Goal: Task Accomplishment & Management: Complete application form

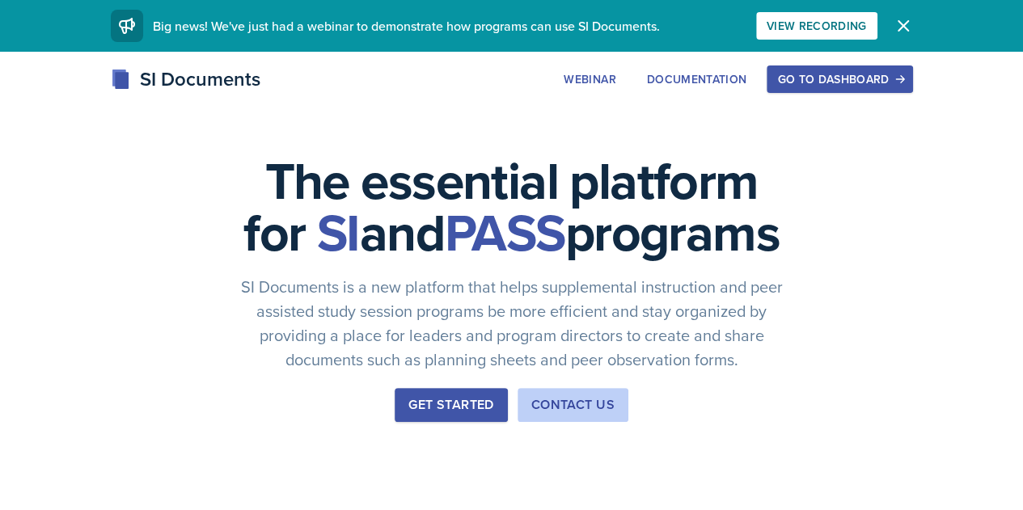
click at [897, 86] on div "Go to Dashboard" at bounding box center [839, 79] width 125 height 13
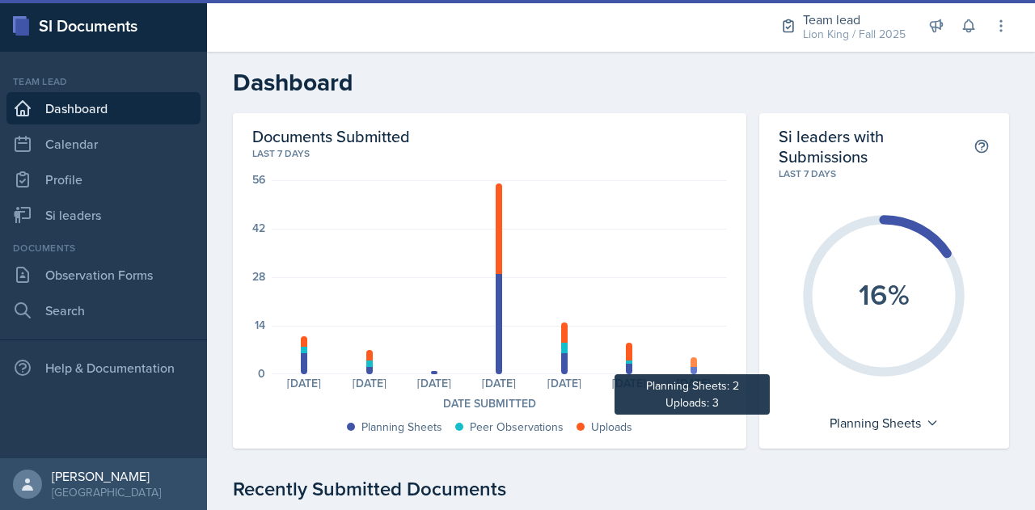
click at [691, 365] on div at bounding box center [694, 362] width 6 height 11
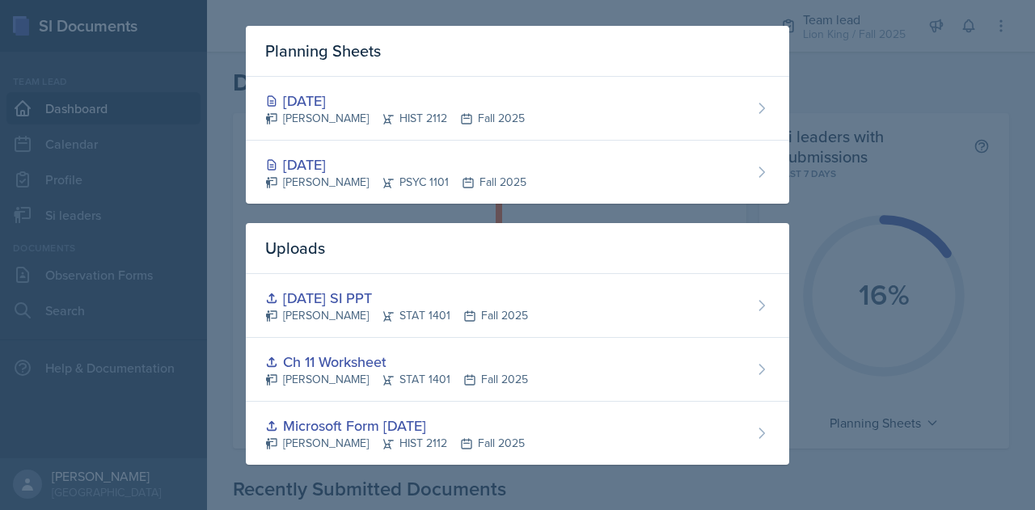
click at [869, 213] on div at bounding box center [517, 255] width 1035 height 510
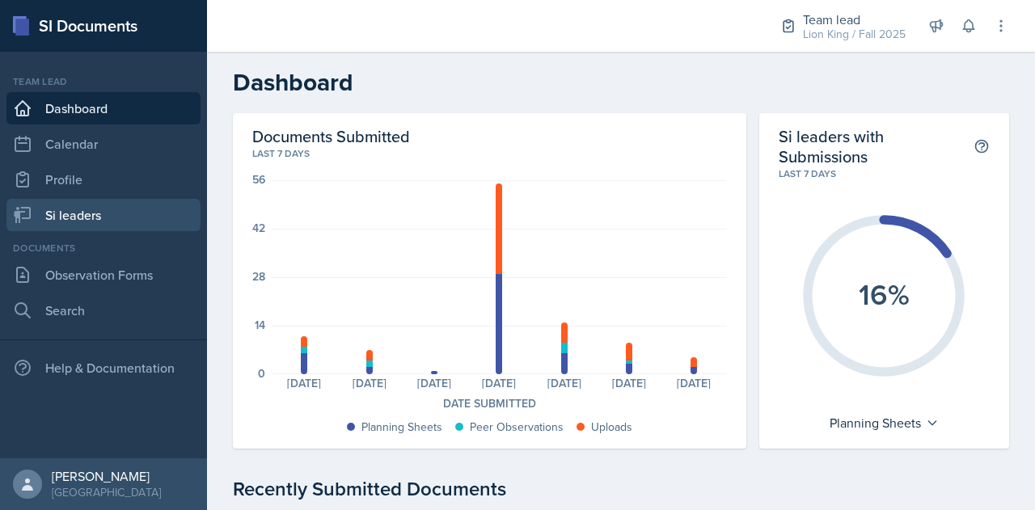
click at [89, 216] on link "Si leaders" at bounding box center [103, 215] width 194 height 32
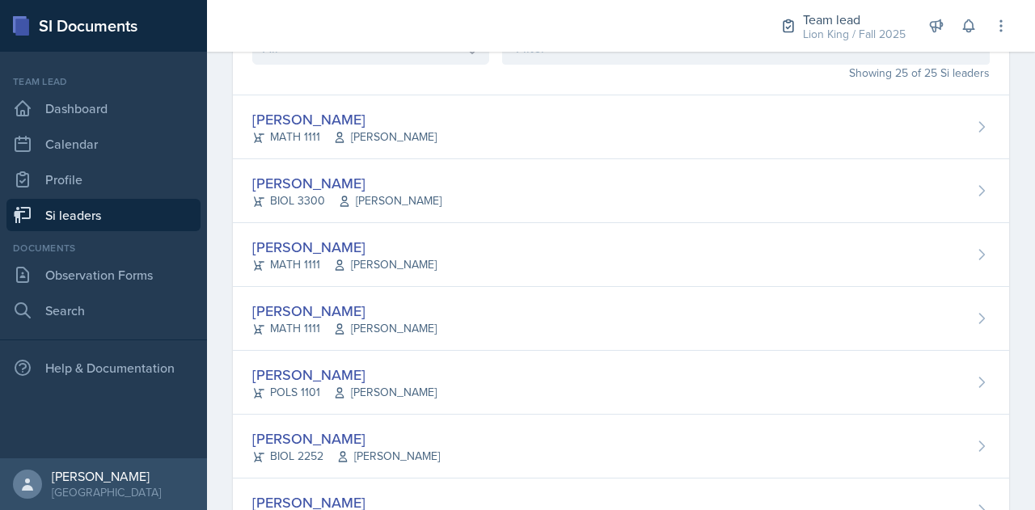
scroll to position [84, 0]
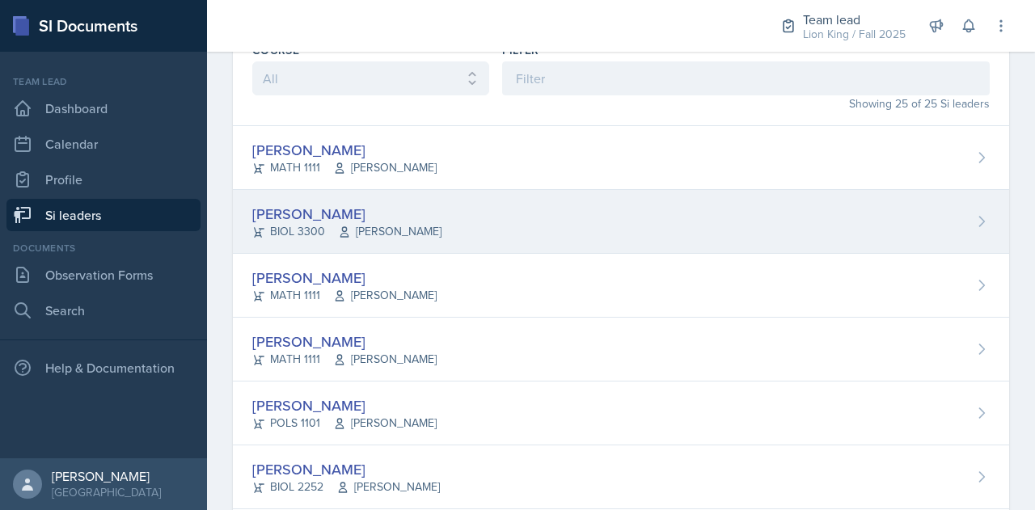
click at [308, 203] on div "[PERSON_NAME]" at bounding box center [346, 214] width 189 height 22
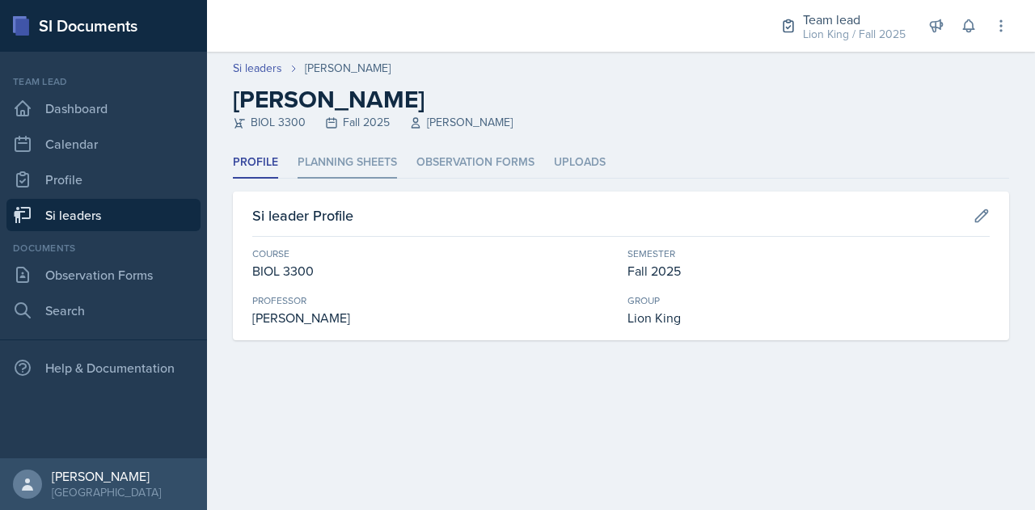
click at [359, 159] on li "Planning Sheets" at bounding box center [347, 163] width 99 height 32
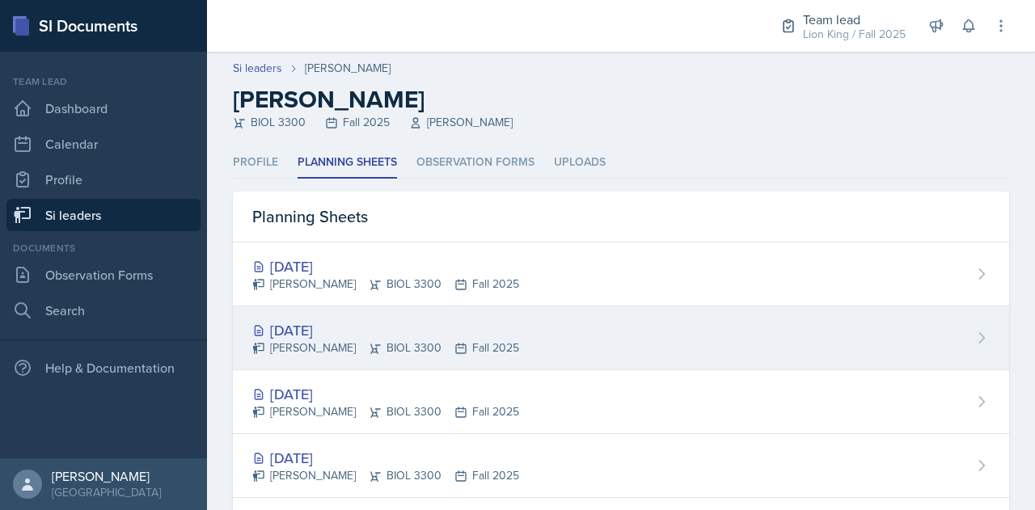
click at [322, 333] on div "[DATE]" at bounding box center [385, 330] width 267 height 22
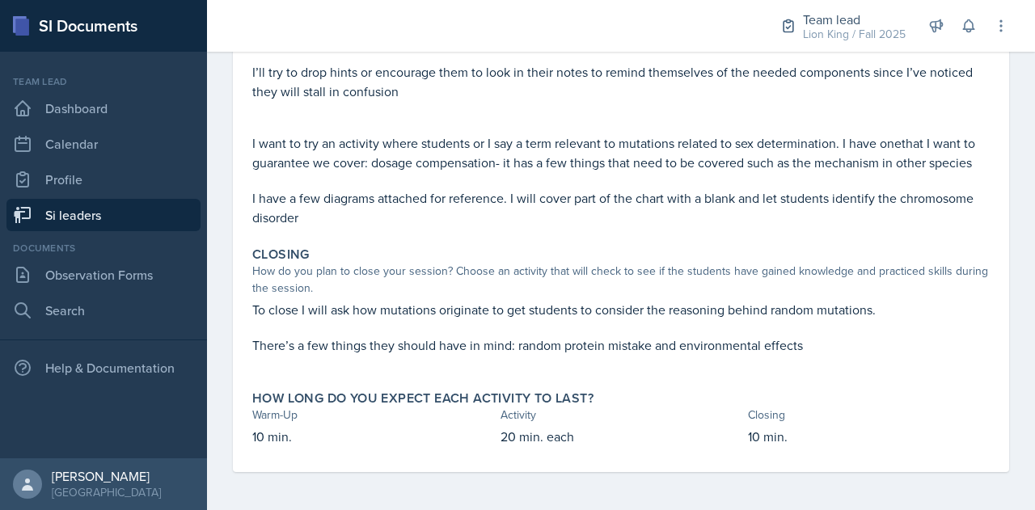
scroll to position [404, 0]
click at [91, 221] on link "Si leaders" at bounding box center [103, 215] width 194 height 32
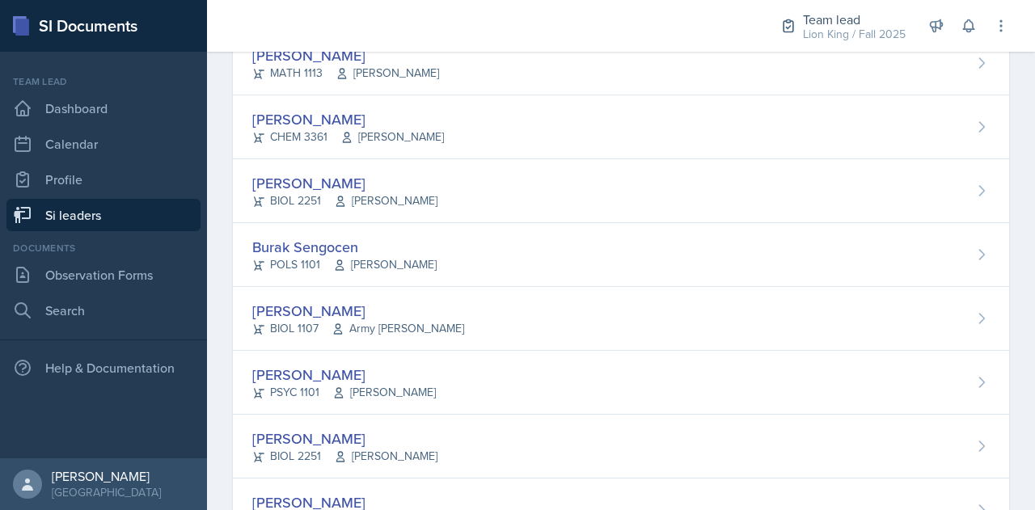
scroll to position [1146, 0]
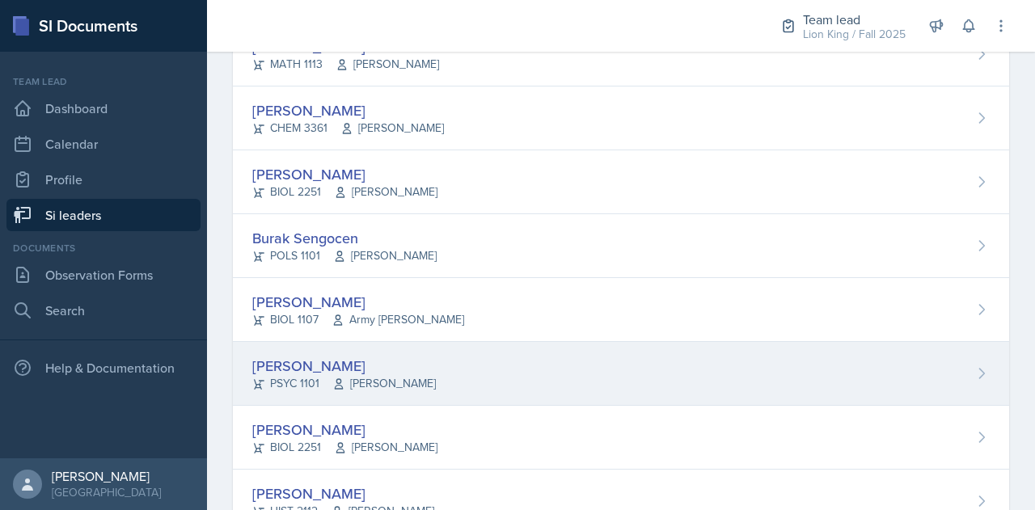
click at [535, 367] on div "[PERSON_NAME] PSYC 1101 [PERSON_NAME]" at bounding box center [621, 374] width 776 height 64
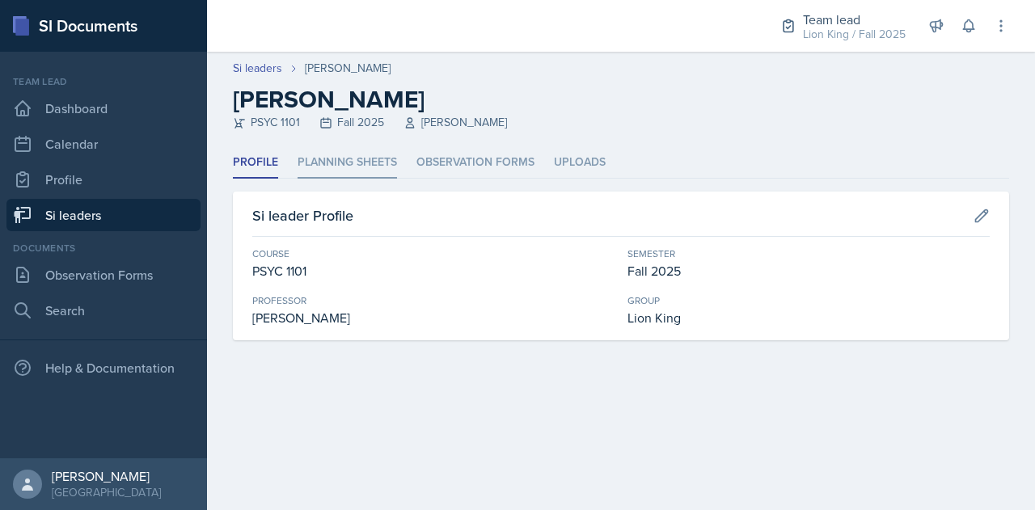
click at [379, 165] on li "Planning Sheets" at bounding box center [347, 163] width 99 height 32
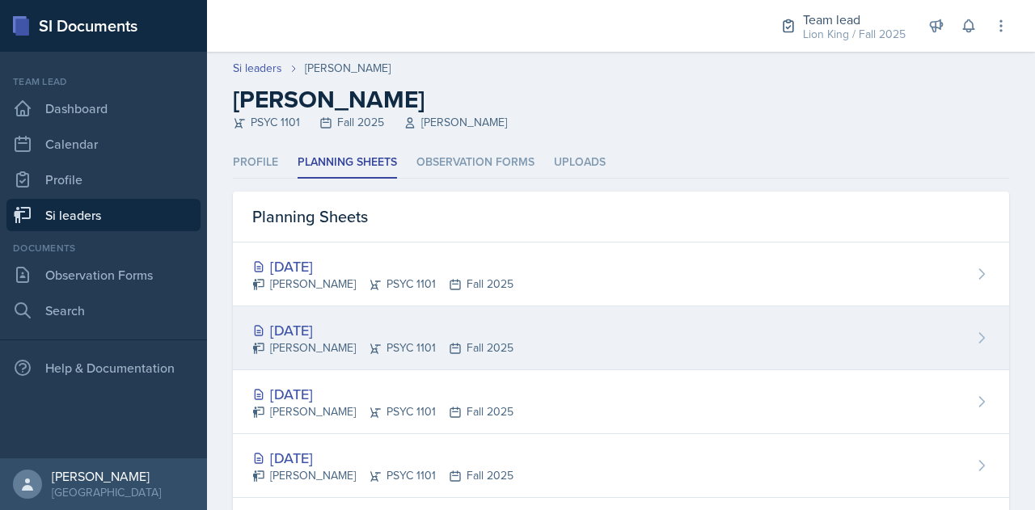
click at [640, 323] on div "[DATE] [PERSON_NAME] PSYC 1101 Fall 2025" at bounding box center [621, 338] width 776 height 64
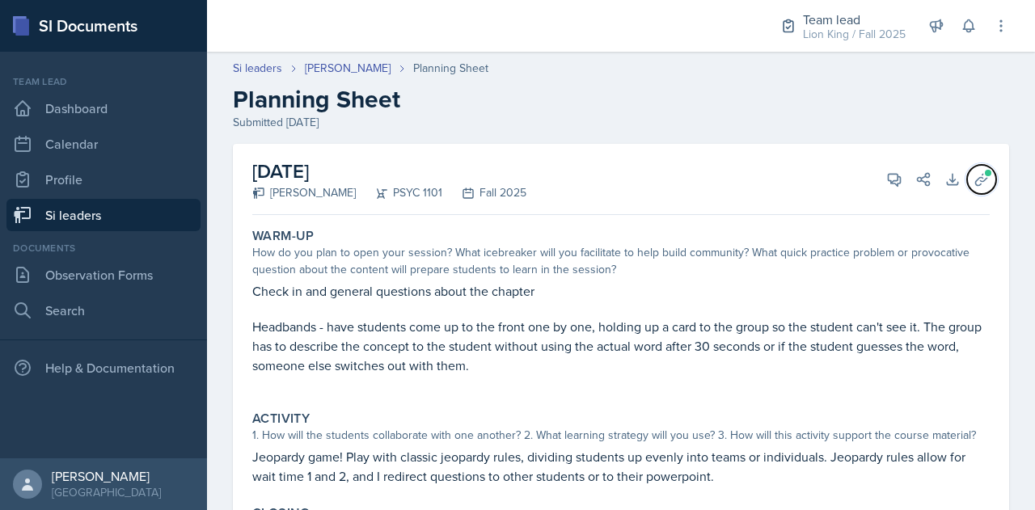
drag, startPoint x: 967, startPoint y: 180, endPoint x: 928, endPoint y: 106, distance: 83.9
click at [928, 106] on div "Si leaders [PERSON_NAME] Planning Sheet Planning Sheet Submitted [DATE] [DATE] …" at bounding box center [621, 400] width 828 height 713
click at [886, 182] on icon at bounding box center [894, 179] width 16 height 16
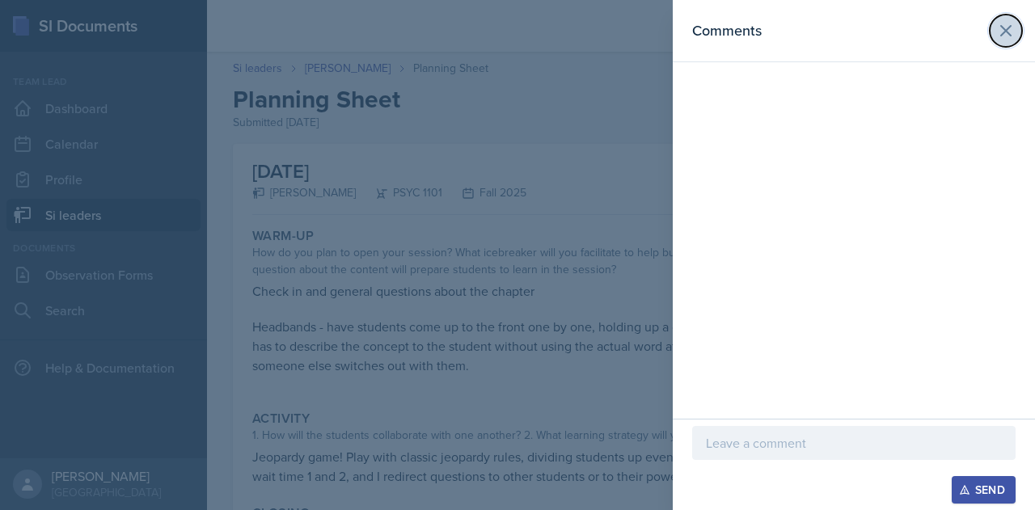
click at [1013, 30] on icon at bounding box center [1005, 30] width 19 height 19
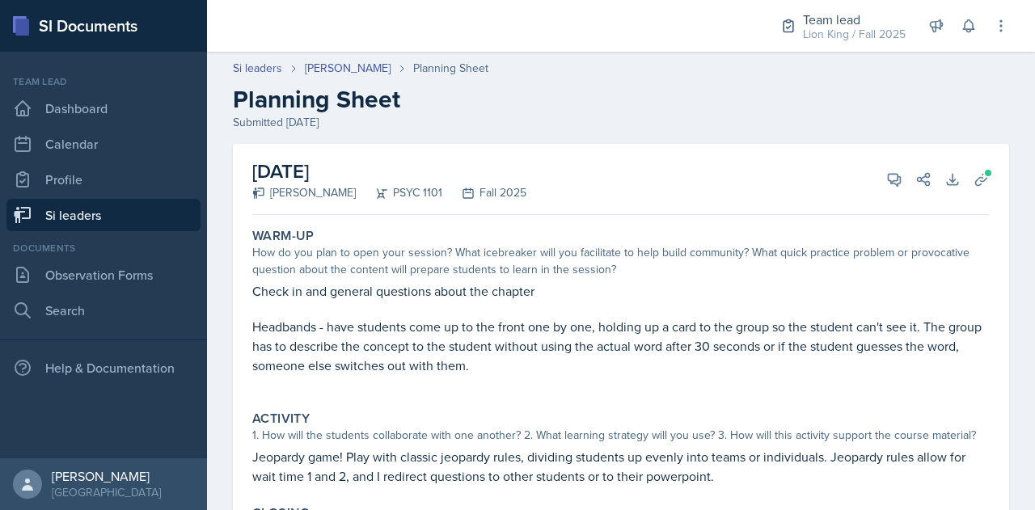
scroll to position [246, 0]
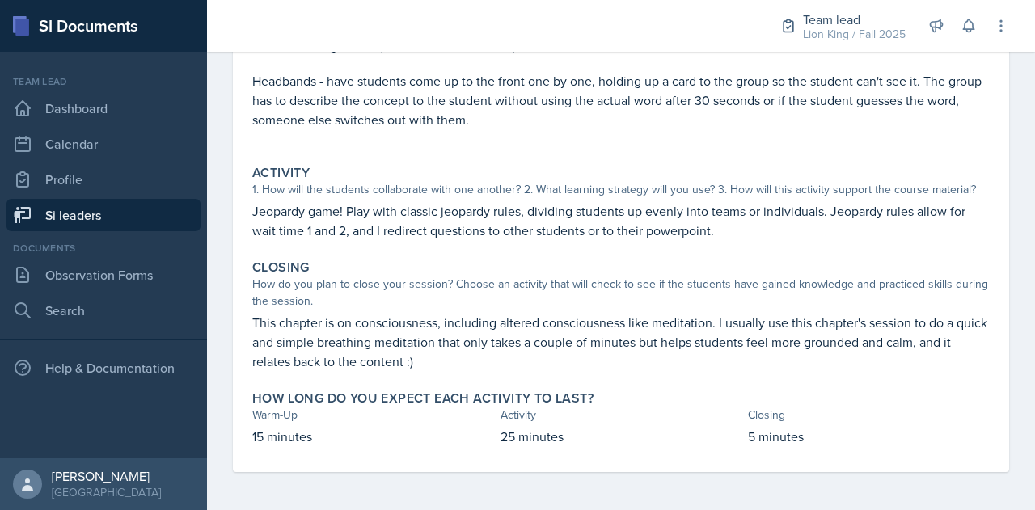
click at [116, 230] on link "Si leaders" at bounding box center [103, 215] width 194 height 32
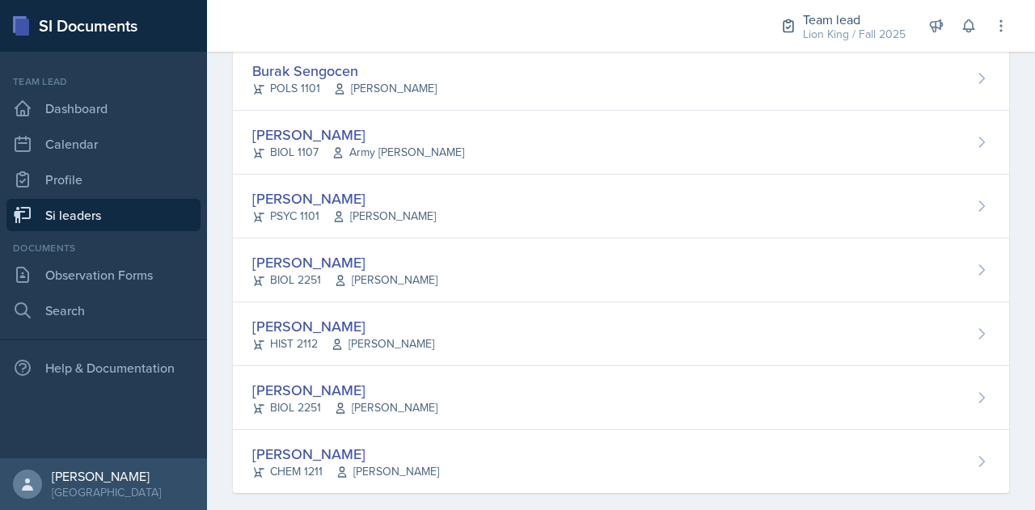
scroll to position [1328, 0]
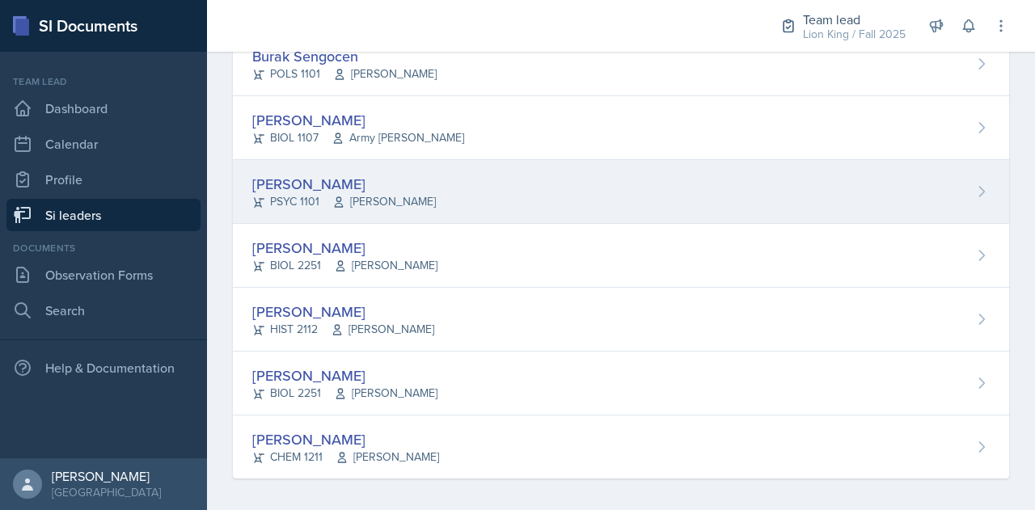
click at [339, 184] on div "[PERSON_NAME]" at bounding box center [344, 184] width 184 height 22
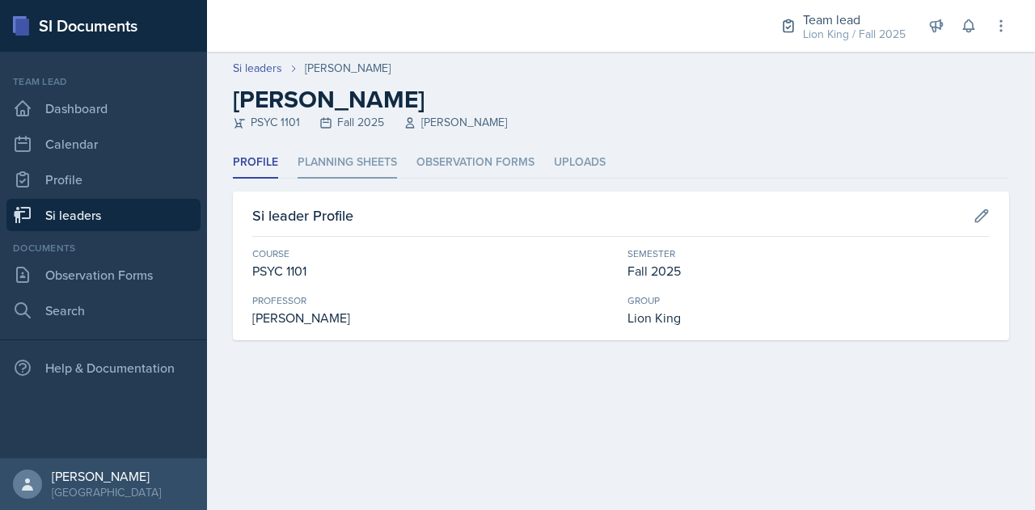
click at [333, 172] on li "Planning Sheets" at bounding box center [347, 163] width 99 height 32
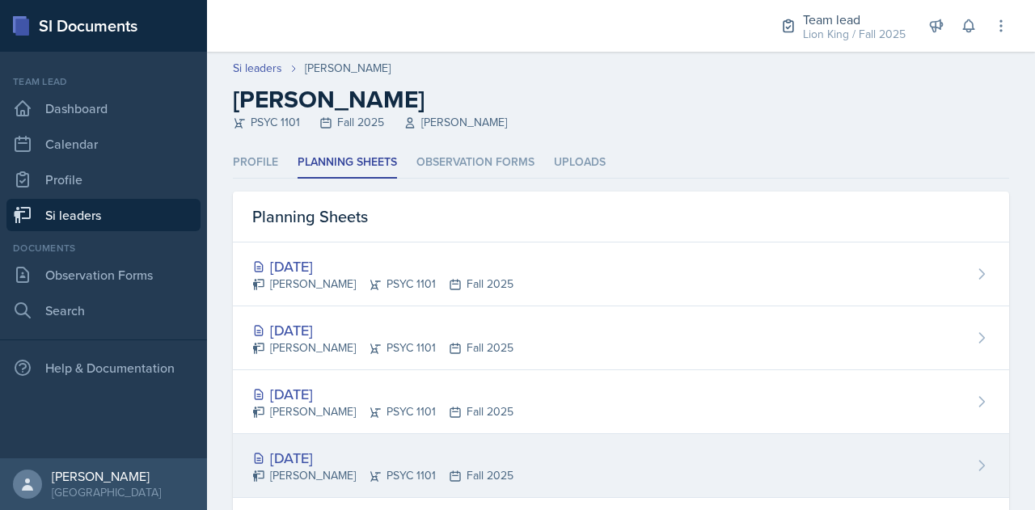
scroll to position [151, 0]
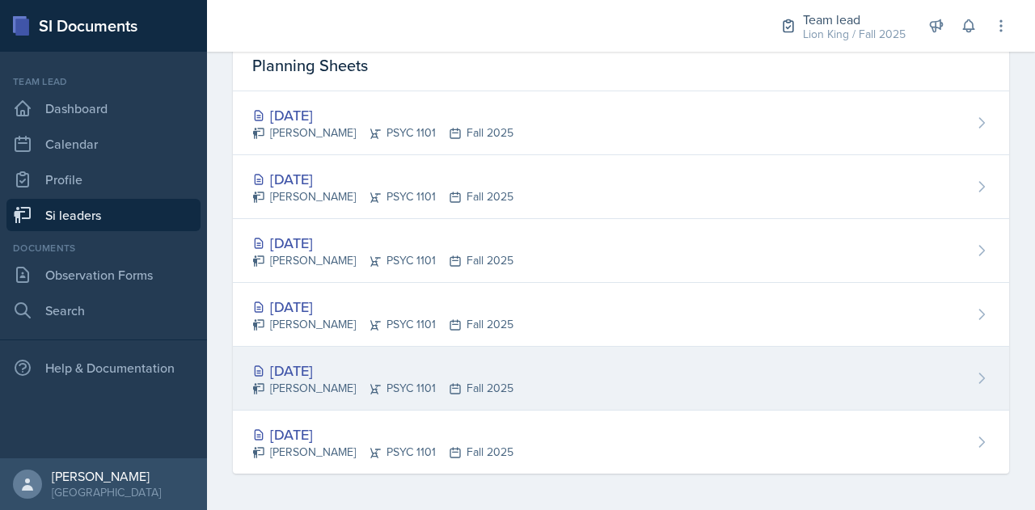
click at [300, 361] on div "[DATE]" at bounding box center [382, 371] width 261 height 22
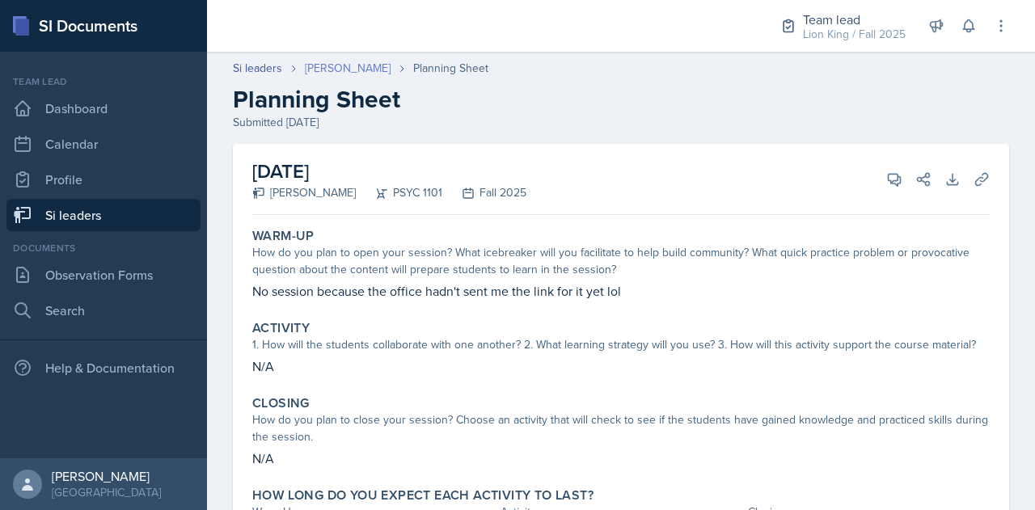
click at [327, 65] on link "[PERSON_NAME]" at bounding box center [348, 68] width 86 height 17
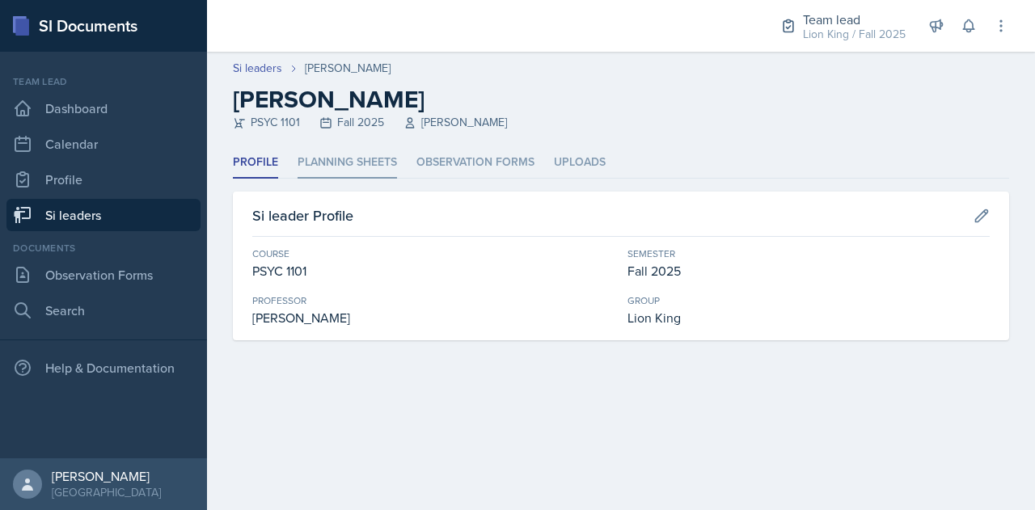
click at [336, 158] on li "Planning Sheets" at bounding box center [347, 163] width 99 height 32
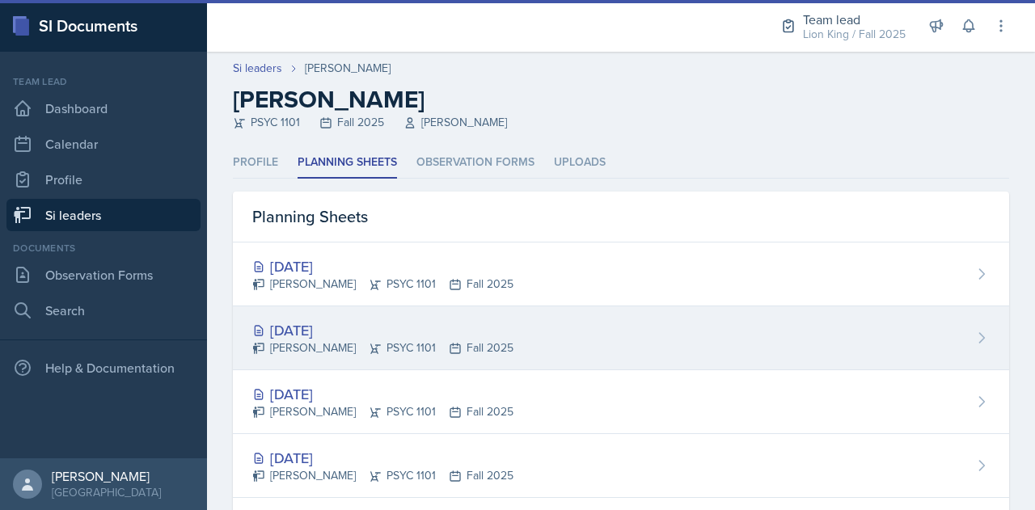
scroll to position [151, 0]
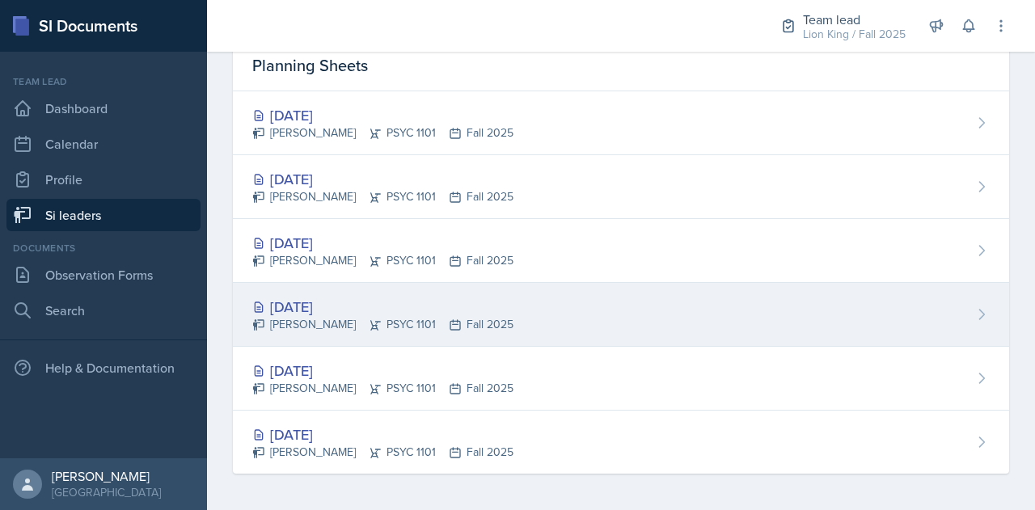
click at [302, 311] on div "[DATE]" at bounding box center [382, 307] width 261 height 22
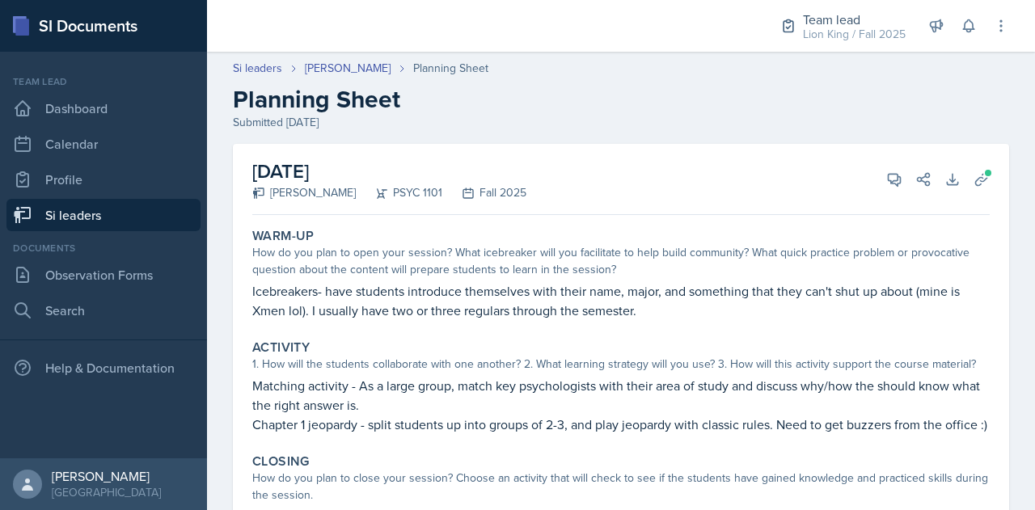
click at [84, 218] on link "Si leaders" at bounding box center [103, 215] width 194 height 32
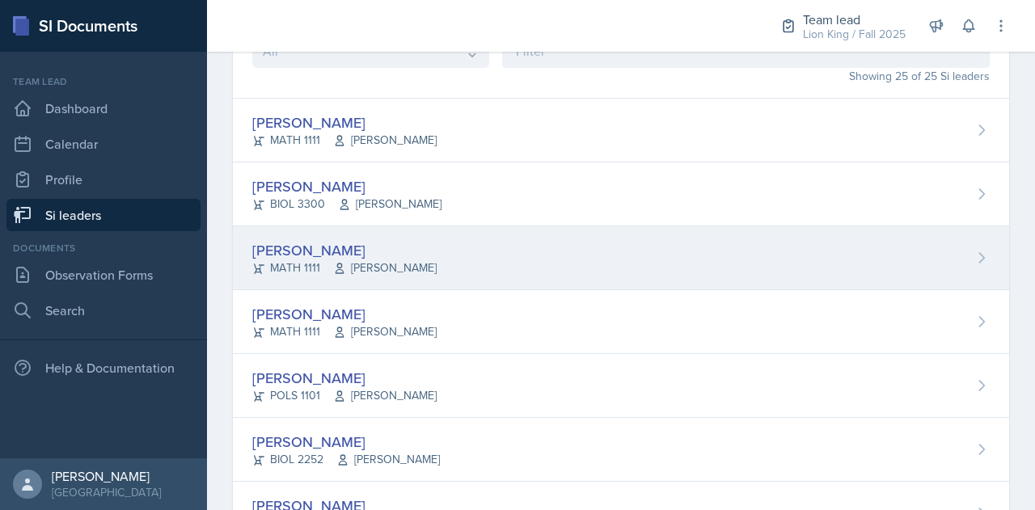
scroll to position [108, 0]
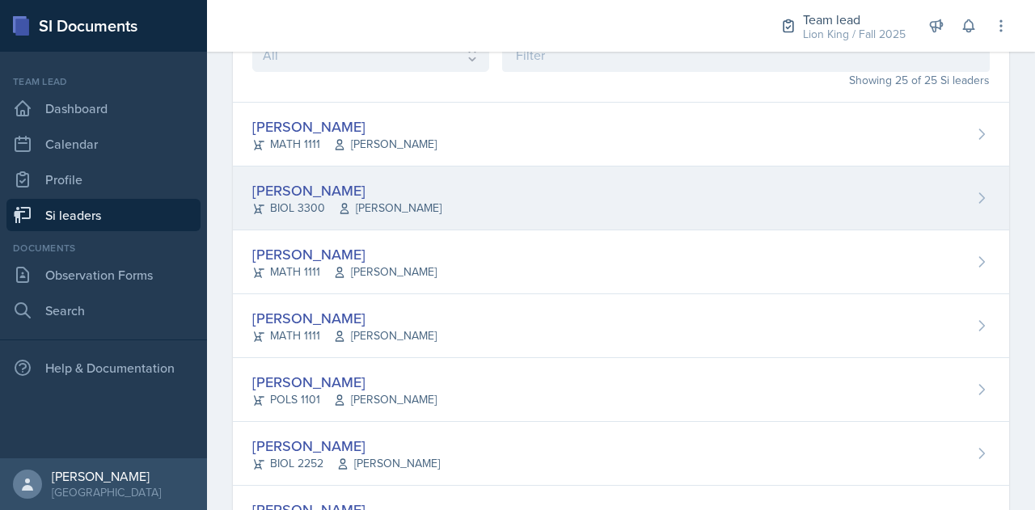
click at [272, 192] on div "[PERSON_NAME]" at bounding box center [346, 191] width 189 height 22
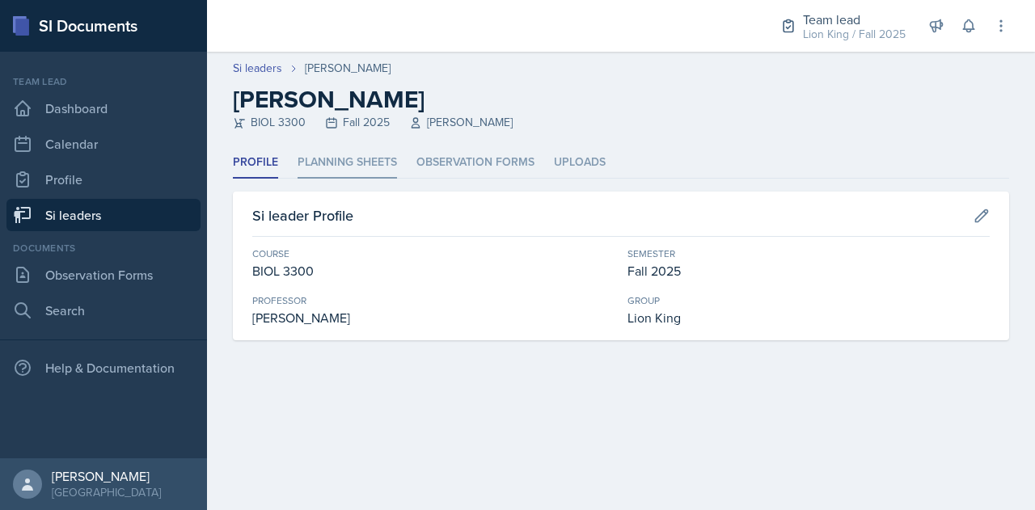
click at [343, 171] on li "Planning Sheets" at bounding box center [347, 163] width 99 height 32
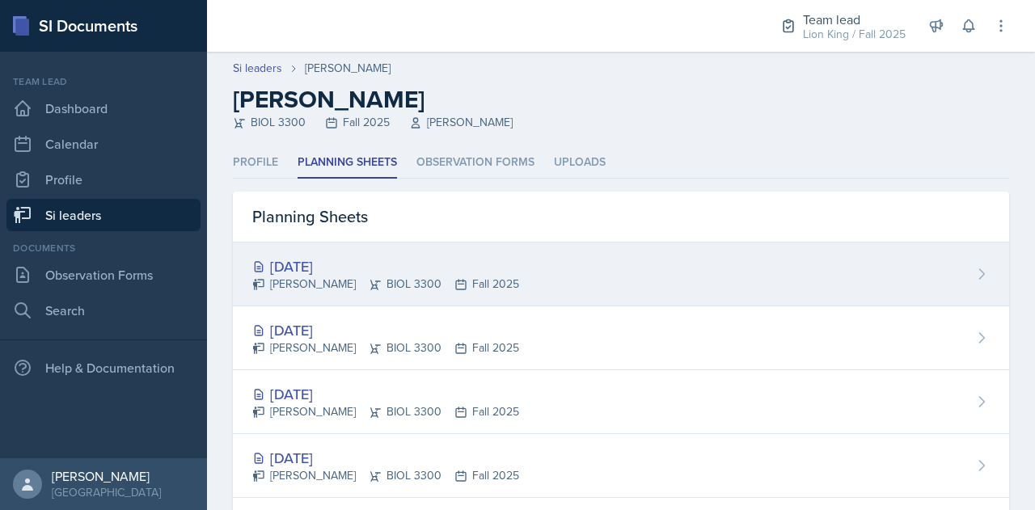
scroll to position [24, 0]
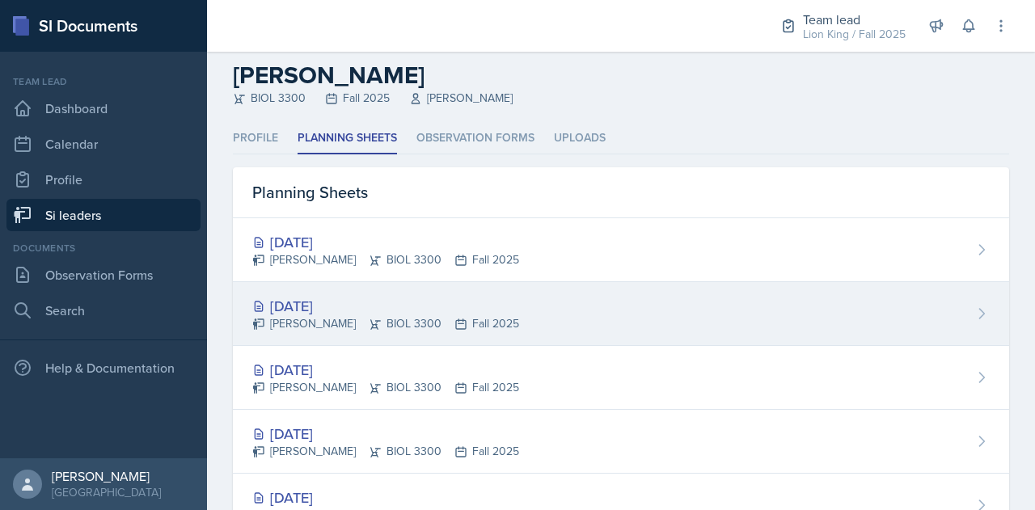
click at [505, 305] on div "[DATE] [PERSON_NAME] BIOL 3300 Fall 2025" at bounding box center [621, 314] width 776 height 64
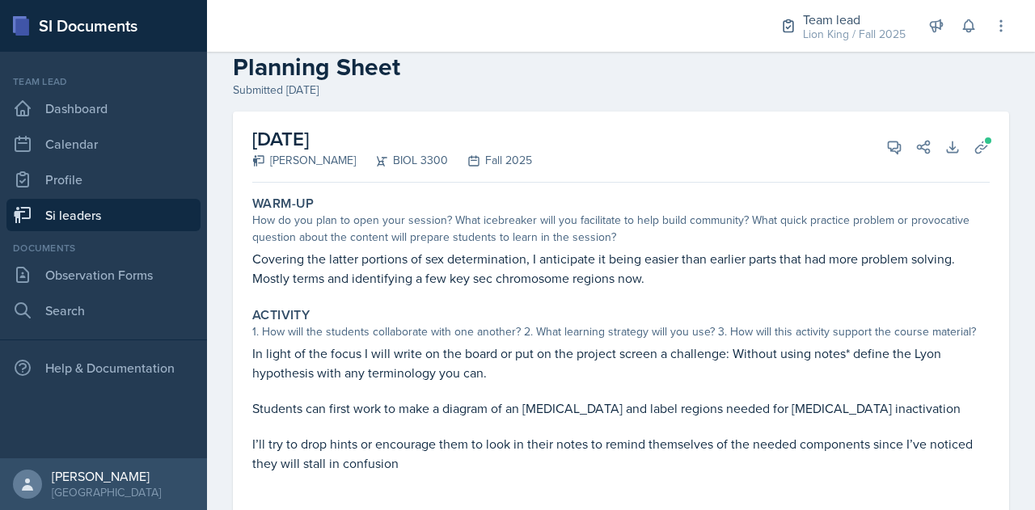
scroll to position [16, 0]
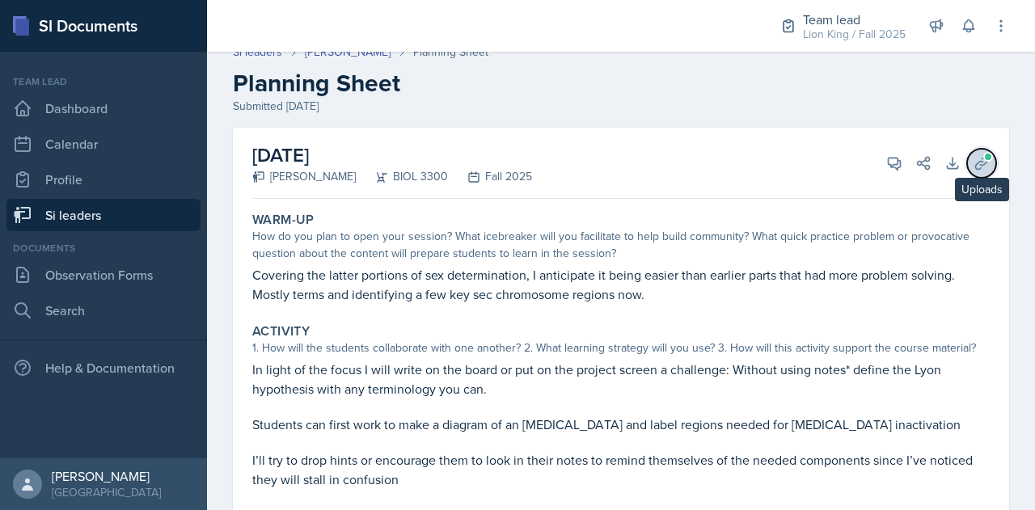
click at [975, 163] on icon at bounding box center [981, 163] width 12 height 12
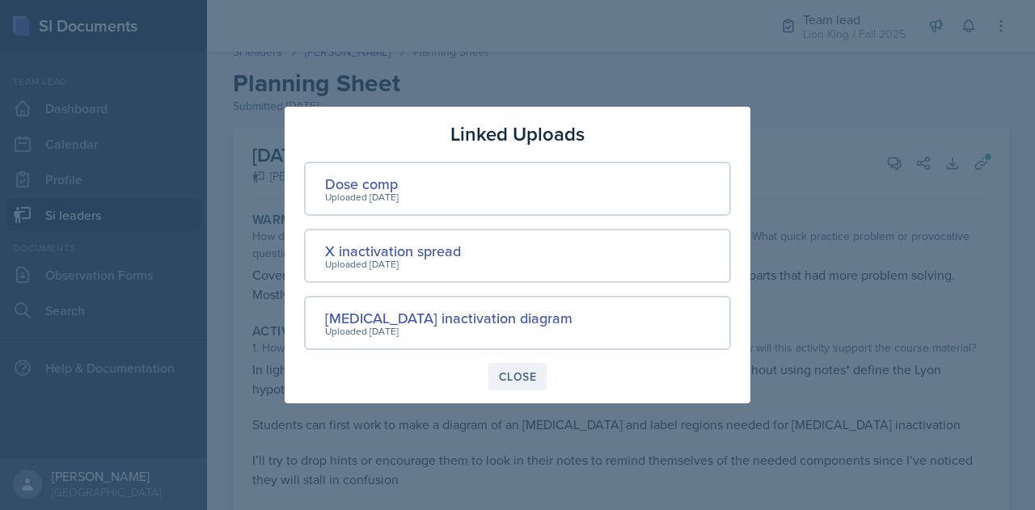
click at [519, 374] on div "Close" at bounding box center [517, 376] width 37 height 13
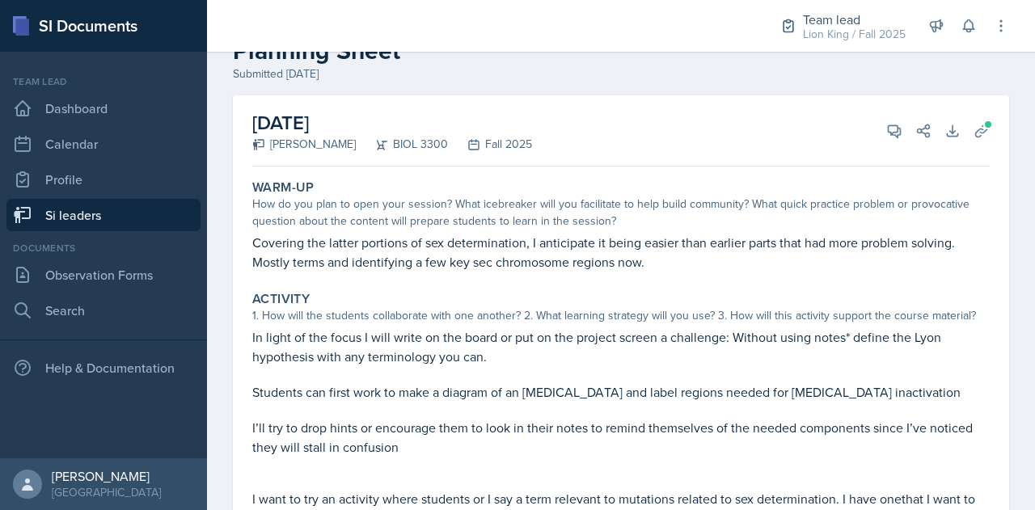
scroll to position [47, 0]
click at [983, 127] on span at bounding box center [988, 126] width 10 height 10
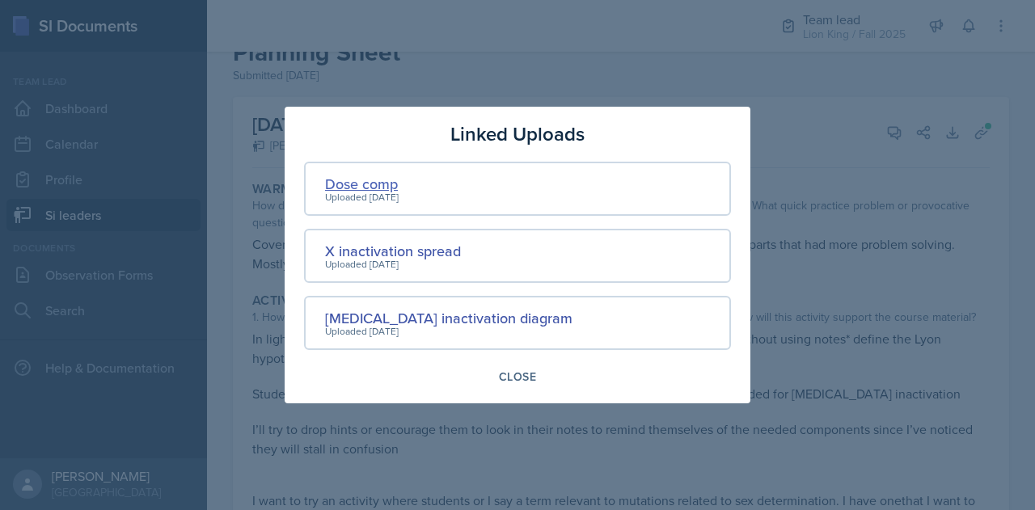
click at [351, 188] on div "Dose comp" at bounding box center [362, 184] width 74 height 22
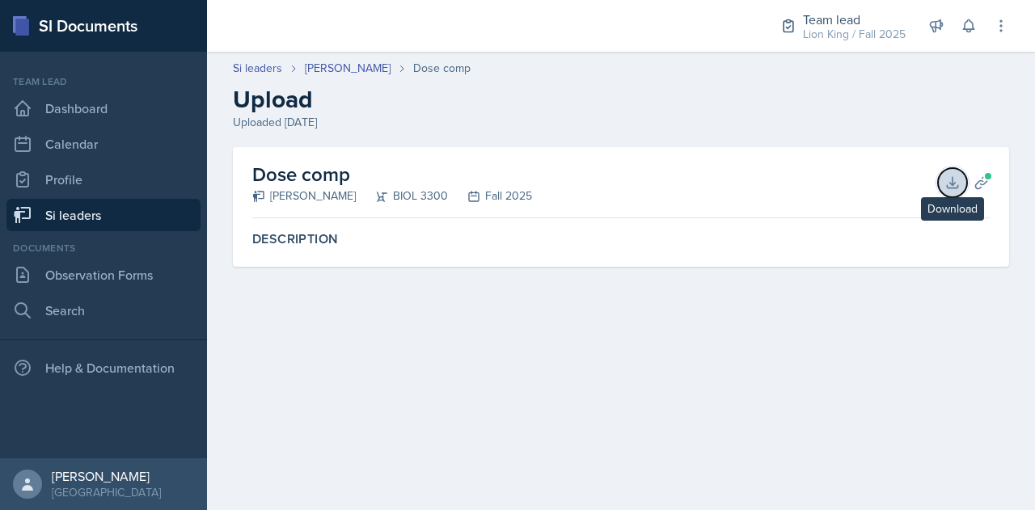
click at [952, 177] on icon at bounding box center [952, 182] width 11 height 11
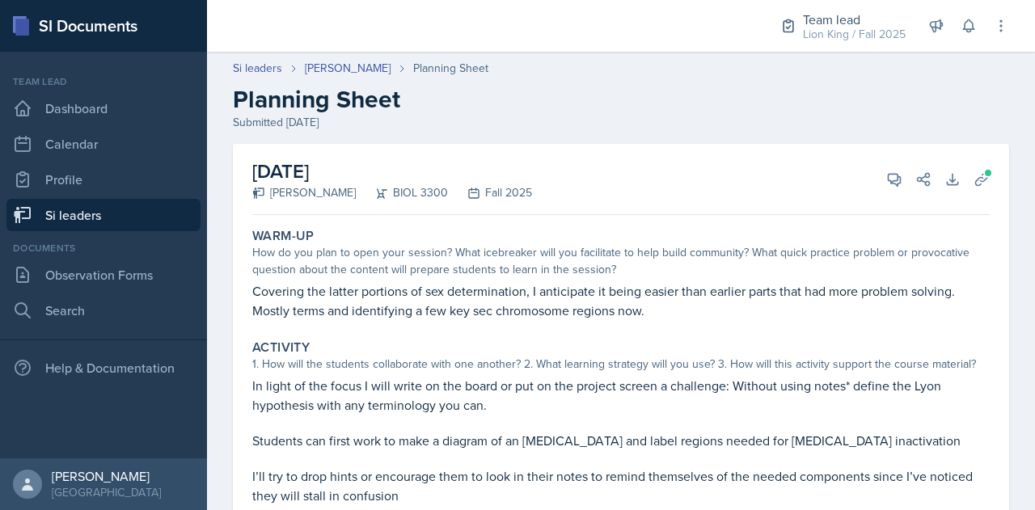
click at [971, 163] on div "[DATE] [PERSON_NAME] BIOL 3300 Fall 2025 View Comments Comments Send Share Down…" at bounding box center [620, 179] width 737 height 71
click at [983, 169] on span at bounding box center [988, 173] width 10 height 10
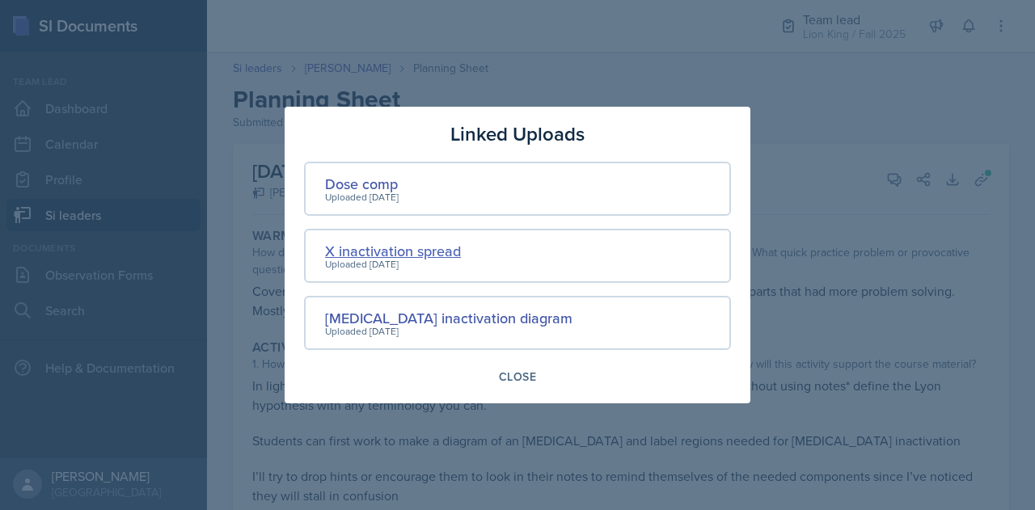
click at [416, 253] on div "X inactivation spread" at bounding box center [393, 251] width 136 height 22
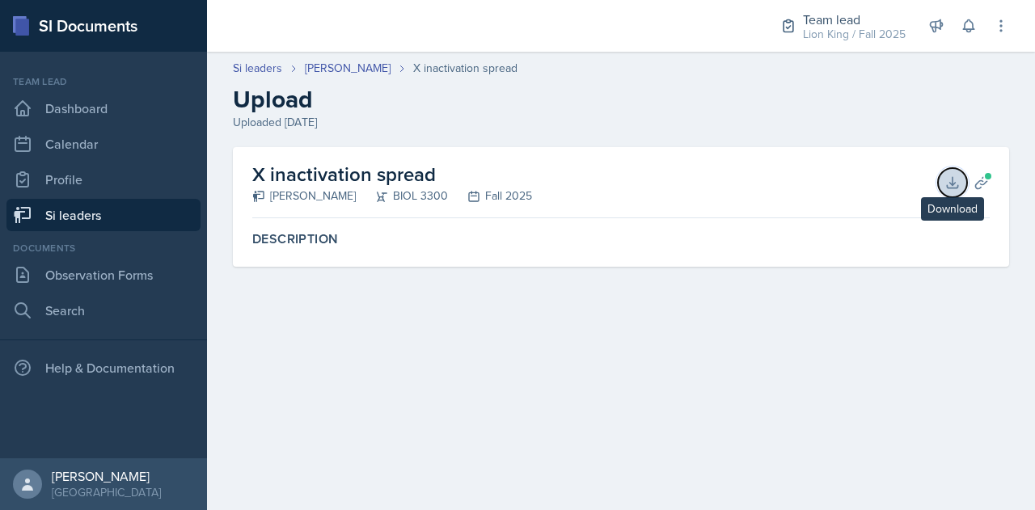
click at [950, 180] on icon at bounding box center [952, 183] width 16 height 16
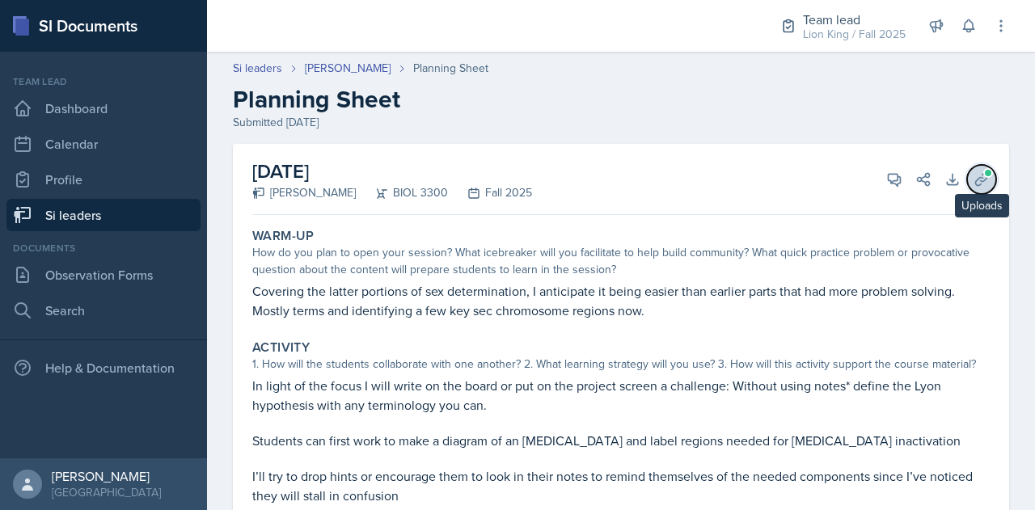
click at [974, 177] on icon at bounding box center [982, 179] width 16 height 16
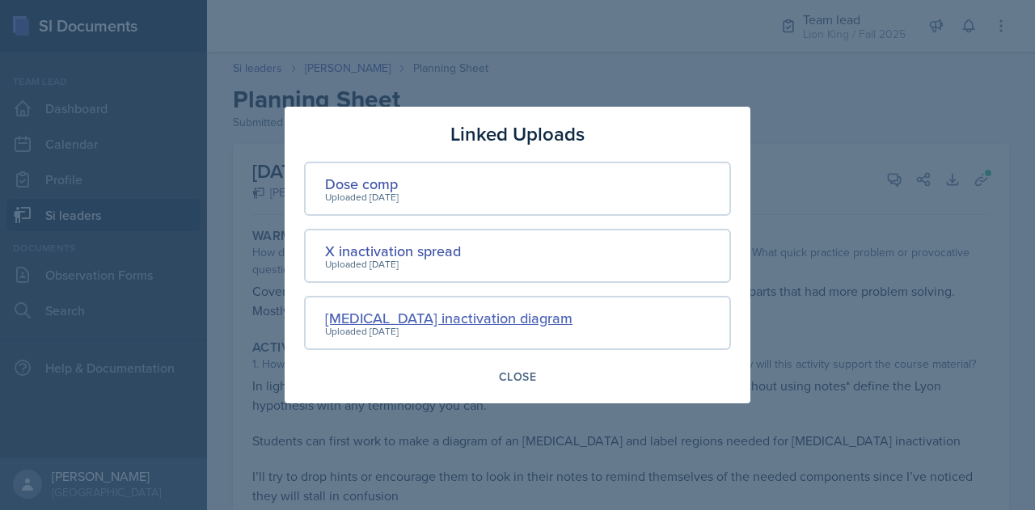
click at [434, 319] on div "[MEDICAL_DATA] inactivation diagram" at bounding box center [448, 318] width 247 height 22
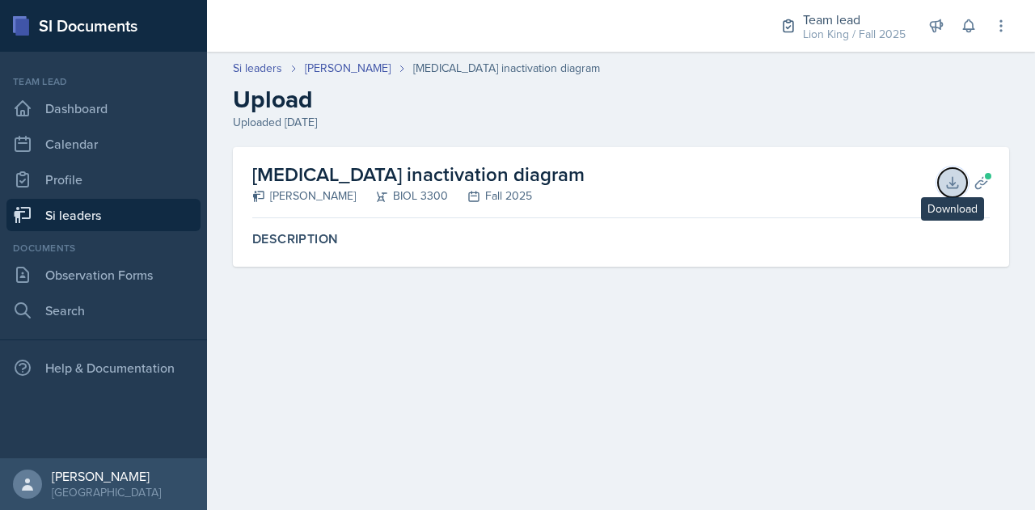
click at [957, 183] on icon at bounding box center [952, 183] width 16 height 16
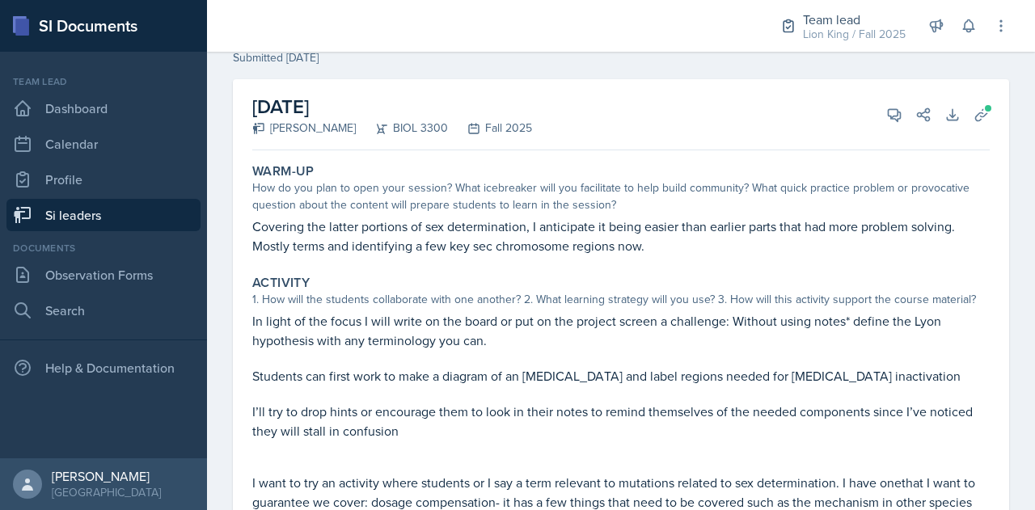
scroll to position [63, 0]
click at [889, 116] on icon at bounding box center [895, 117] width 12 height 12
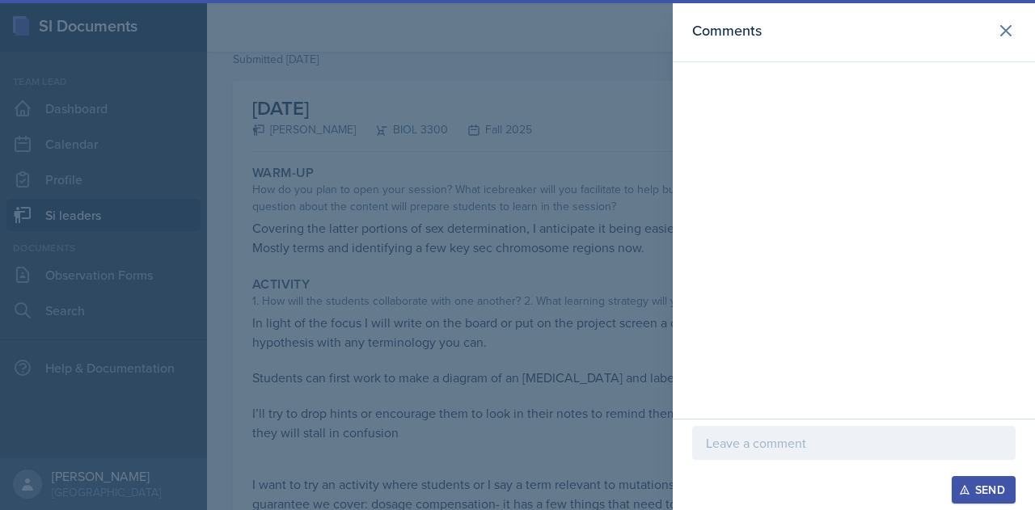
click at [765, 435] on p at bounding box center [854, 442] width 296 height 19
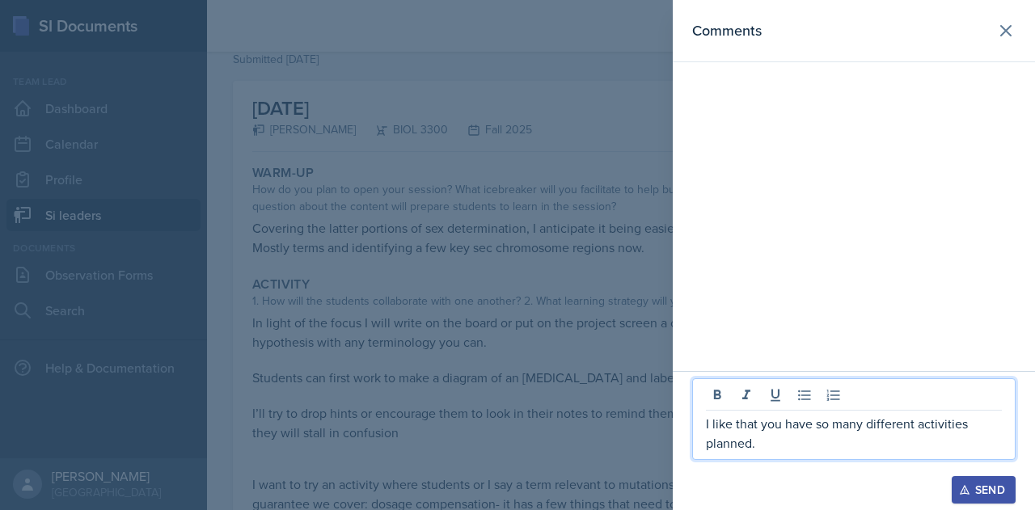
click at [471, 375] on div at bounding box center [517, 255] width 1035 height 510
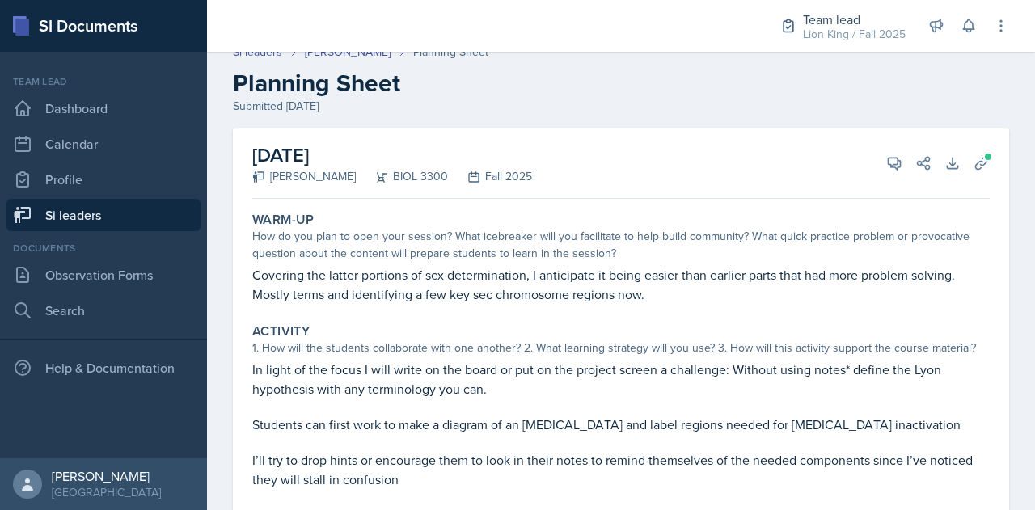
scroll to position [15, 0]
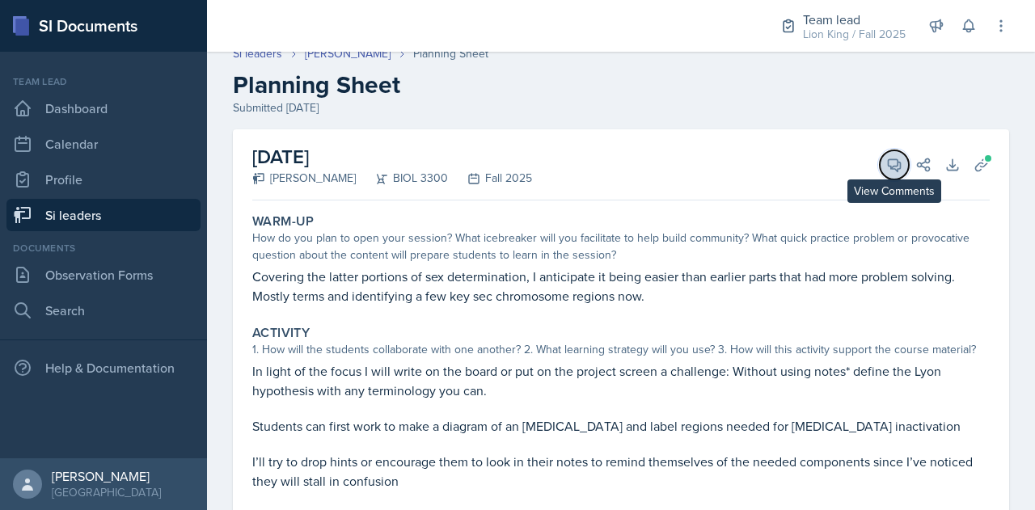
click at [896, 162] on span at bounding box center [900, 159] width 8 height 8
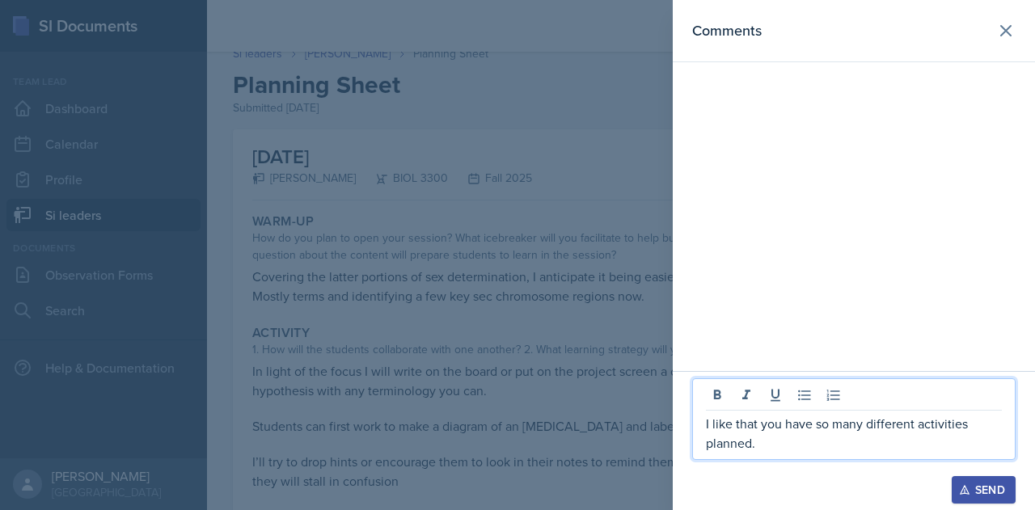
click at [784, 439] on p "I like that you have so many different activities planned." at bounding box center [854, 433] width 296 height 39
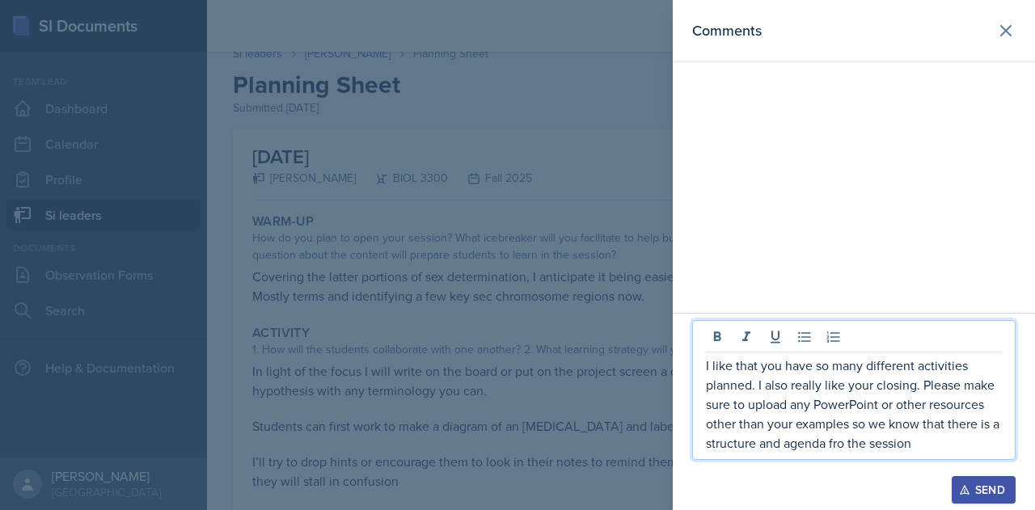
click at [977, 492] on div "Send" at bounding box center [983, 490] width 43 height 13
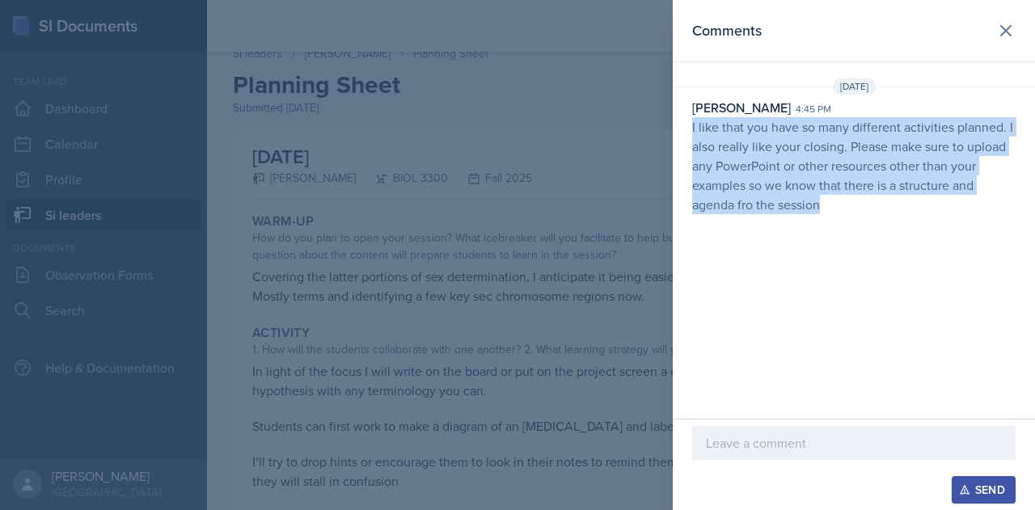
drag, startPoint x: 691, startPoint y: 125, endPoint x: 943, endPoint y: 268, distance: 290.0
click at [943, 268] on div "Comments [DATE] [PERSON_NAME] 4:45 pm I like that you have so many different ac…" at bounding box center [854, 209] width 362 height 419
copy p "I like that you have so many different activities planned. I also really like y…"
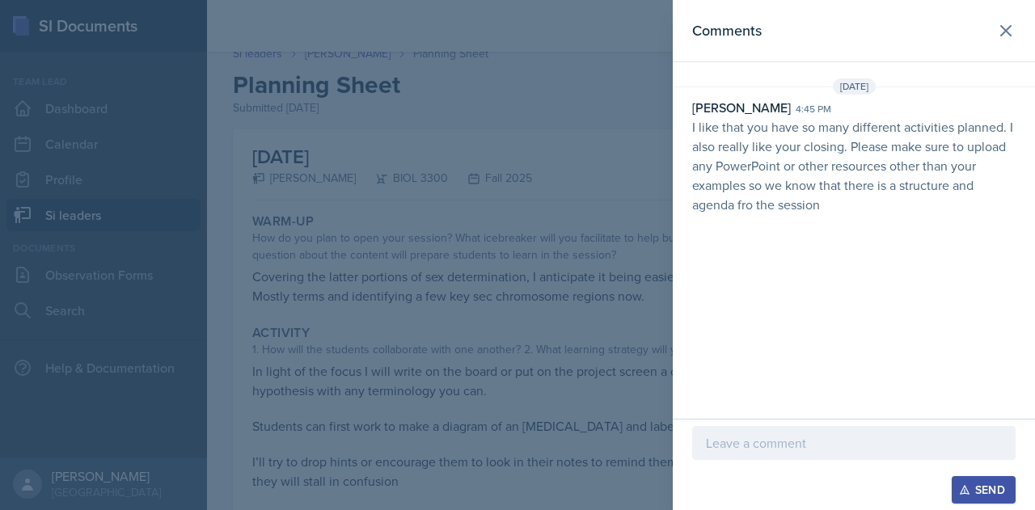
click at [614, 349] on div at bounding box center [517, 255] width 1035 height 510
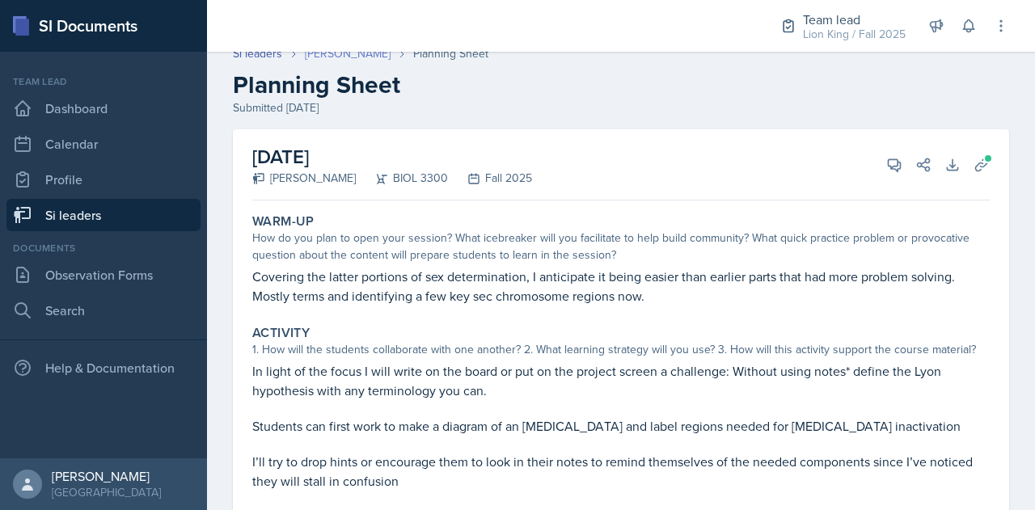
click at [321, 52] on link "[PERSON_NAME]" at bounding box center [348, 53] width 86 height 17
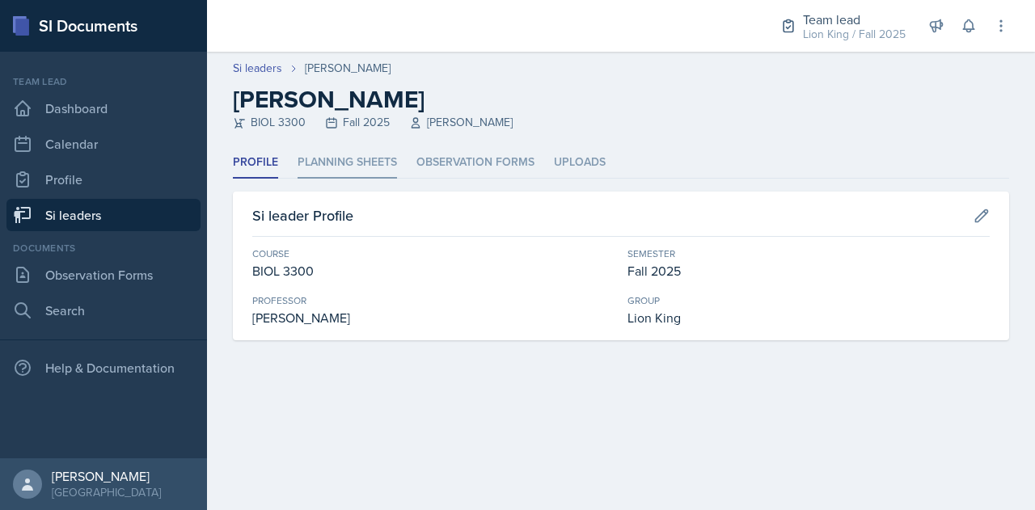
click at [349, 153] on li "Planning Sheets" at bounding box center [347, 163] width 99 height 32
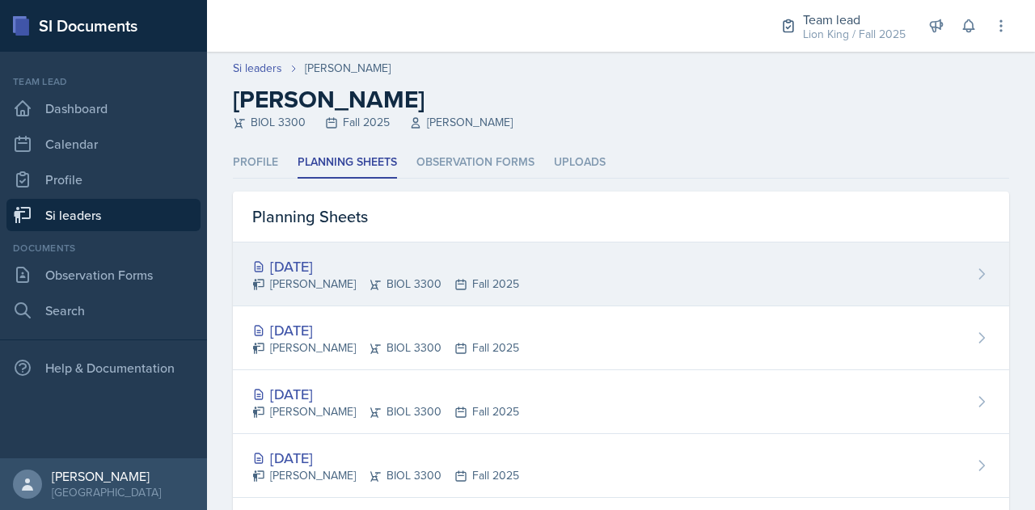
click at [343, 248] on div "[DATE] [PERSON_NAME] BIOL 3300 Fall 2025" at bounding box center [621, 275] width 776 height 64
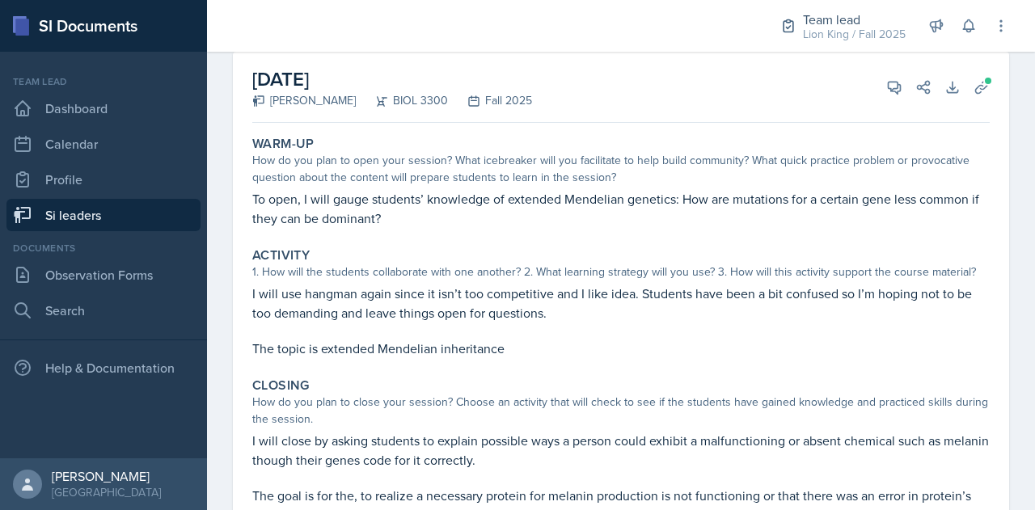
scroll to position [92, 0]
click at [886, 79] on icon at bounding box center [894, 87] width 16 height 16
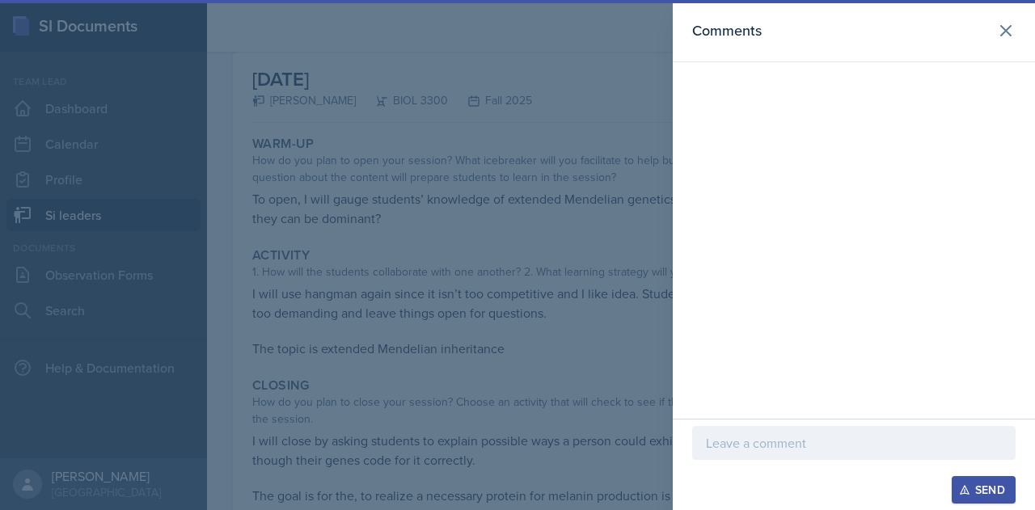
click at [538, 282] on div at bounding box center [517, 255] width 1035 height 510
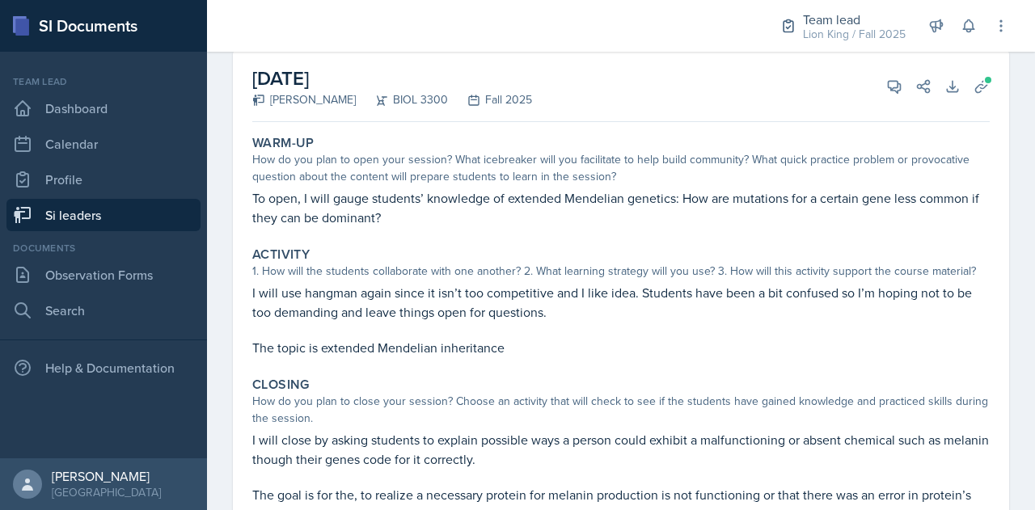
scroll to position [94, 0]
click at [880, 95] on button "View Comments" at bounding box center [894, 85] width 29 height 29
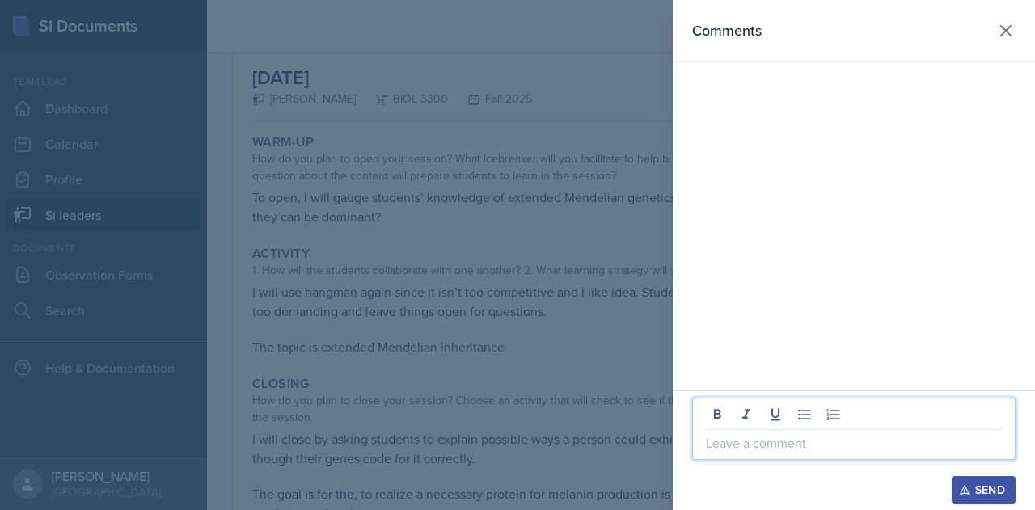
click at [754, 443] on p at bounding box center [854, 442] width 296 height 19
click at [825, 447] on p "I really like your hagnman idea" at bounding box center [854, 442] width 296 height 19
click at [883, 446] on p "I really like your hangman idea" at bounding box center [854, 442] width 296 height 19
click at [487, 304] on div at bounding box center [517, 255] width 1035 height 510
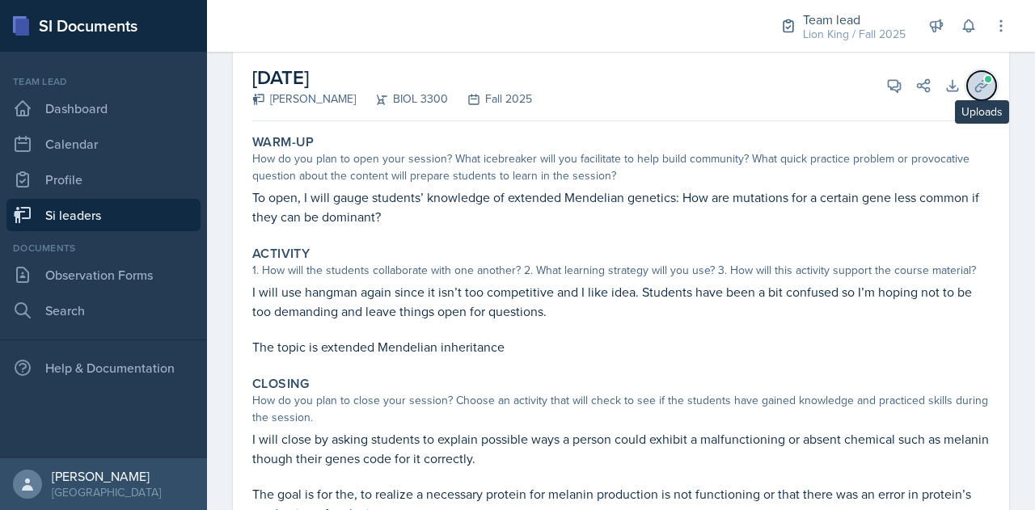
click at [983, 80] on span at bounding box center [988, 79] width 10 height 10
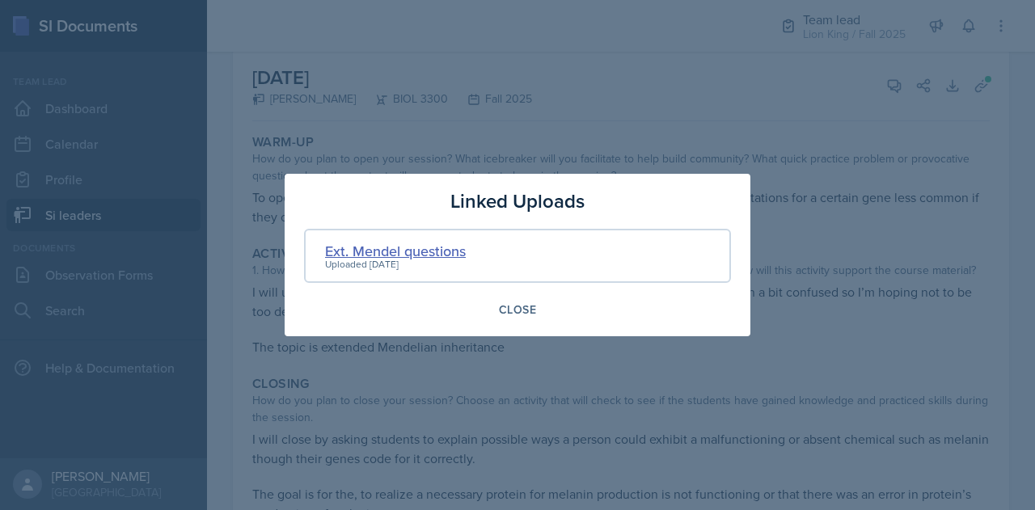
click at [426, 252] on div "Ext. Mendel questions" at bounding box center [395, 251] width 141 height 22
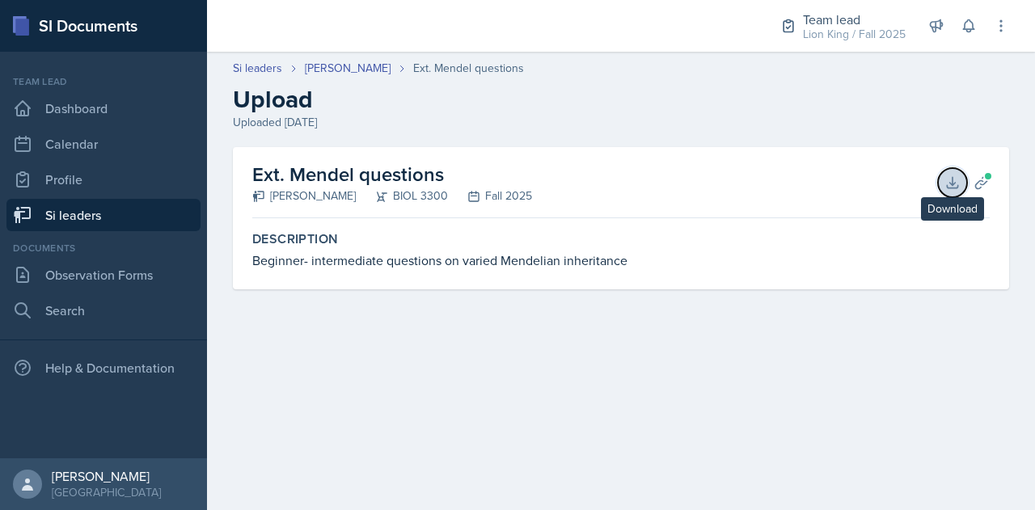
click at [956, 188] on icon at bounding box center [952, 183] width 16 height 16
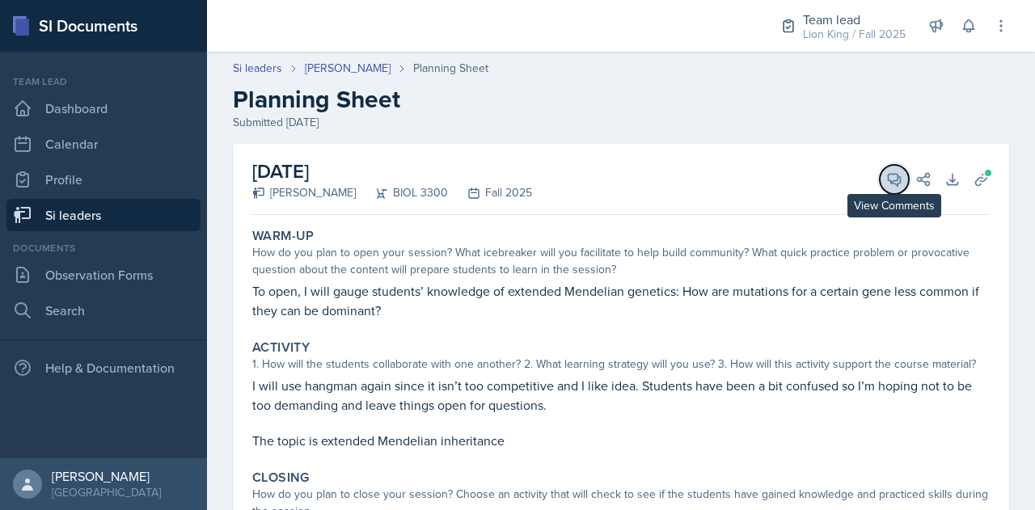
click at [886, 171] on icon at bounding box center [894, 179] width 16 height 16
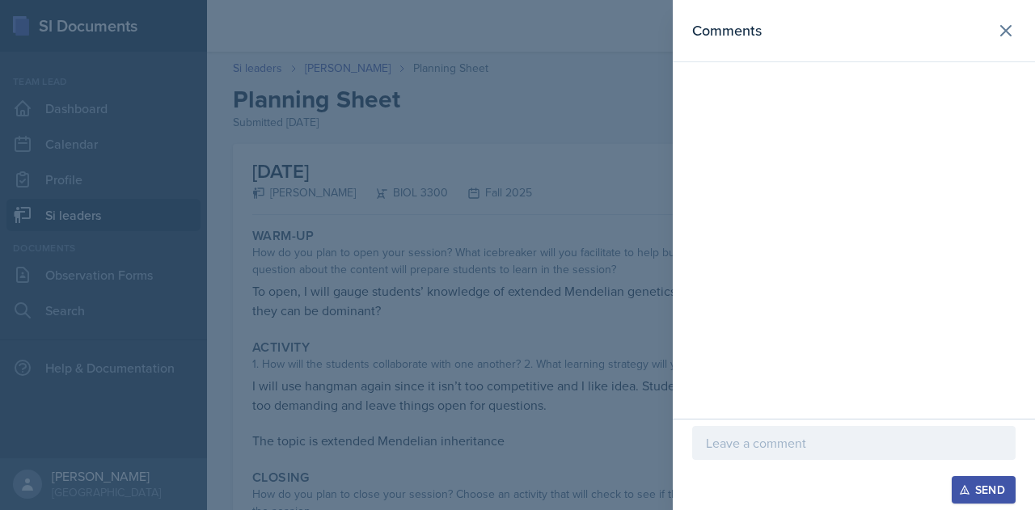
click at [784, 443] on p at bounding box center [854, 442] width 296 height 19
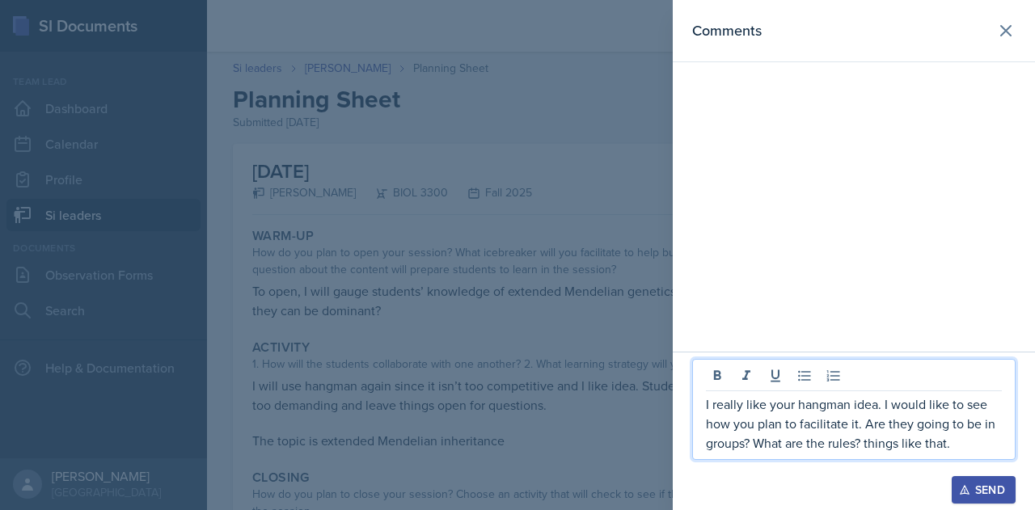
click at [613, 378] on div at bounding box center [517, 255] width 1035 height 510
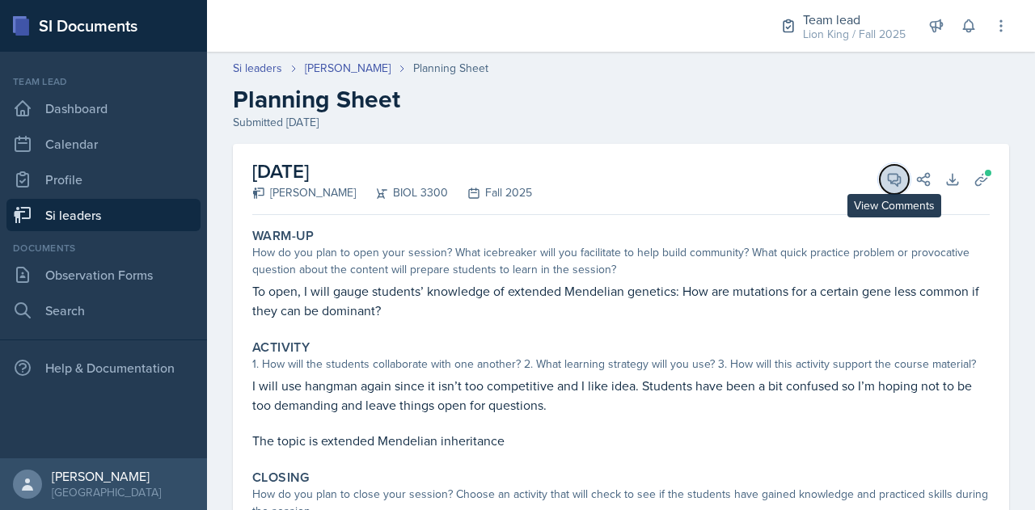
click at [889, 180] on icon at bounding box center [895, 180] width 12 height 12
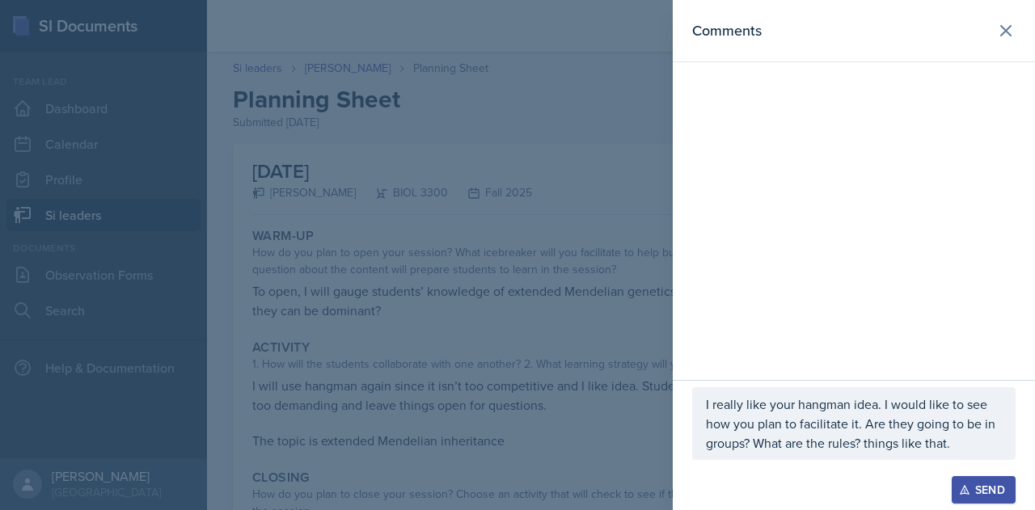
click at [954, 450] on p "I really like your hangman idea. I would like to see how you plan to facilitate…" at bounding box center [854, 424] width 296 height 58
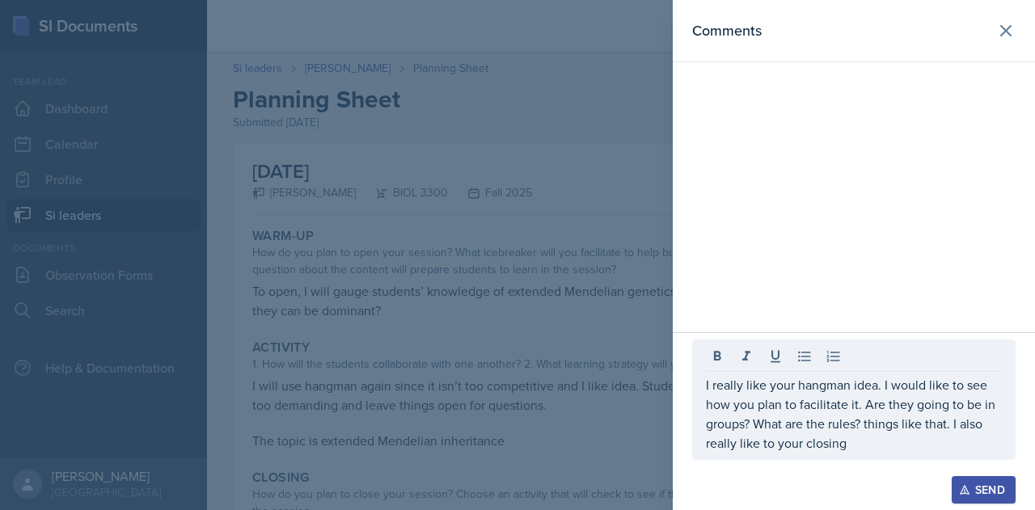
click at [972, 495] on div "Send" at bounding box center [983, 490] width 43 height 13
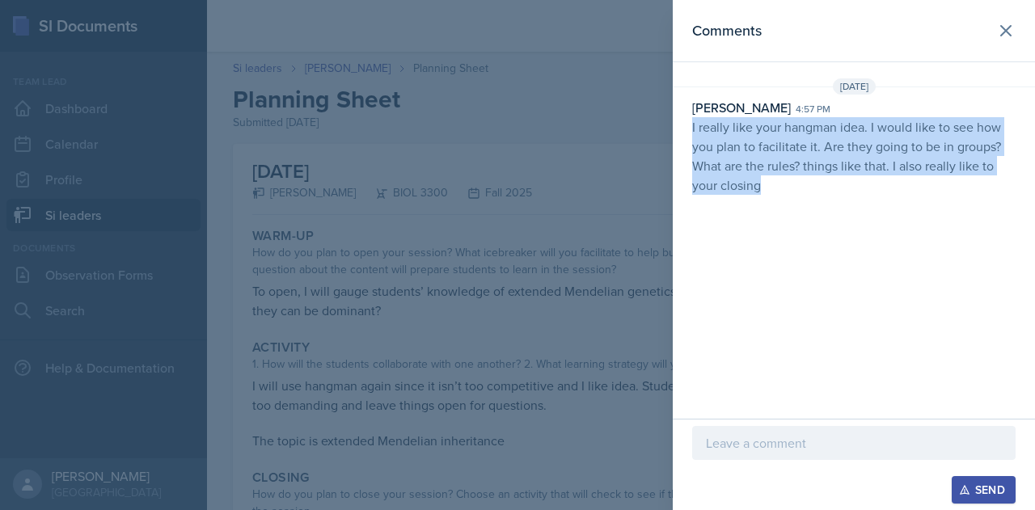
drag, startPoint x: 691, startPoint y: 123, endPoint x: 805, endPoint y: 193, distance: 134.7
click at [805, 193] on div "[PERSON_NAME] 4:57 pm I really like your hangman idea. I would like to see how …" at bounding box center [854, 146] width 362 height 97
copy p "I really like your hangman idea. I would like to see how you plan to facilitate…"
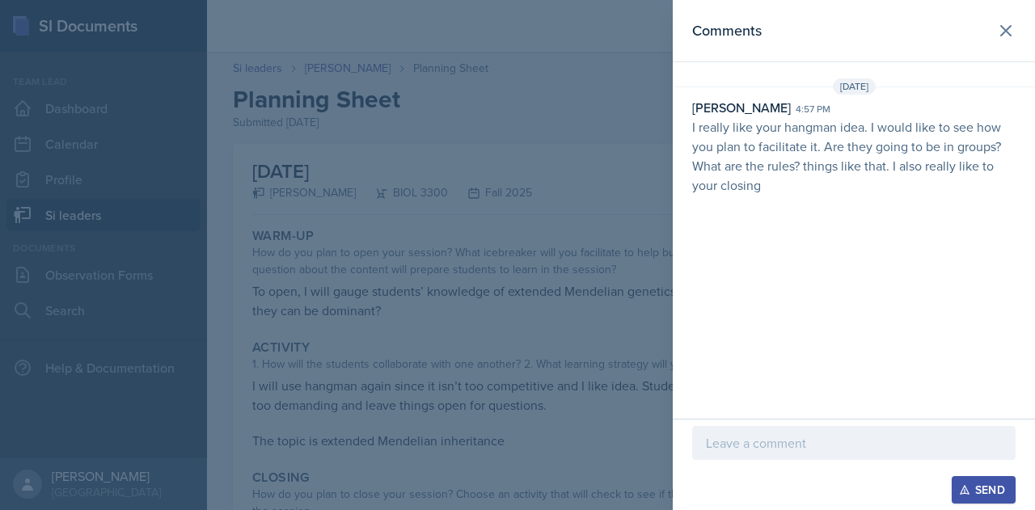
click at [346, 16] on div at bounding box center [517, 255] width 1035 height 510
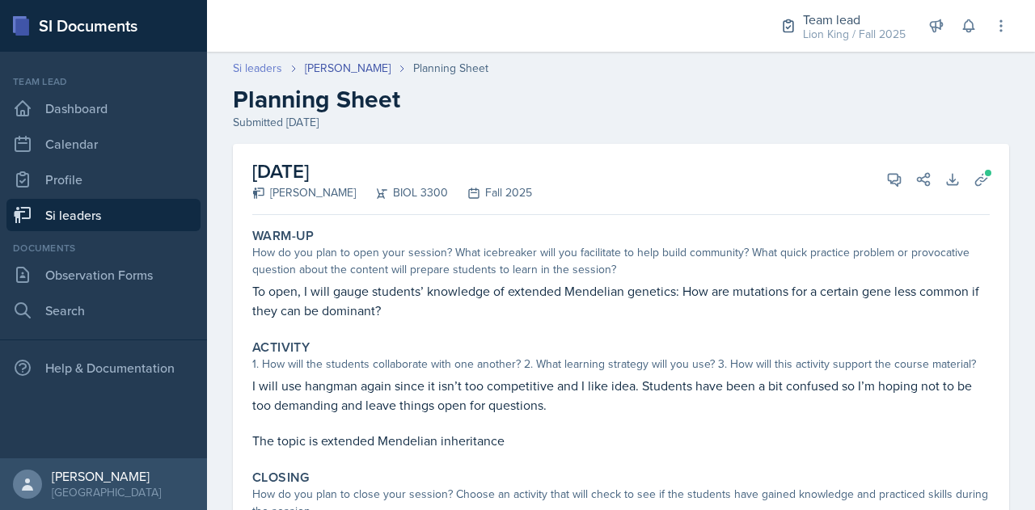
click at [259, 69] on link "Si leaders" at bounding box center [257, 68] width 49 height 17
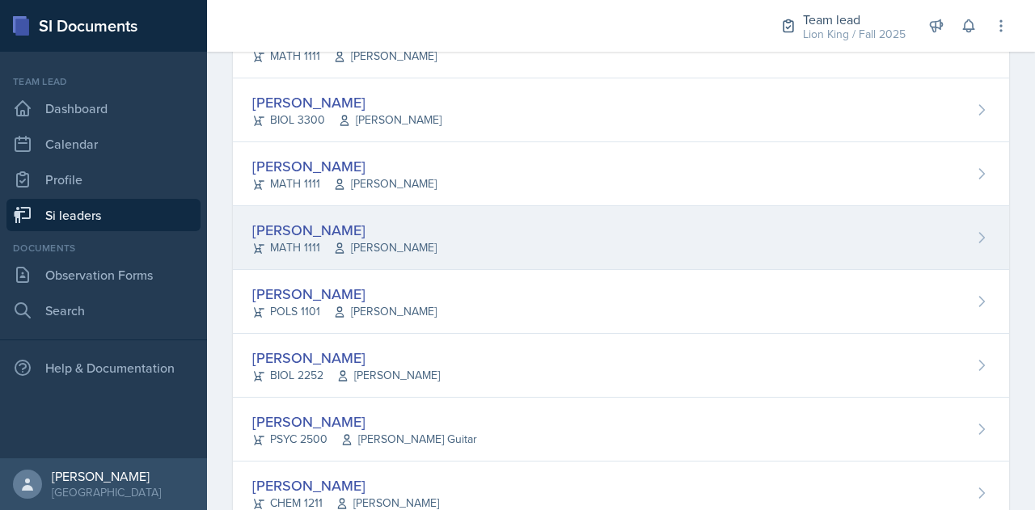
scroll to position [250, 0]
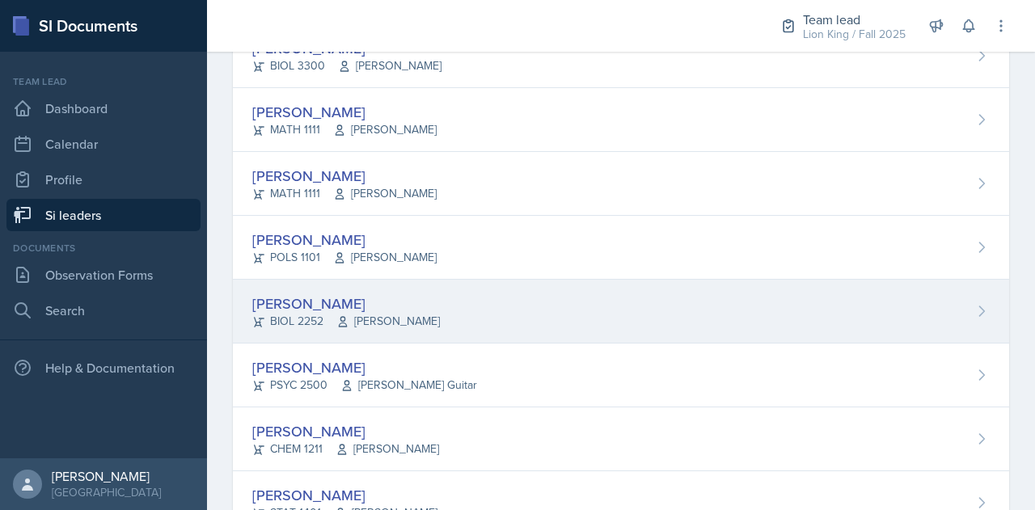
click at [316, 285] on div "[PERSON_NAME] BIOL 2252 [PERSON_NAME]" at bounding box center [621, 312] width 776 height 64
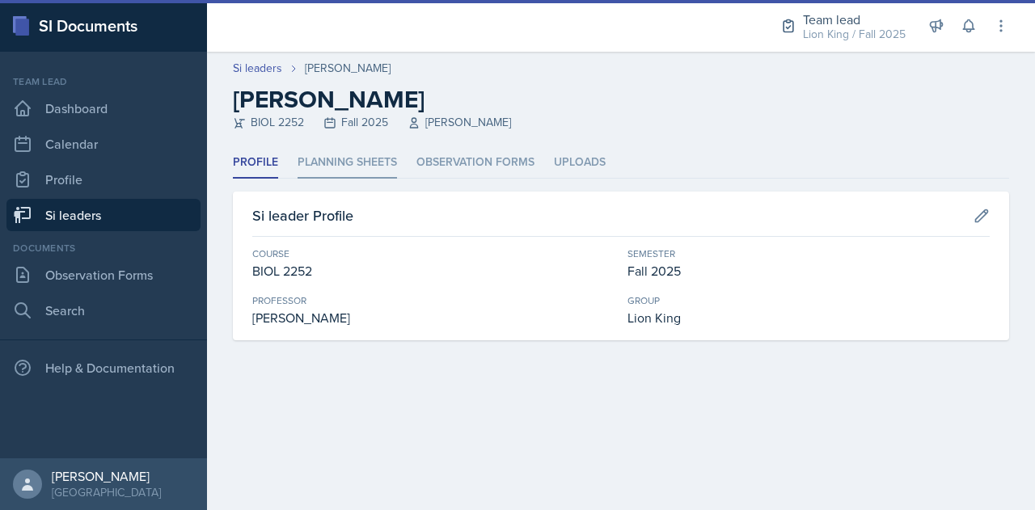
click at [354, 168] on li "Planning Sheets" at bounding box center [347, 163] width 99 height 32
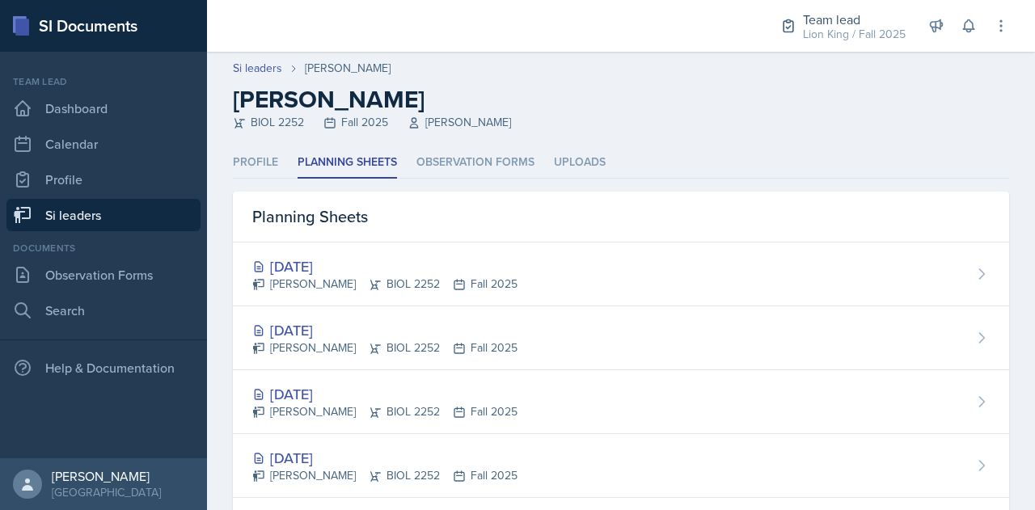
click at [136, 214] on link "Si leaders" at bounding box center [103, 215] width 194 height 32
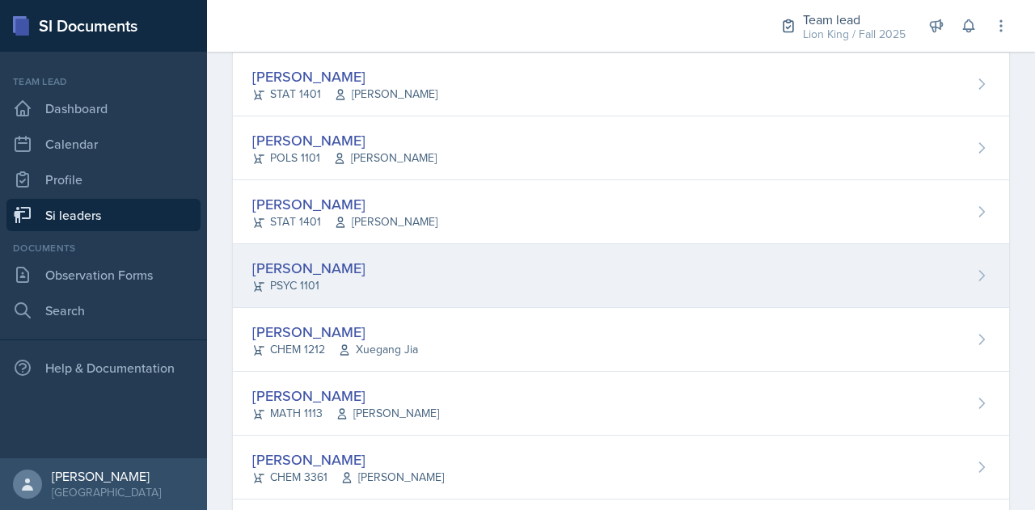
scroll to position [797, 0]
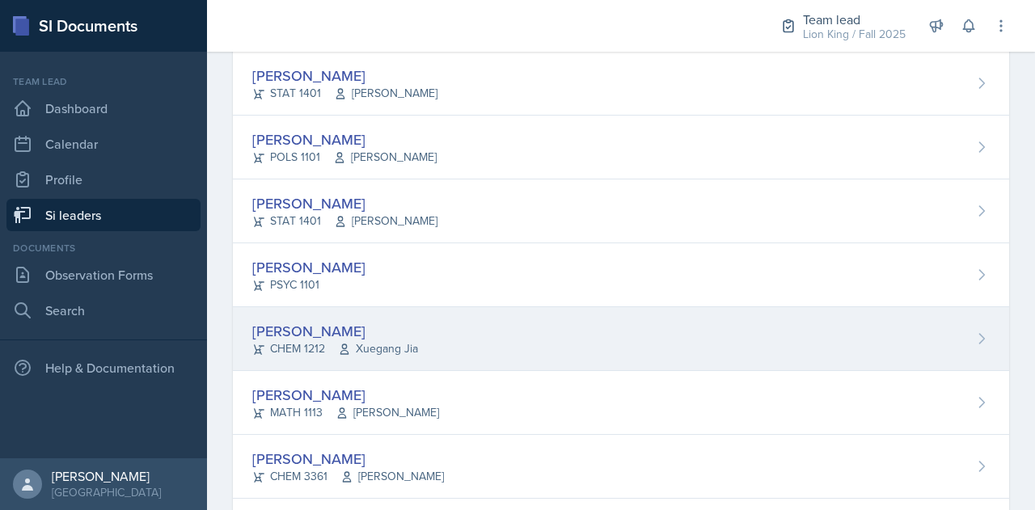
click at [396, 340] on span "Xuegang Jia" at bounding box center [378, 348] width 80 height 17
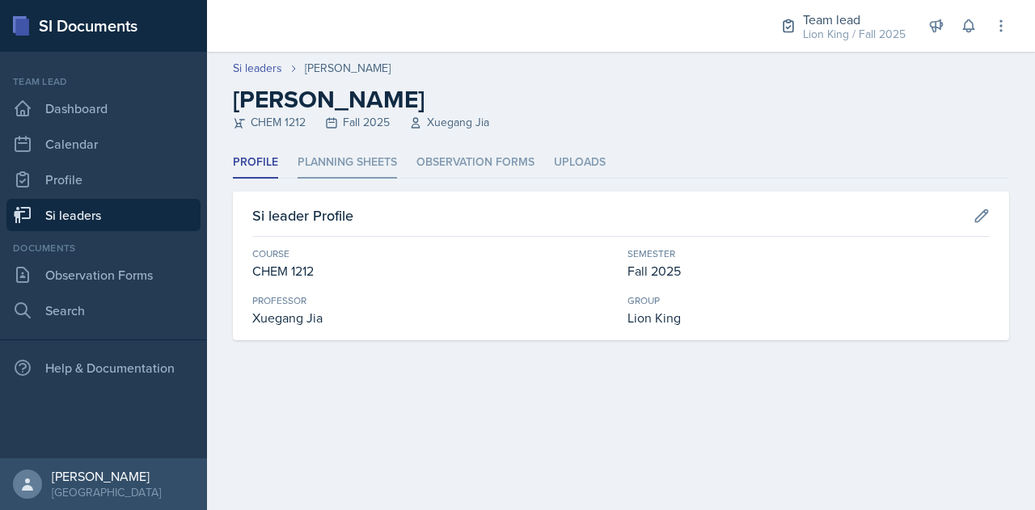
click at [383, 163] on li "Planning Sheets" at bounding box center [347, 163] width 99 height 32
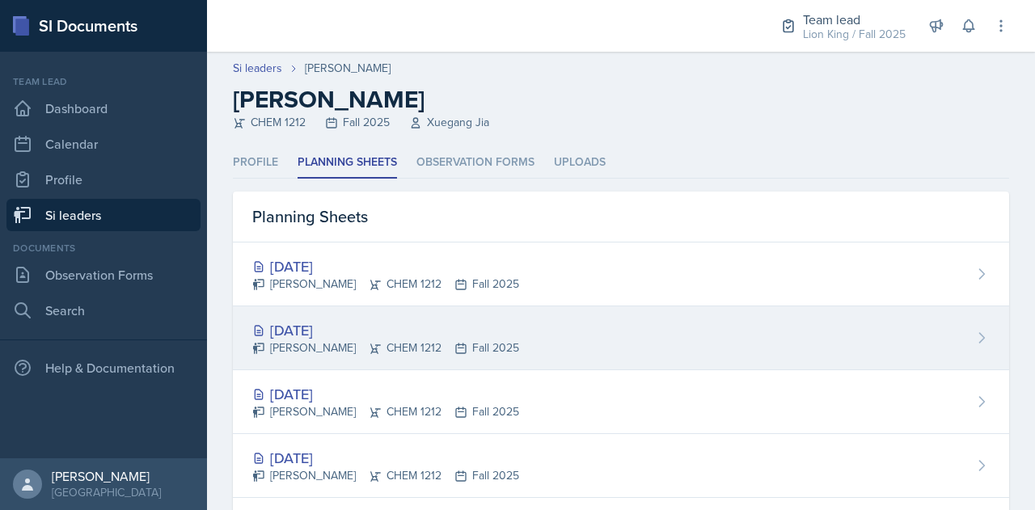
click at [382, 321] on div "[DATE]" at bounding box center [385, 330] width 267 height 22
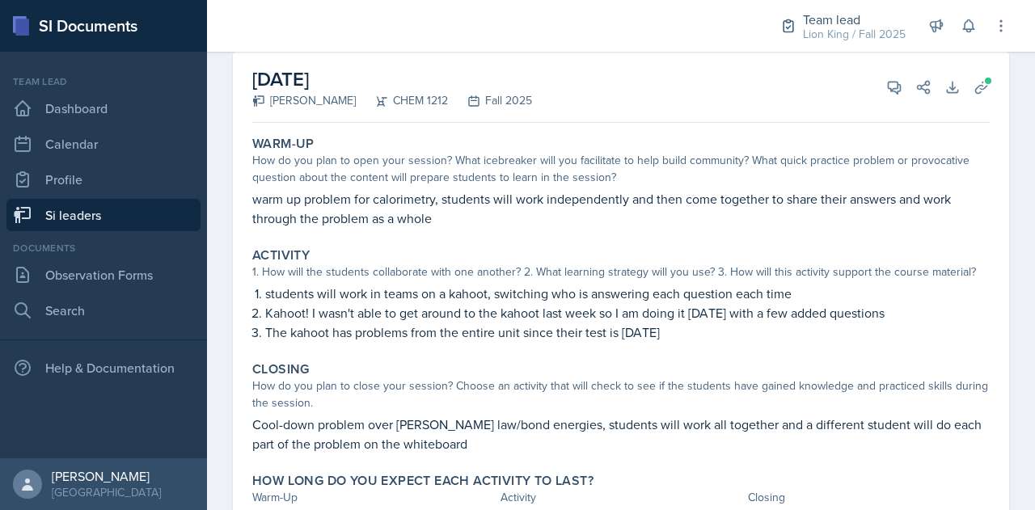
scroll to position [94, 0]
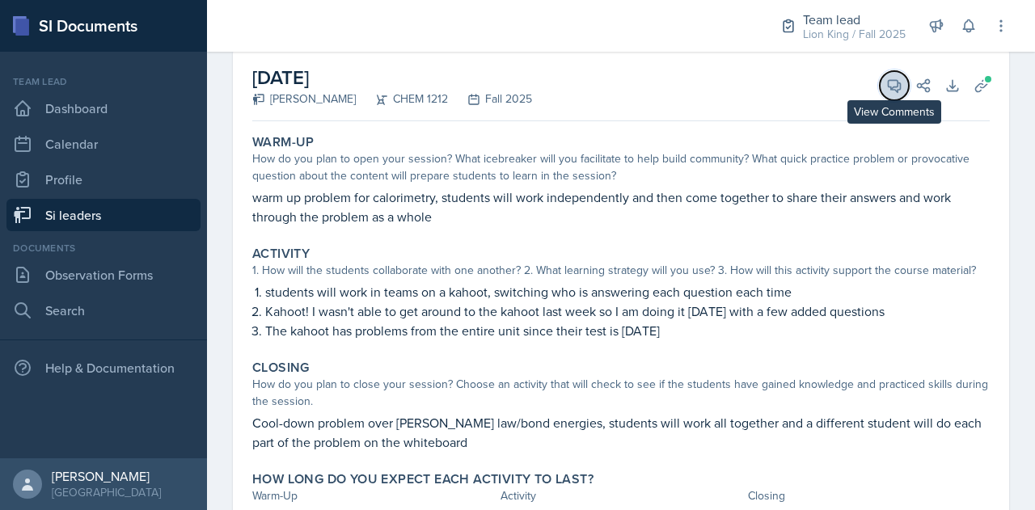
click at [889, 88] on icon at bounding box center [895, 86] width 12 height 12
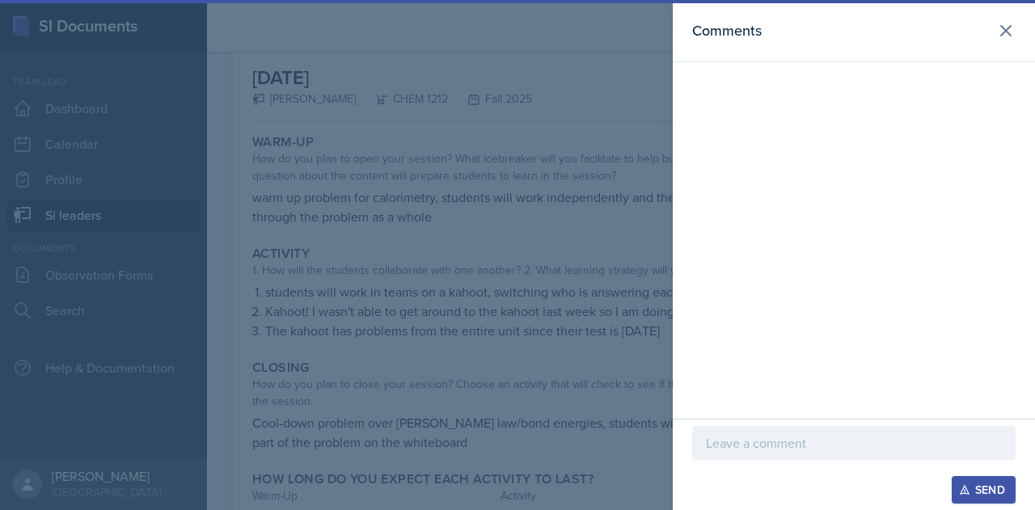
click at [771, 441] on p at bounding box center [854, 442] width 296 height 19
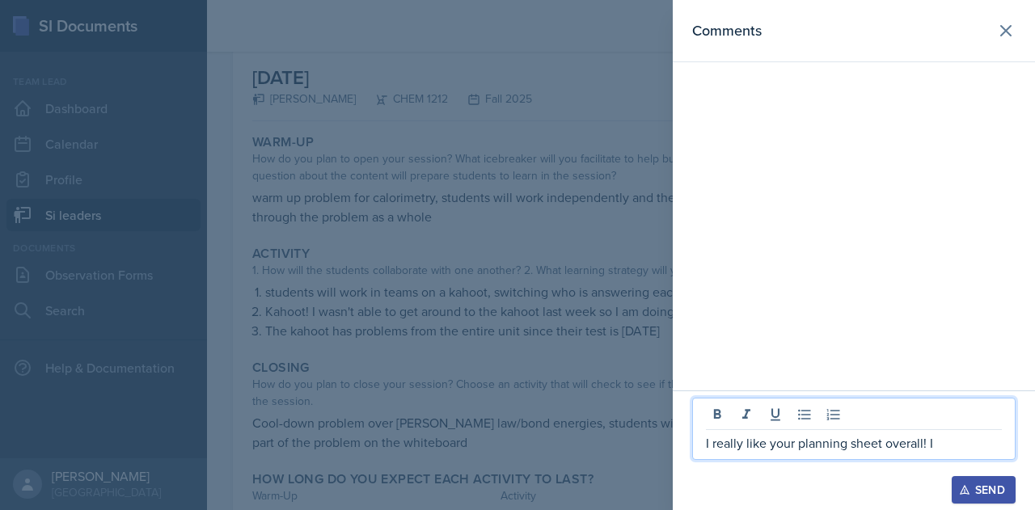
click at [504, 347] on div at bounding box center [517, 255] width 1035 height 510
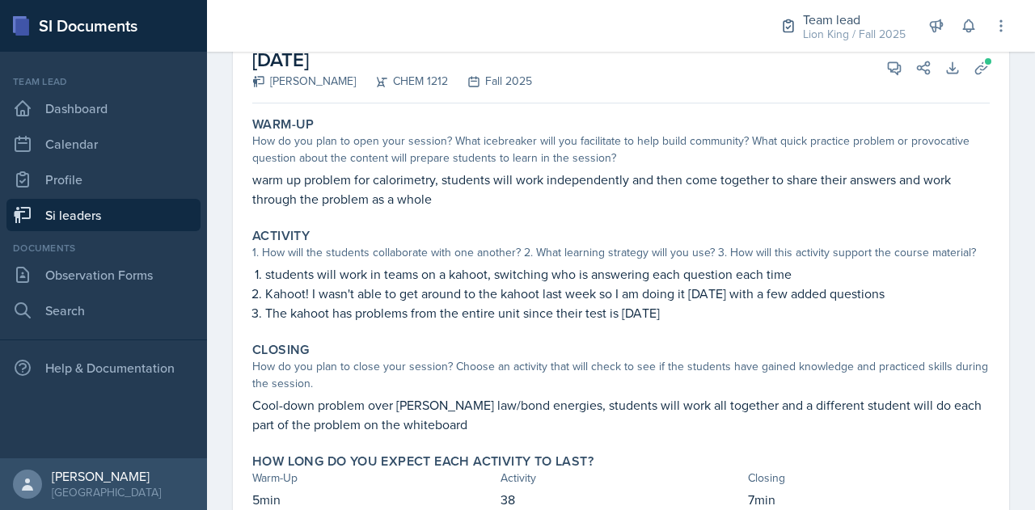
scroll to position [103, 0]
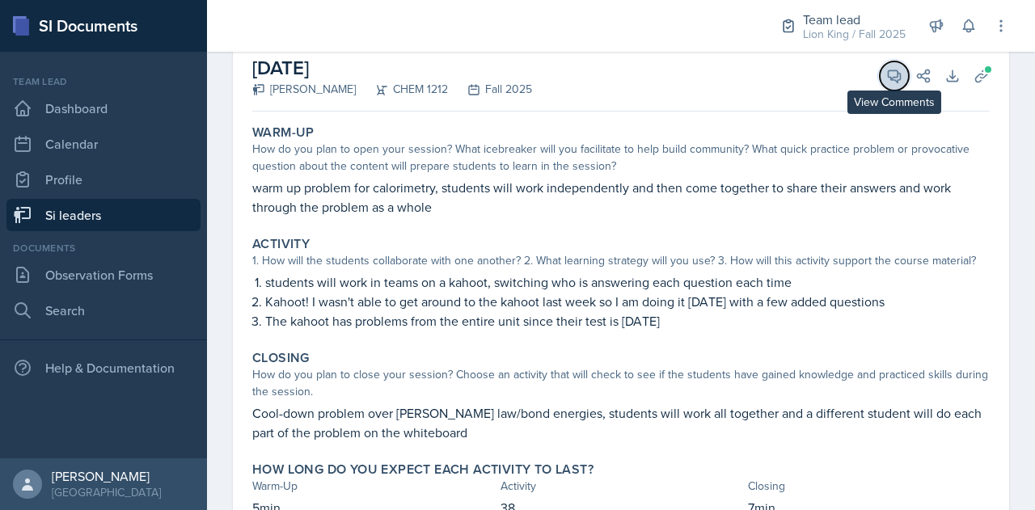
click at [886, 78] on icon at bounding box center [894, 76] width 16 height 16
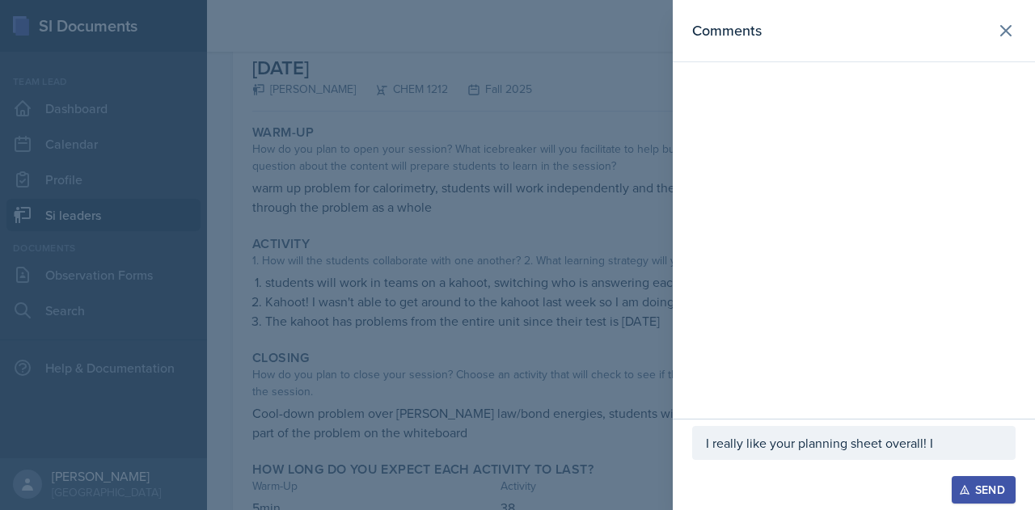
click at [940, 455] on div "I really like your planning sheet overall! I" at bounding box center [853, 443] width 323 height 34
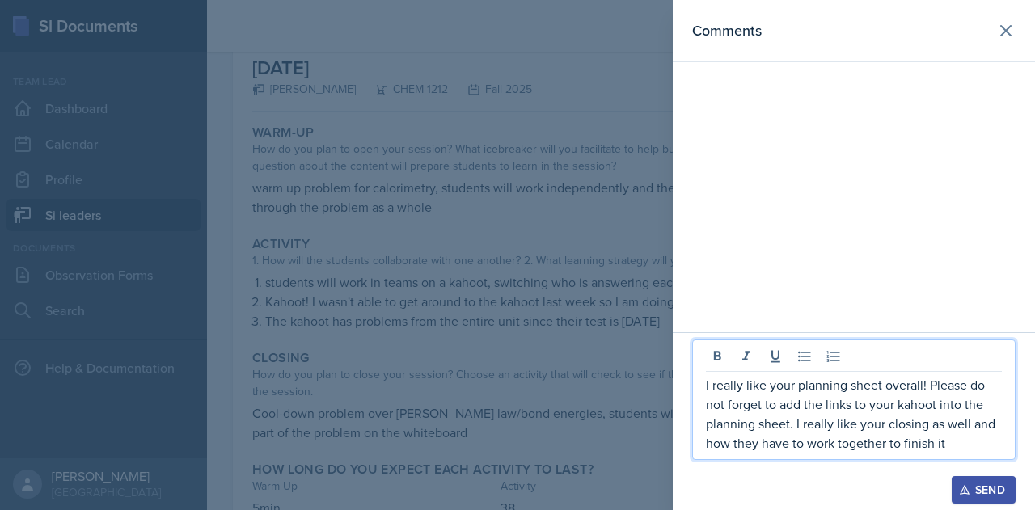
click at [986, 501] on button "Send" at bounding box center [984, 489] width 64 height 27
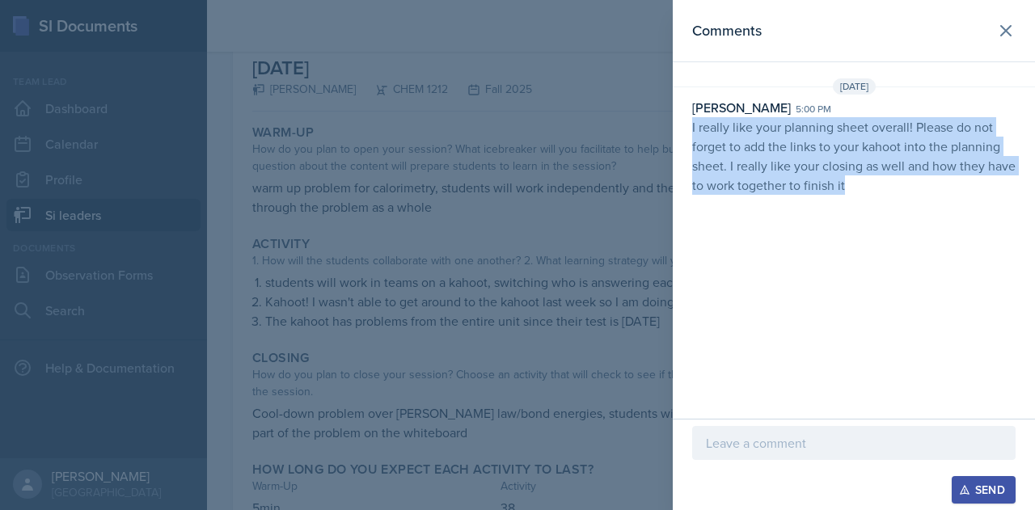
drag, startPoint x: 691, startPoint y: 127, endPoint x: 855, endPoint y: 184, distance: 174.7
click at [855, 184] on div "[PERSON_NAME] 5:00 pm I really like your planning sheet overall! Please do not …" at bounding box center [854, 146] width 362 height 97
copy p "I really like your planning sheet overall! Please do not forget to add the link…"
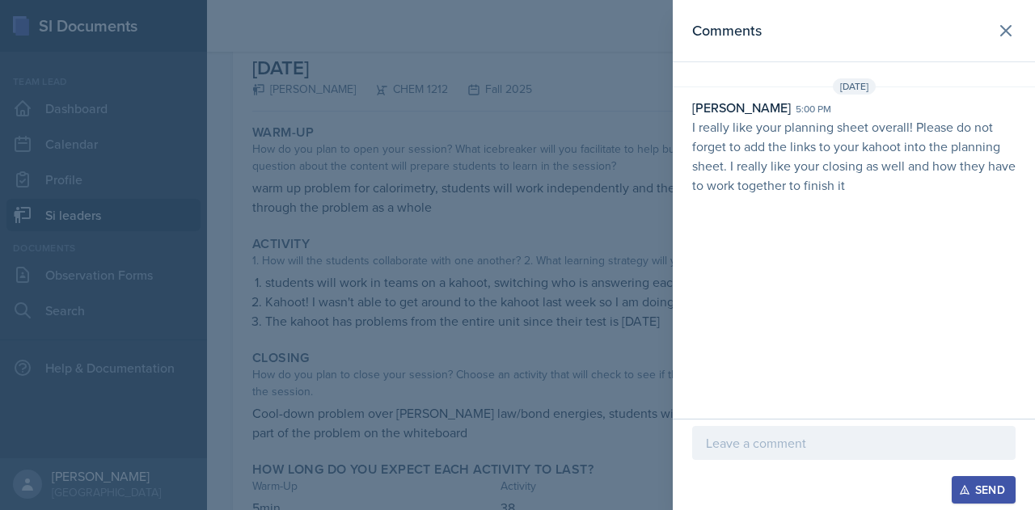
click at [466, 289] on div at bounding box center [517, 255] width 1035 height 510
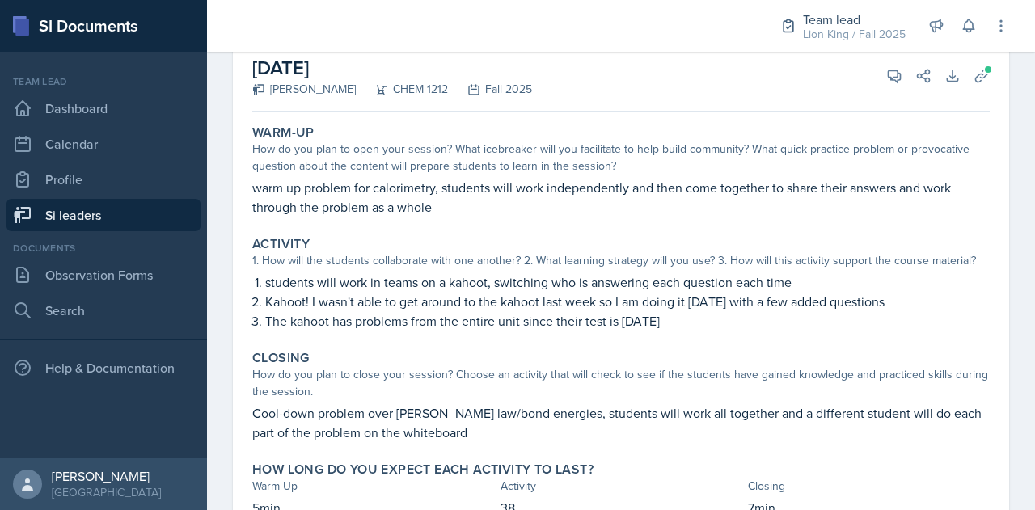
scroll to position [0, 0]
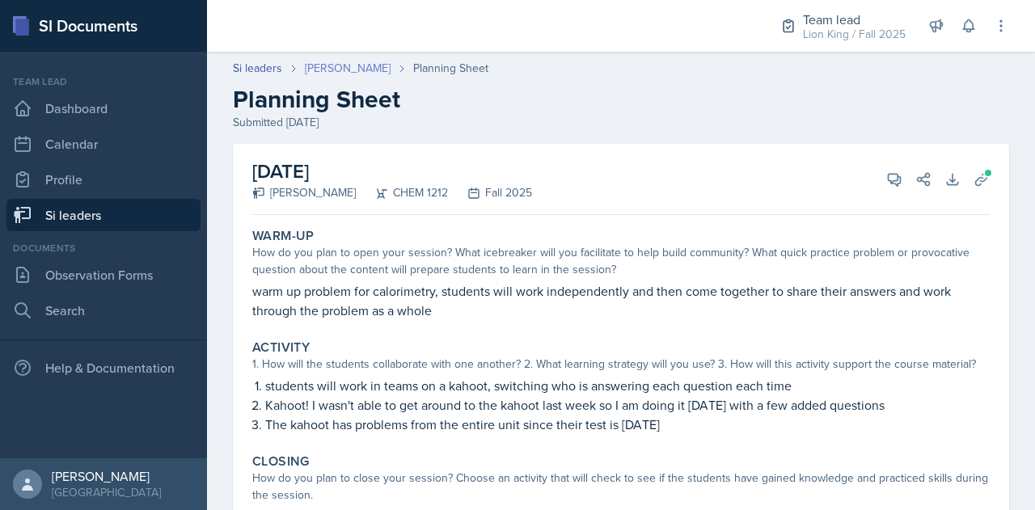
click at [344, 66] on link "[PERSON_NAME]" at bounding box center [348, 68] width 86 height 17
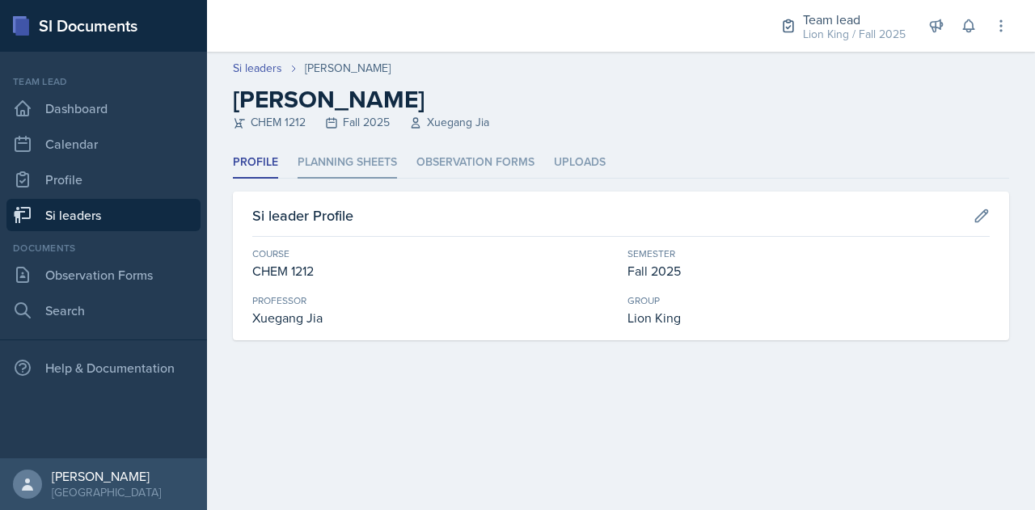
click at [336, 158] on li "Planning Sheets" at bounding box center [347, 163] width 99 height 32
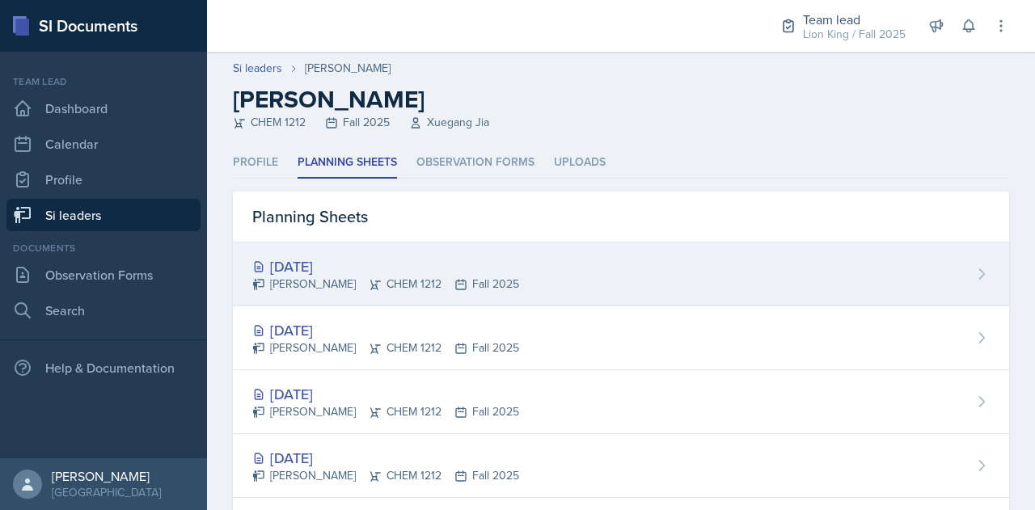
click at [321, 263] on div "[DATE]" at bounding box center [385, 267] width 267 height 22
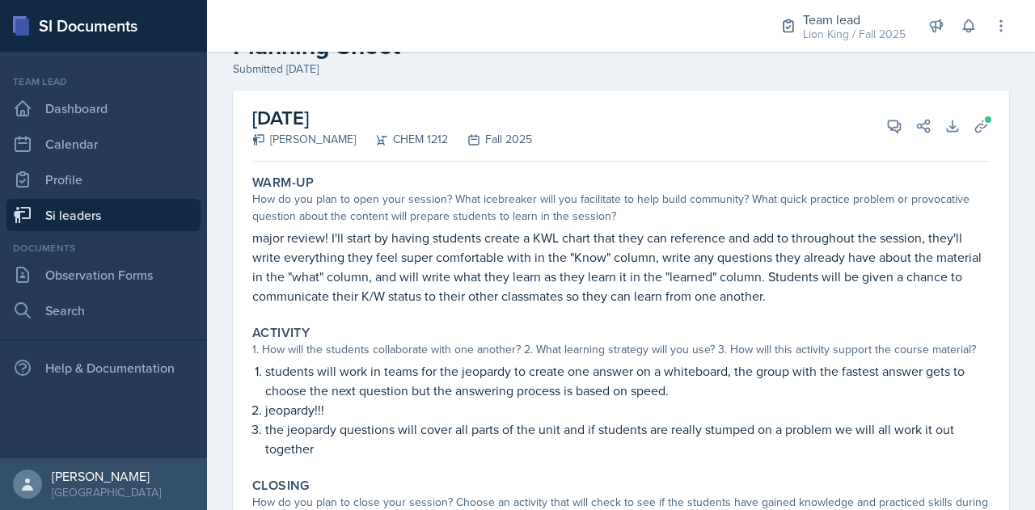
scroll to position [52, 0]
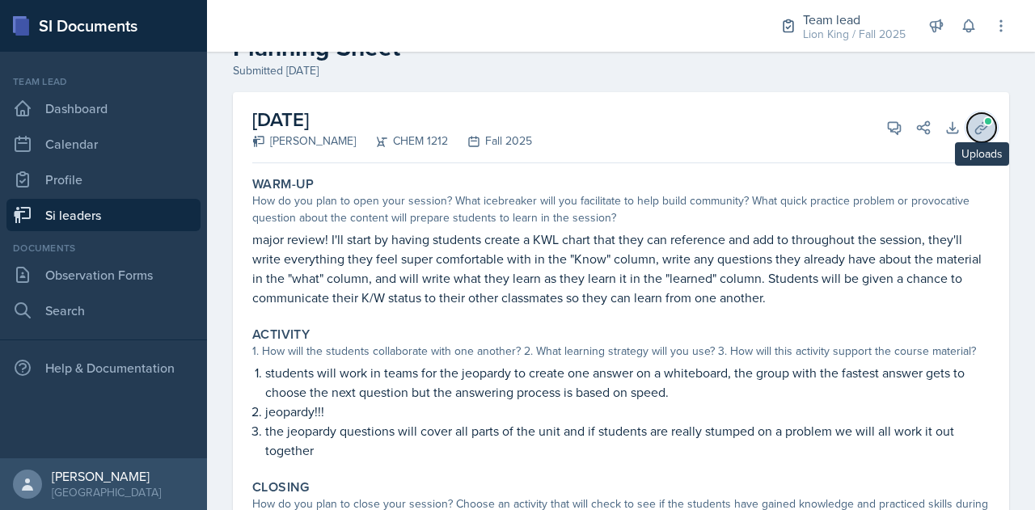
click at [980, 125] on button "Uploads" at bounding box center [981, 127] width 29 height 29
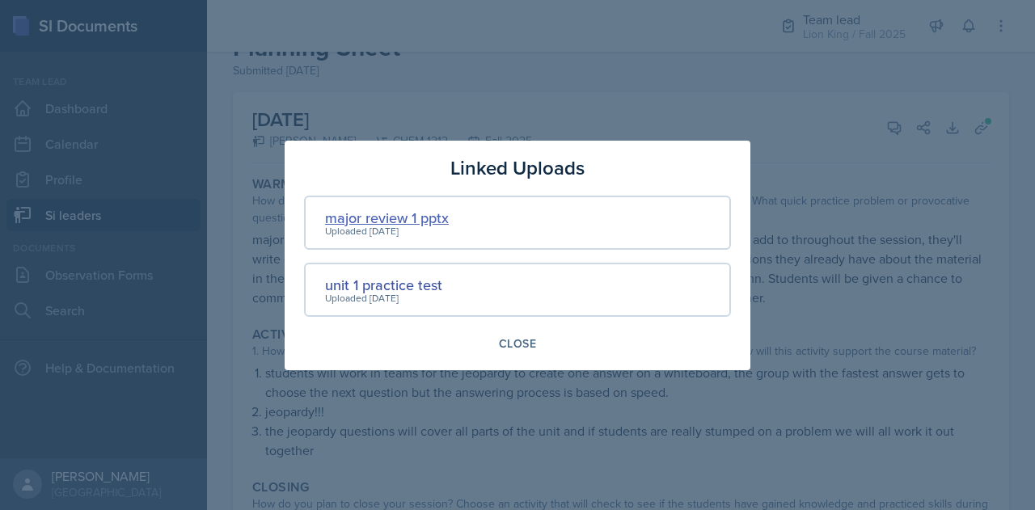
click at [415, 218] on div "major review 1 pptx" at bounding box center [387, 218] width 124 height 22
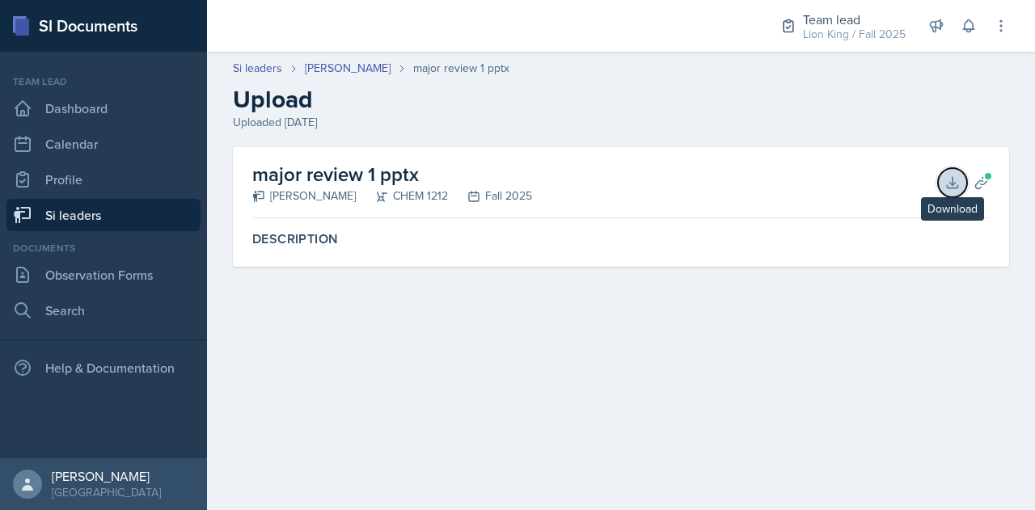
click at [943, 178] on button "Download" at bounding box center [952, 182] width 29 height 29
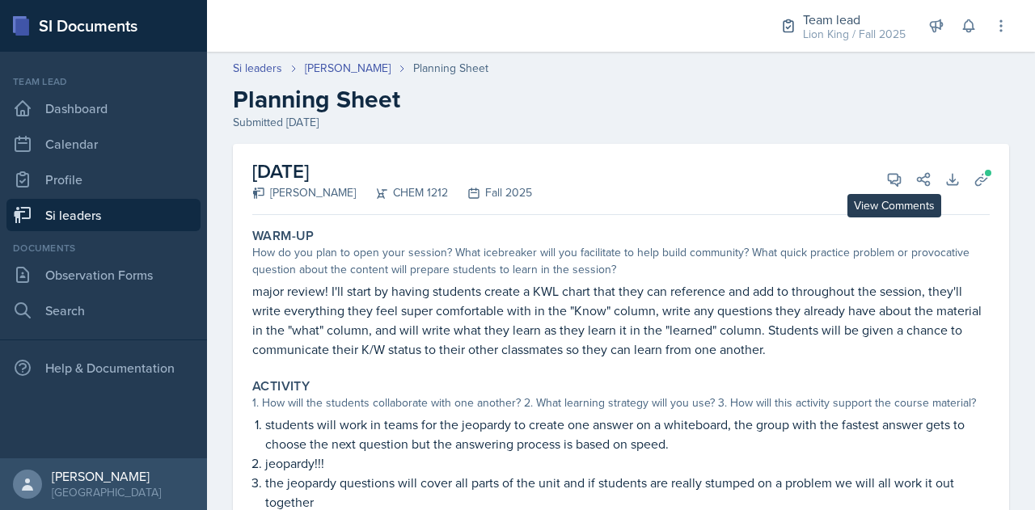
drag, startPoint x: 878, startPoint y: 189, endPoint x: 640, endPoint y: 111, distance: 250.3
click at [640, 111] on h2 "Planning Sheet" at bounding box center [621, 99] width 776 height 29
click at [880, 188] on button "View Comments" at bounding box center [894, 179] width 29 height 29
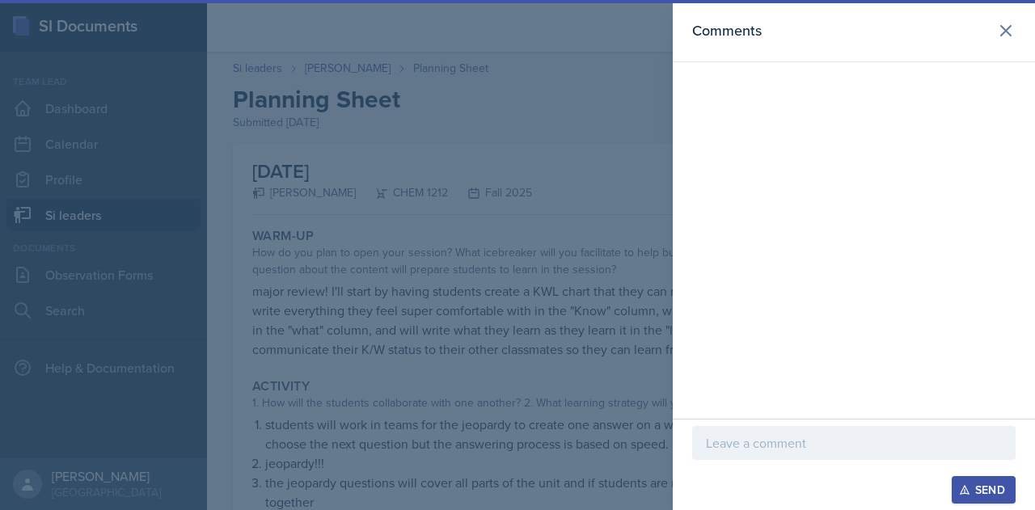
click at [741, 437] on p at bounding box center [854, 442] width 296 height 19
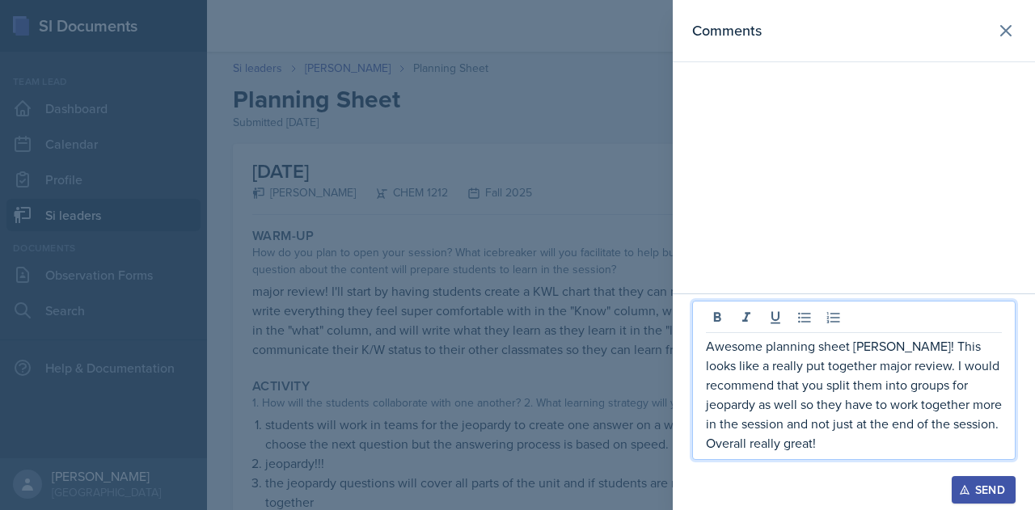
click at [995, 492] on div "Send" at bounding box center [983, 490] width 43 height 13
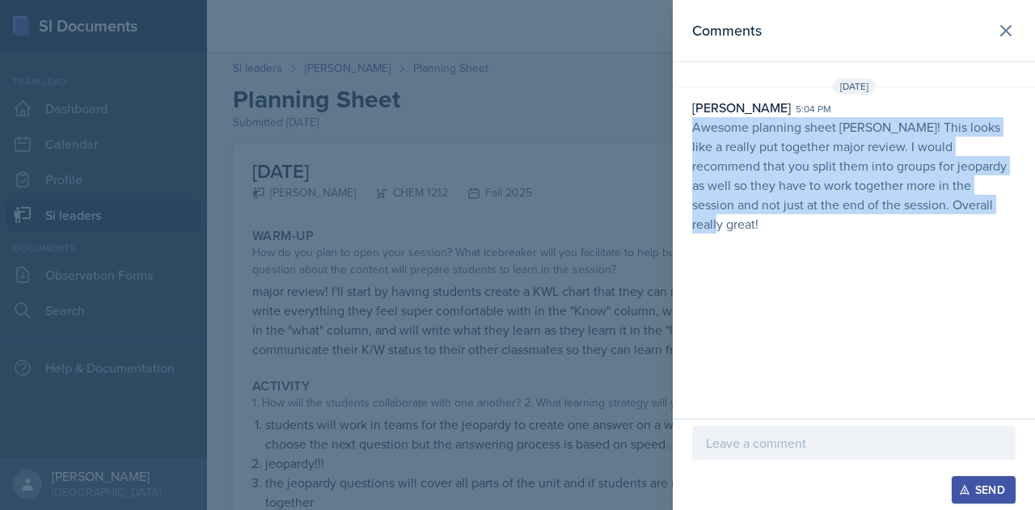
drag, startPoint x: 691, startPoint y: 125, endPoint x: 1009, endPoint y: 227, distance: 333.7
click at [1009, 227] on div "Comments [DATE][STREET_ADDRESS][PERSON_NAME] 5:04 pm Awesome planning sheet [PE…" at bounding box center [854, 209] width 362 height 419
copy p "Awesome planning sheet [PERSON_NAME]! This looks like a really put together maj…"
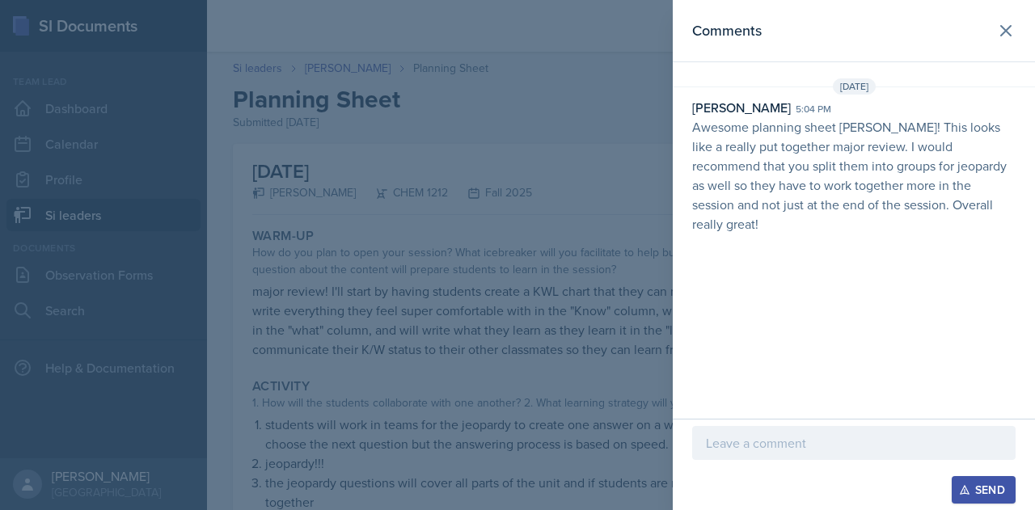
click at [427, 336] on div at bounding box center [517, 255] width 1035 height 510
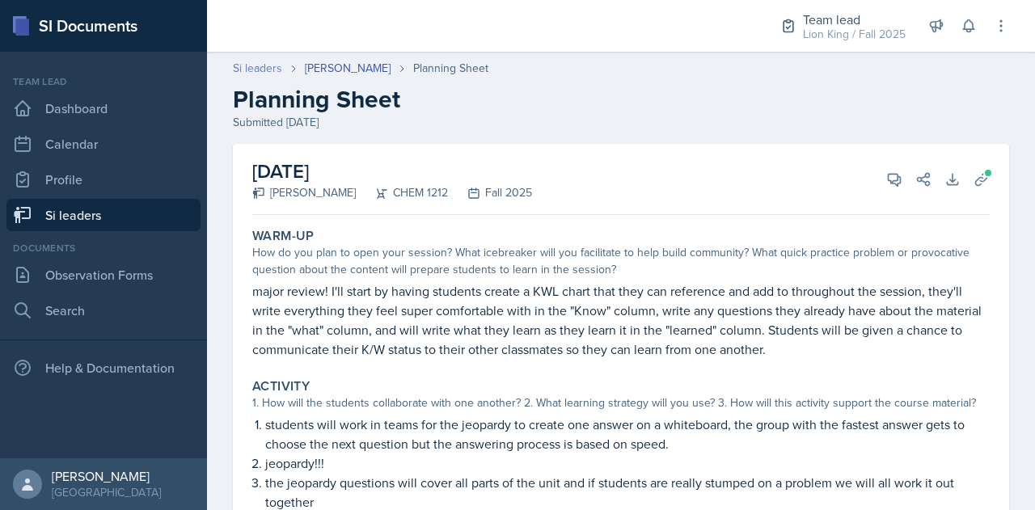
click at [260, 69] on link "Si leaders" at bounding box center [257, 68] width 49 height 17
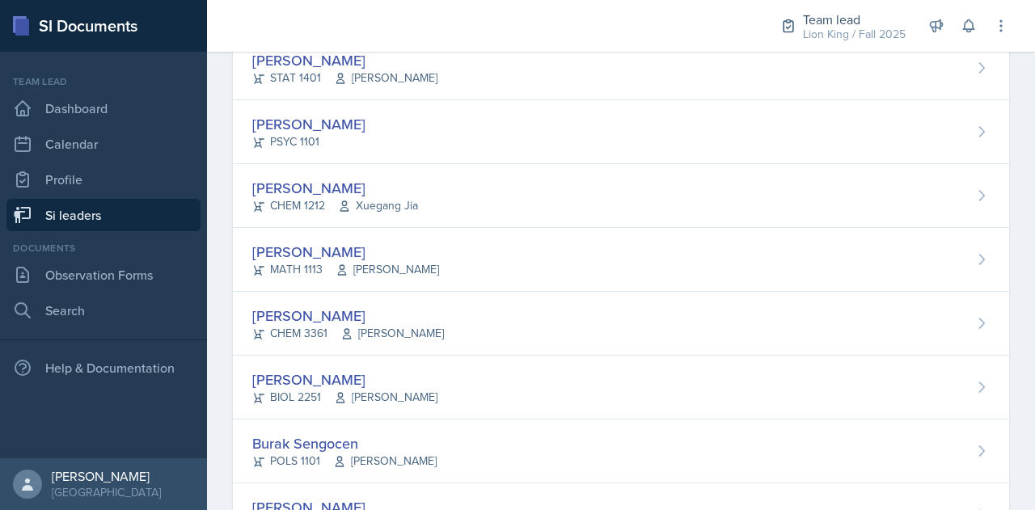
scroll to position [946, 0]
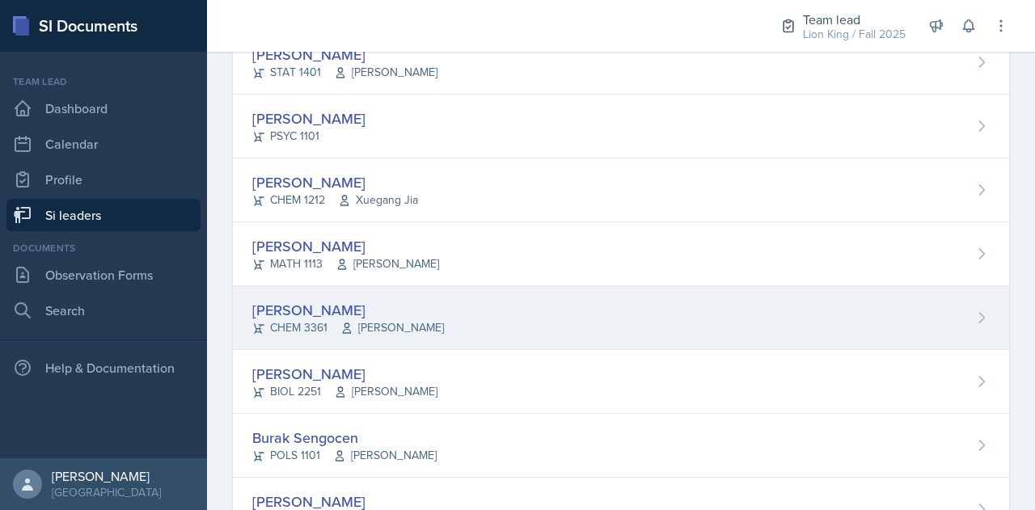
drag, startPoint x: 589, startPoint y: 305, endPoint x: 361, endPoint y: 305, distance: 227.2
click at [361, 305] on div "[PERSON_NAME]" at bounding box center [348, 310] width 192 height 22
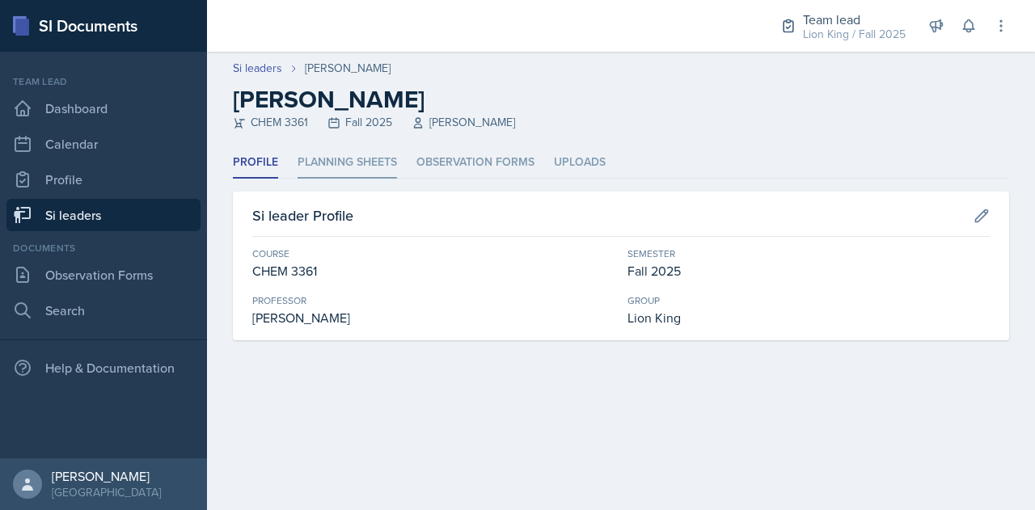
click at [343, 161] on li "Planning Sheets" at bounding box center [347, 163] width 99 height 32
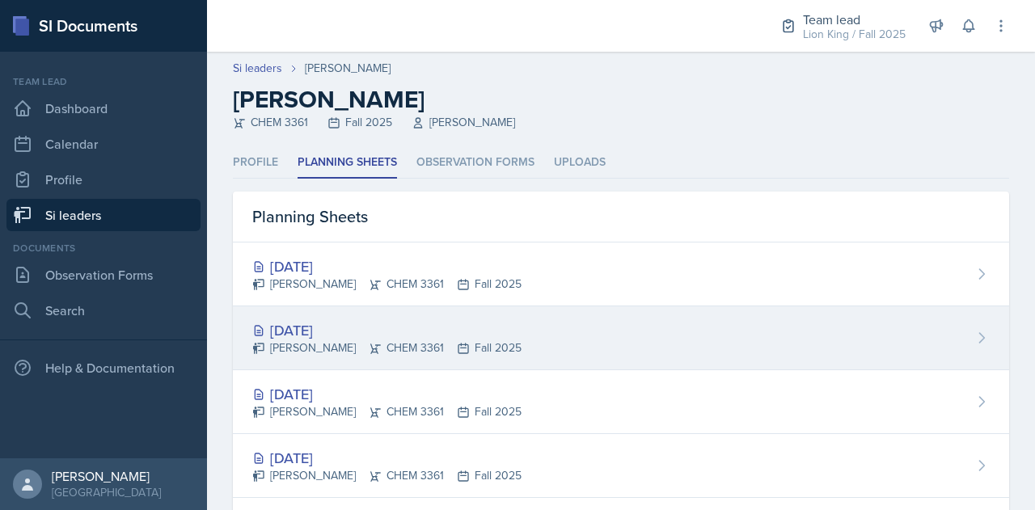
click at [319, 327] on div "[DATE]" at bounding box center [386, 330] width 269 height 22
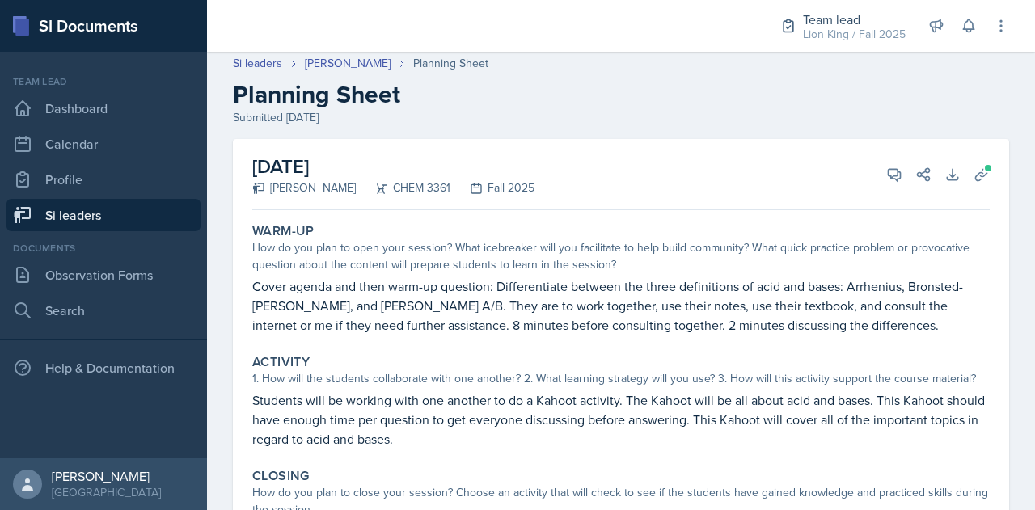
scroll to position [2, 0]
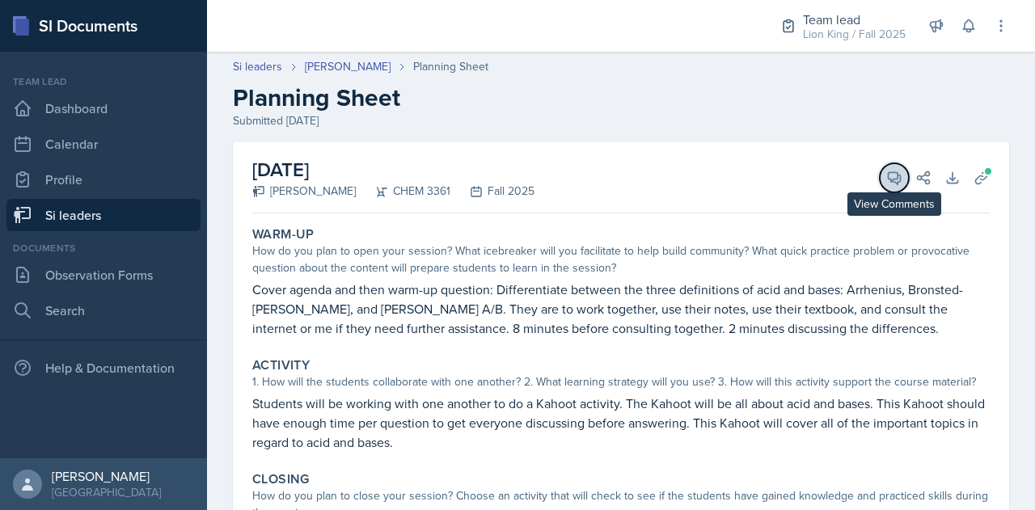
click at [886, 179] on icon at bounding box center [894, 178] width 16 height 16
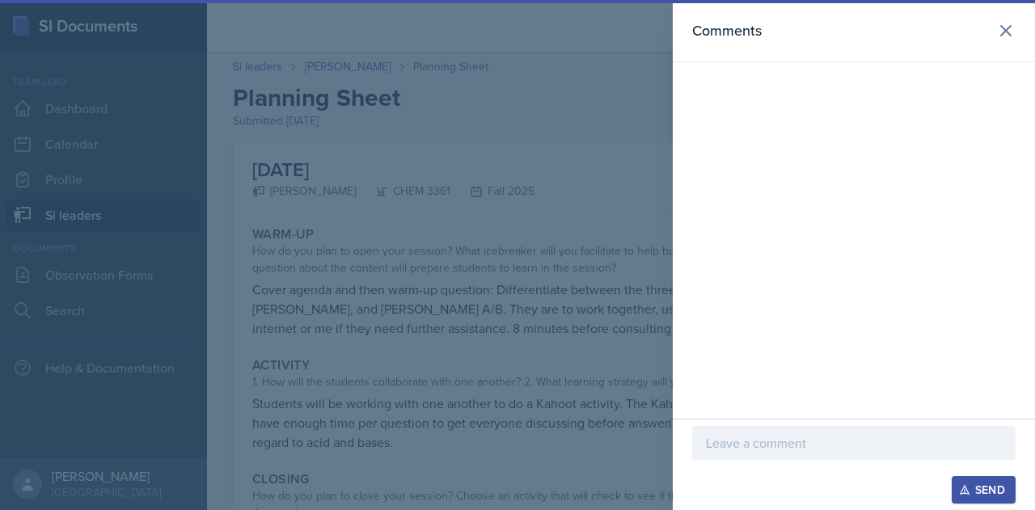
click at [763, 449] on p at bounding box center [854, 442] width 296 height 19
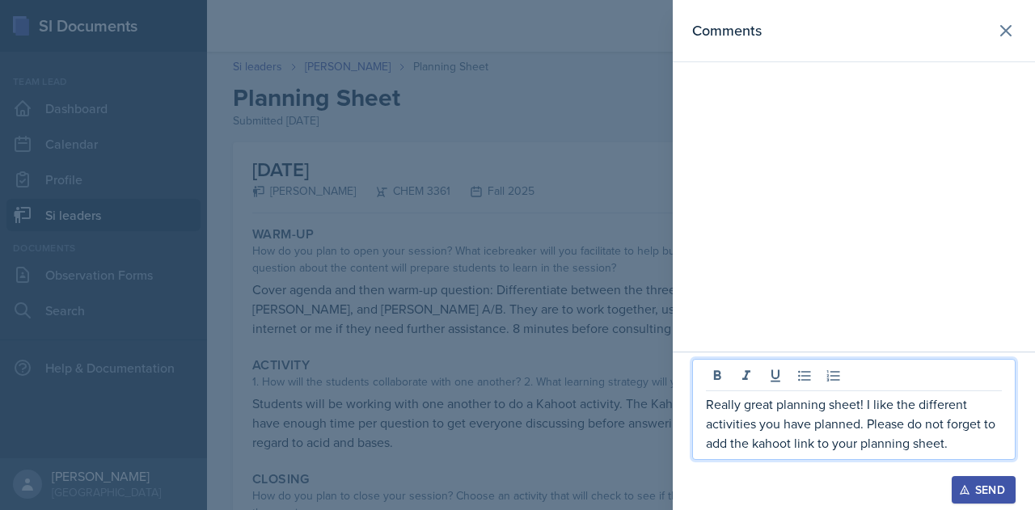
click at [552, 358] on div at bounding box center [517, 255] width 1035 height 510
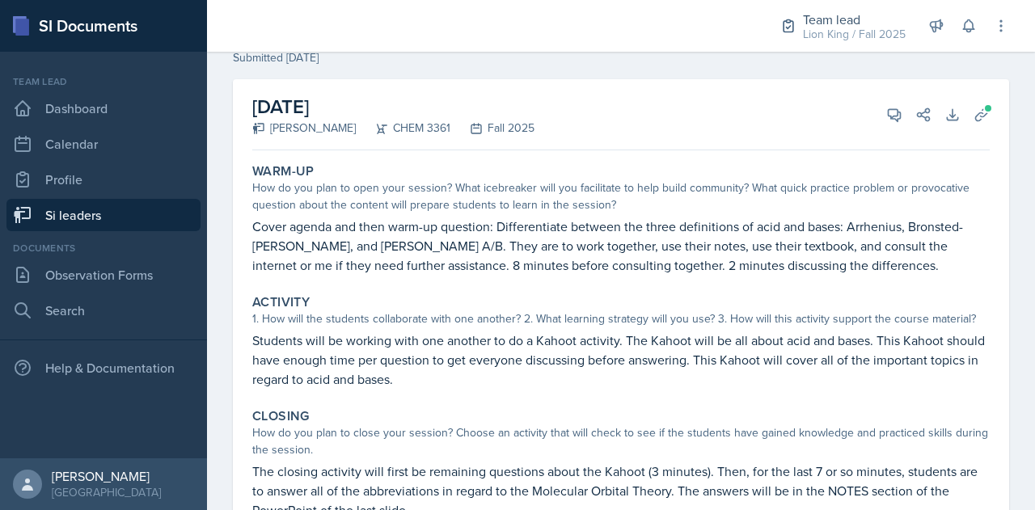
scroll to position [71, 0]
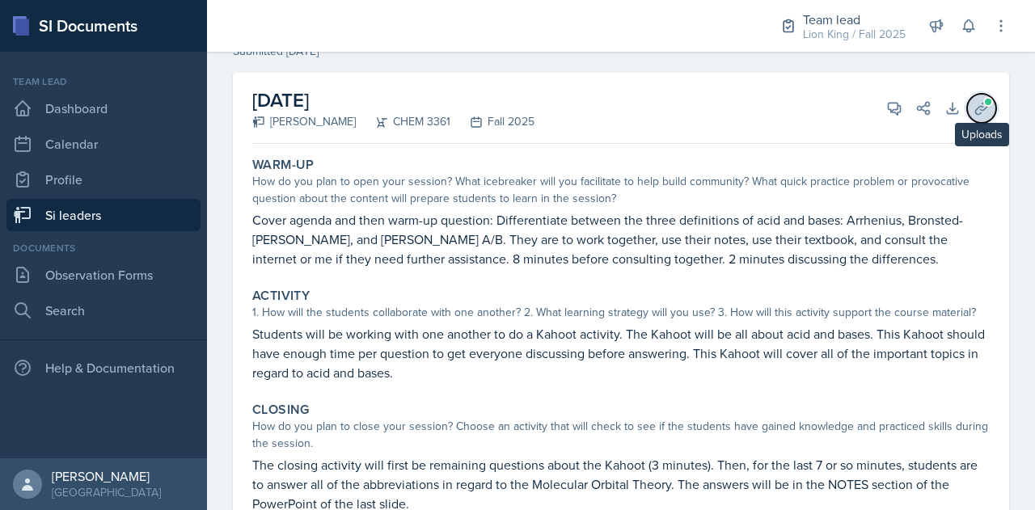
click at [977, 116] on button "Uploads" at bounding box center [981, 108] width 29 height 29
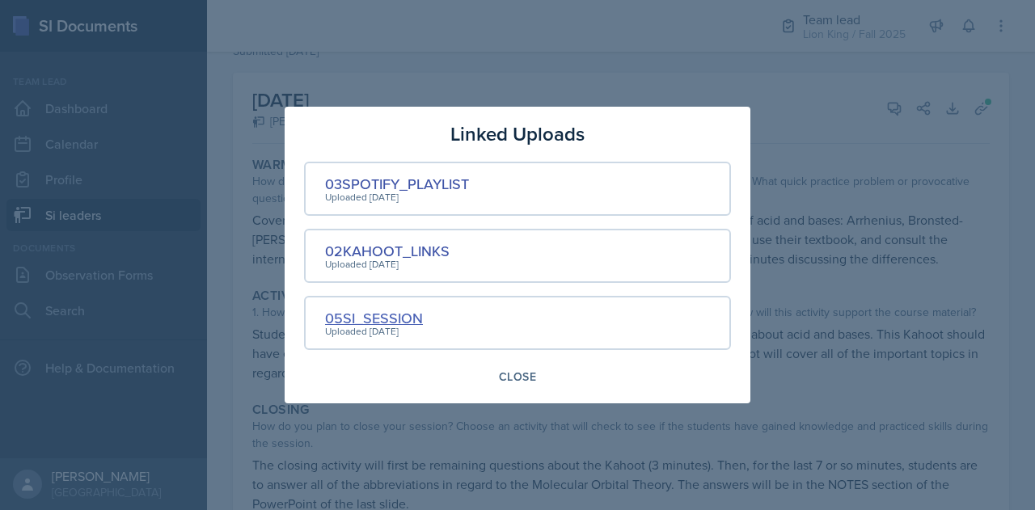
click at [385, 319] on div "05SI_SESSION" at bounding box center [374, 318] width 98 height 22
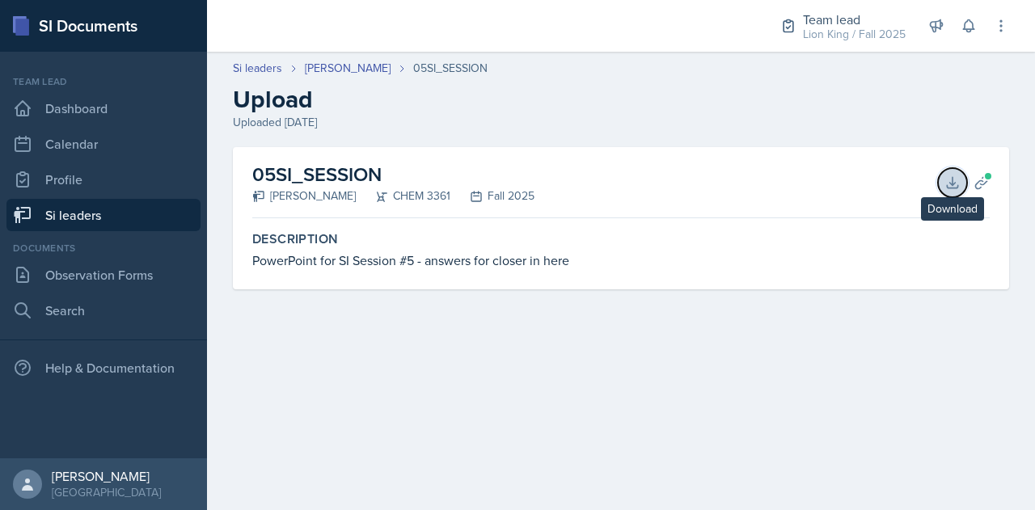
click at [940, 180] on button "Download" at bounding box center [952, 182] width 29 height 29
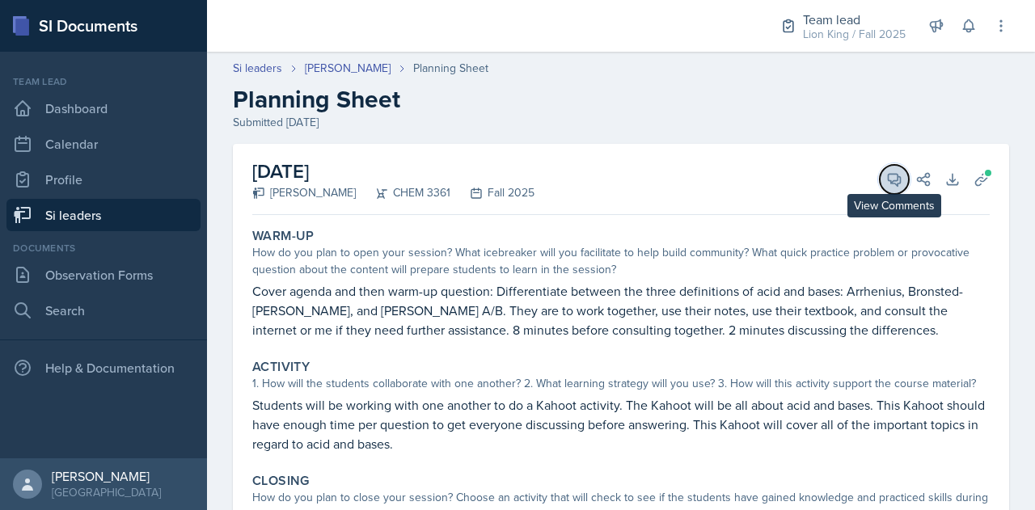
click at [886, 174] on icon at bounding box center [894, 179] width 16 height 16
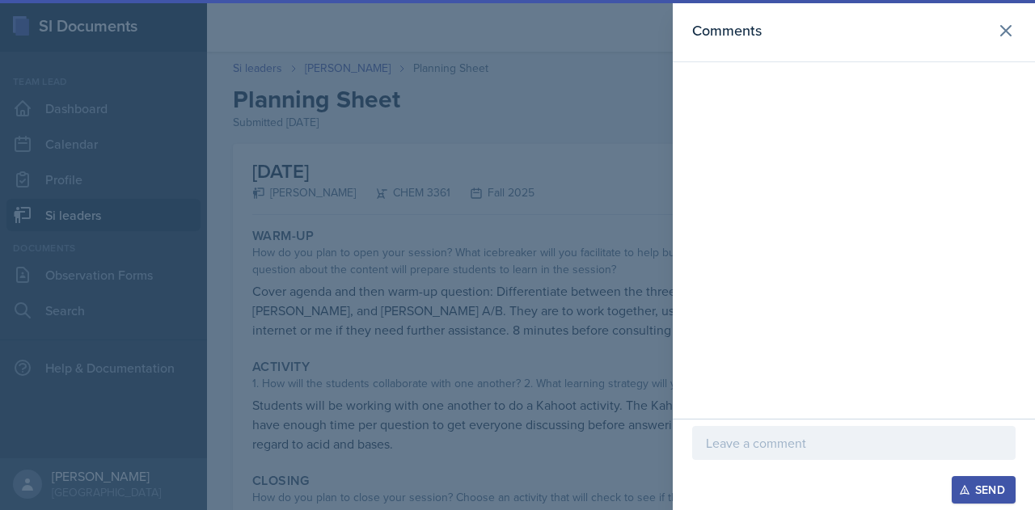
click at [740, 447] on p at bounding box center [854, 442] width 296 height 19
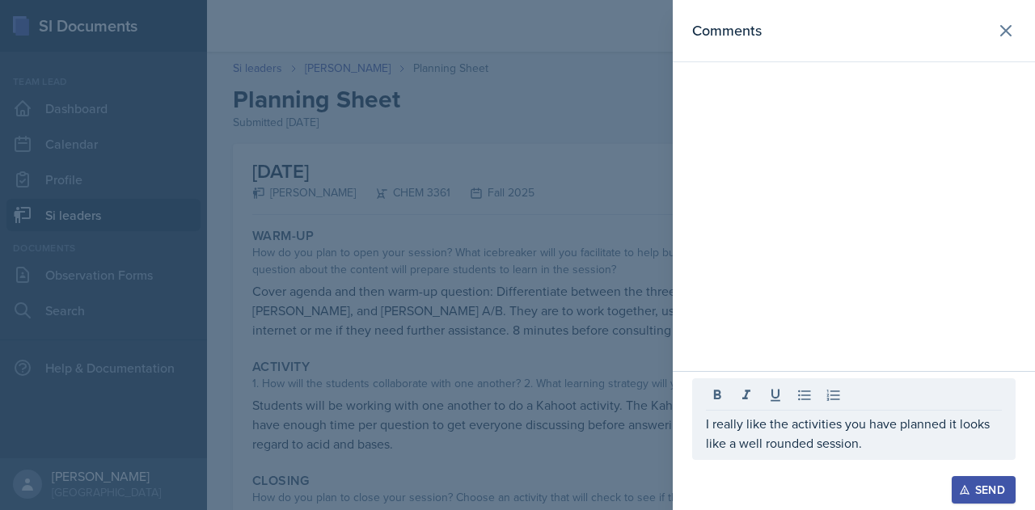
click at [450, 357] on div at bounding box center [517, 255] width 1035 height 510
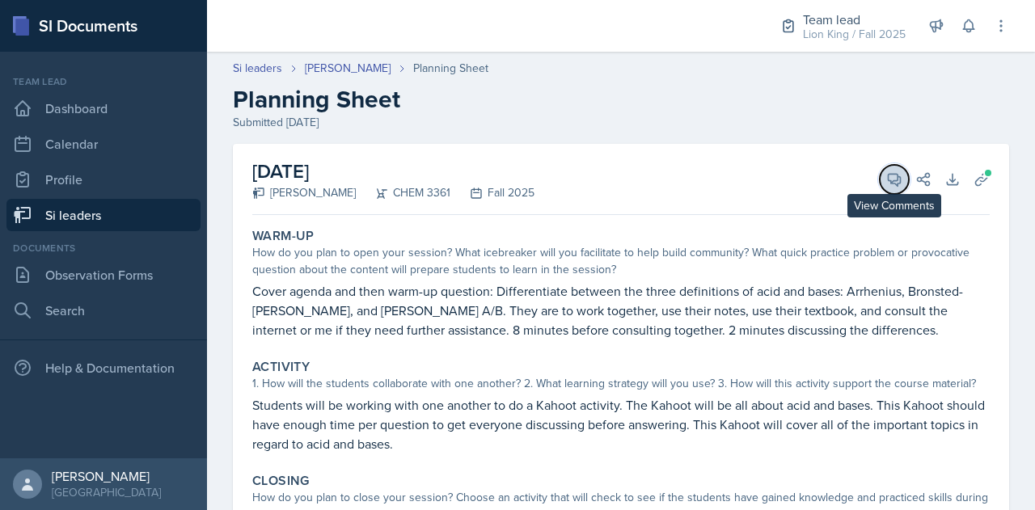
click at [886, 183] on icon at bounding box center [894, 179] width 16 height 16
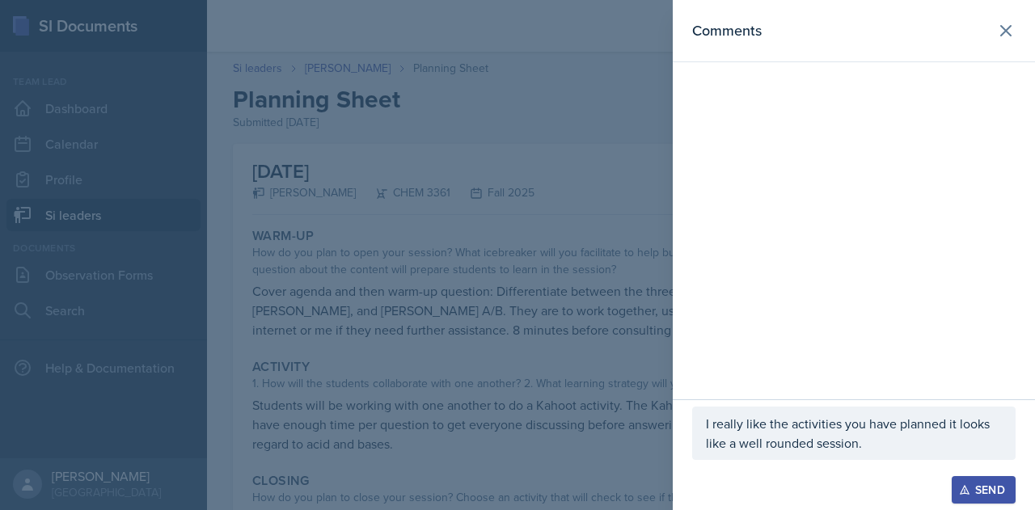
click at [870, 446] on p "I really like the activities you have planned it looks like a well rounded sess…" at bounding box center [854, 433] width 296 height 39
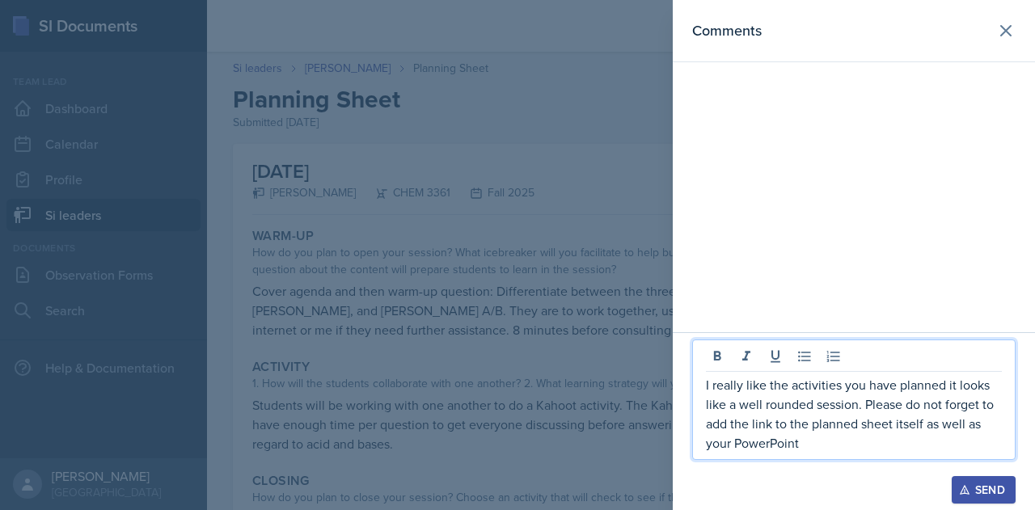
click at [977, 484] on div "Send" at bounding box center [983, 490] width 43 height 13
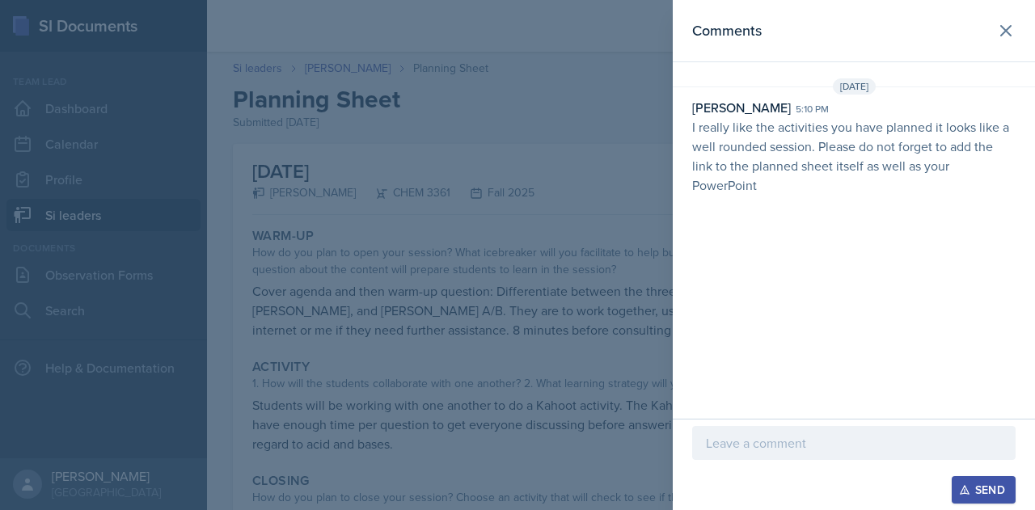
click at [694, 129] on p "I really like the activities you have planned it looks like a well rounded sess…" at bounding box center [853, 156] width 323 height 78
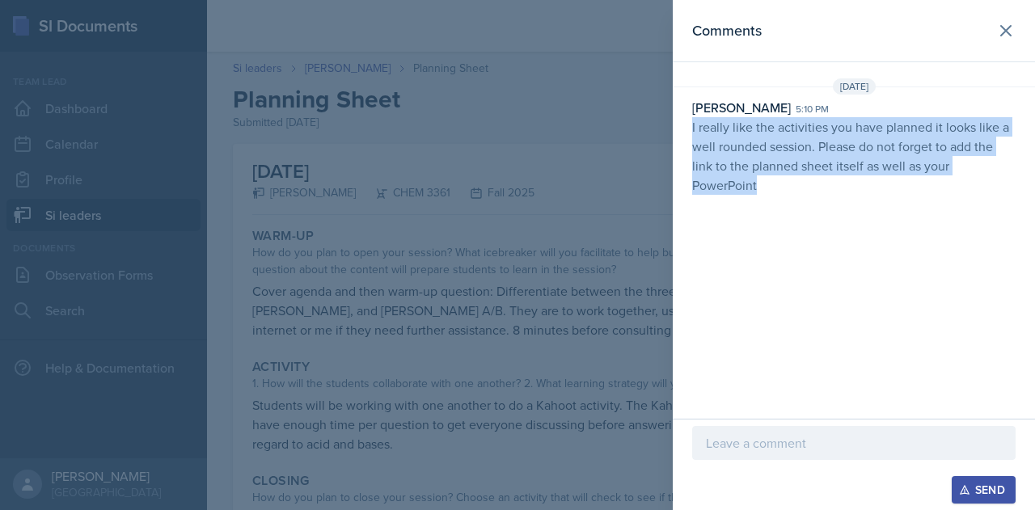
drag, startPoint x: 690, startPoint y: 128, endPoint x: 824, endPoint y: 228, distance: 167.5
click at [824, 228] on div "Comments [DATE] [PERSON_NAME] 5:10 pm I really like the activities you have pla…" at bounding box center [854, 209] width 362 height 419
copy p "I really like the activities you have planned it looks like a well rounded sess…"
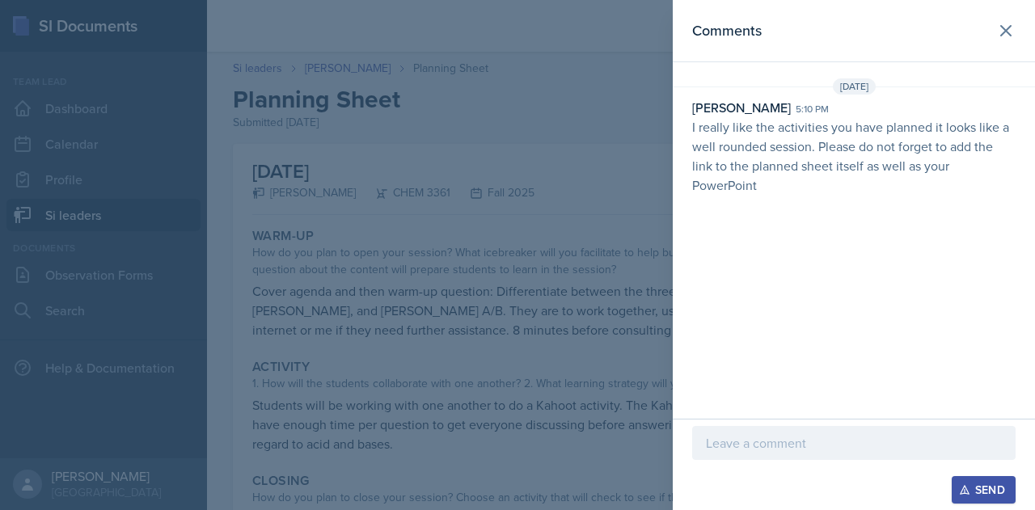
click at [377, 87] on div at bounding box center [517, 255] width 1035 height 510
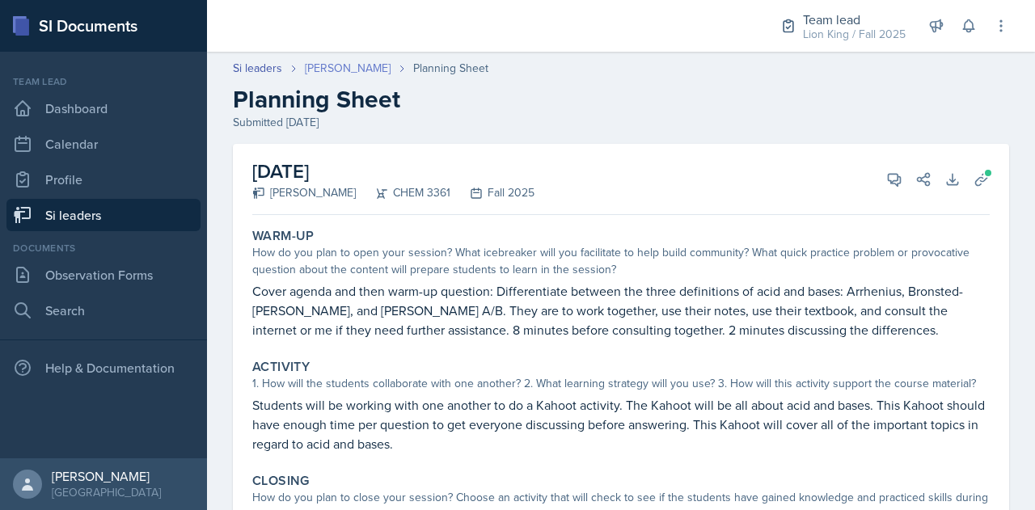
click at [334, 72] on link "[PERSON_NAME]" at bounding box center [348, 68] width 86 height 17
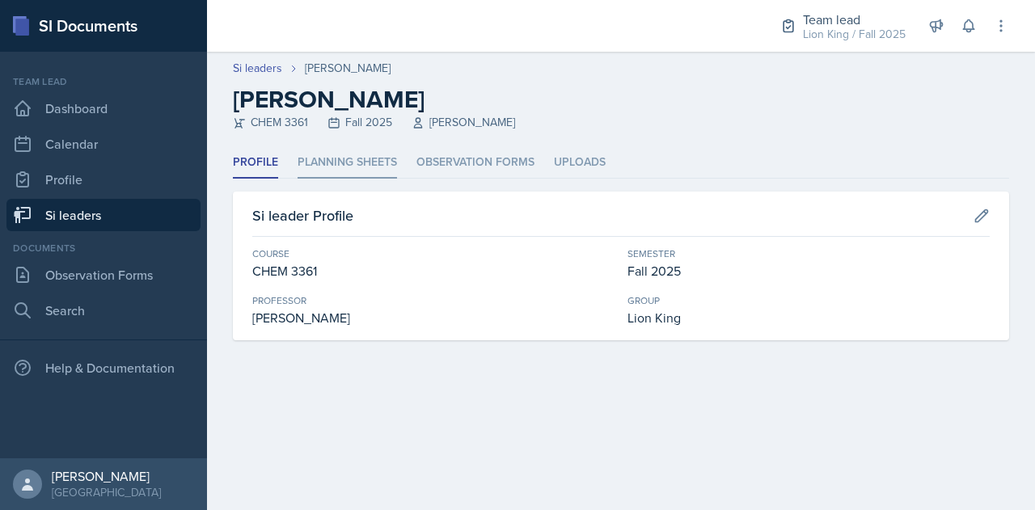
click at [357, 162] on li "Planning Sheets" at bounding box center [347, 163] width 99 height 32
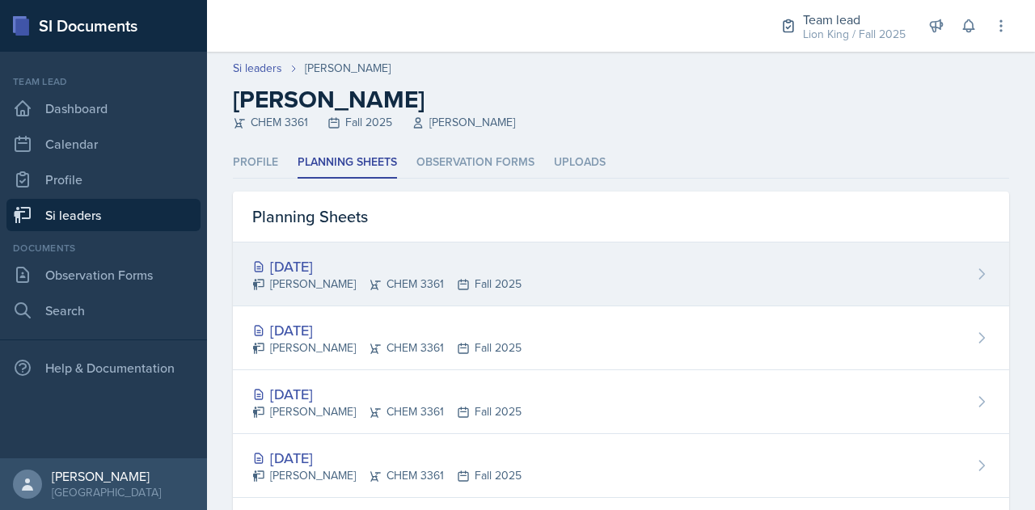
click at [346, 264] on div "[DATE]" at bounding box center [386, 267] width 269 height 22
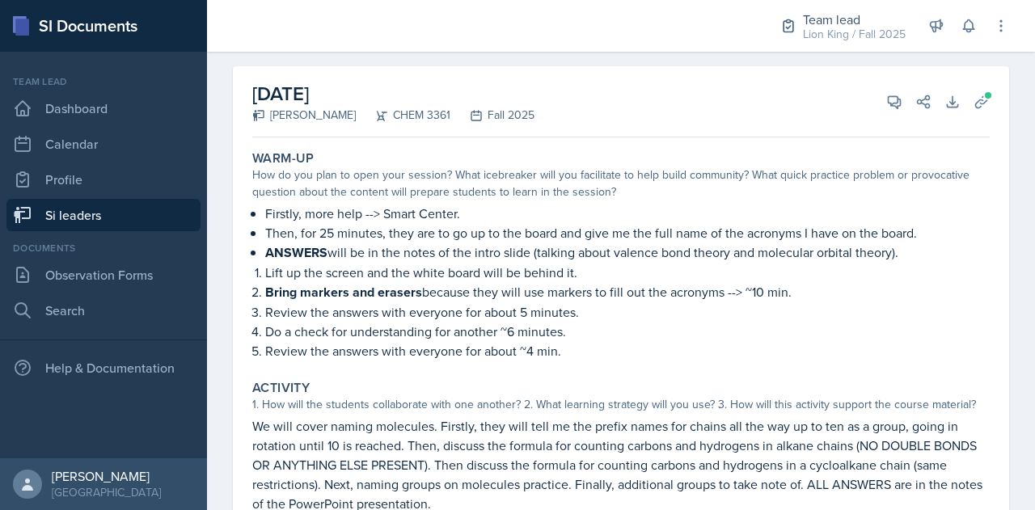
scroll to position [77, 0]
click at [974, 98] on icon at bounding box center [982, 103] width 16 height 16
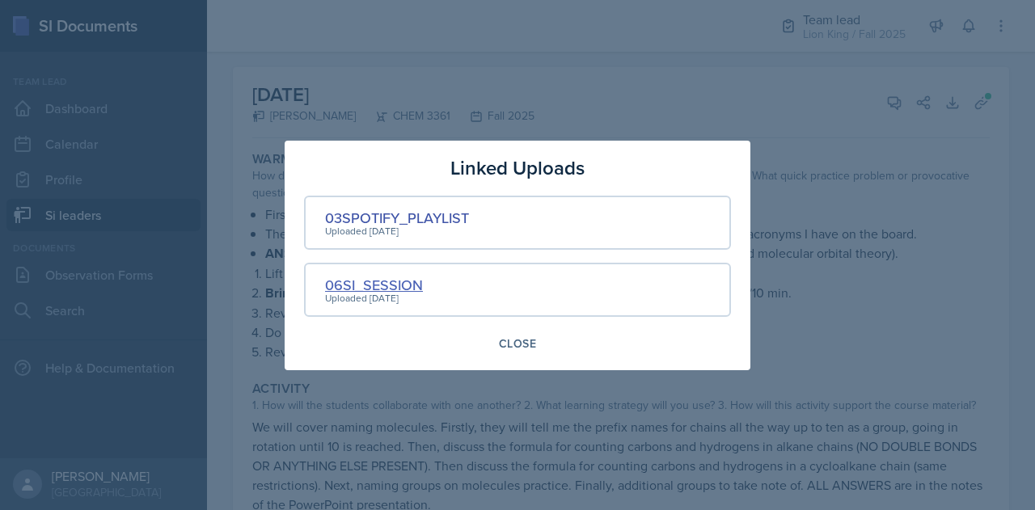
click at [412, 281] on div "06SI_SESSION" at bounding box center [374, 285] width 98 height 22
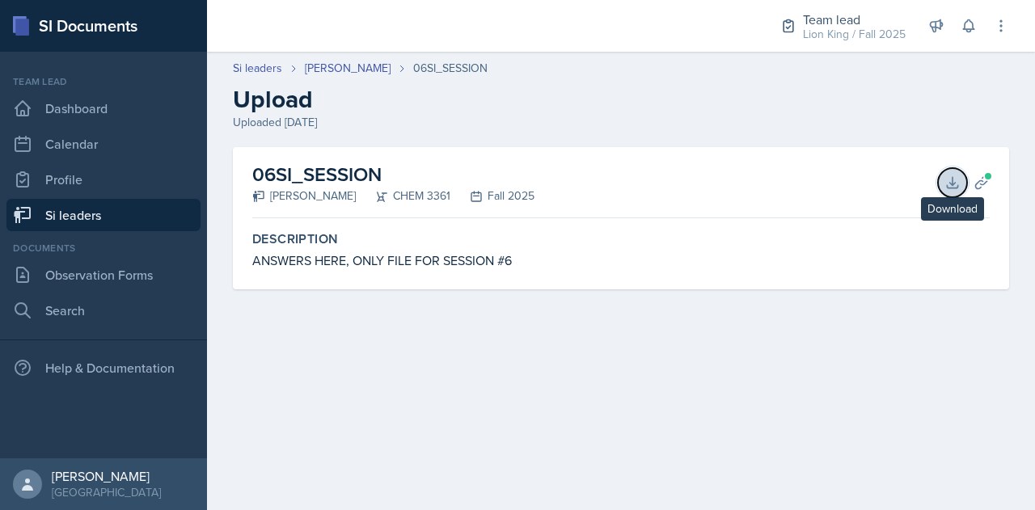
click at [954, 182] on icon at bounding box center [952, 182] width 11 height 11
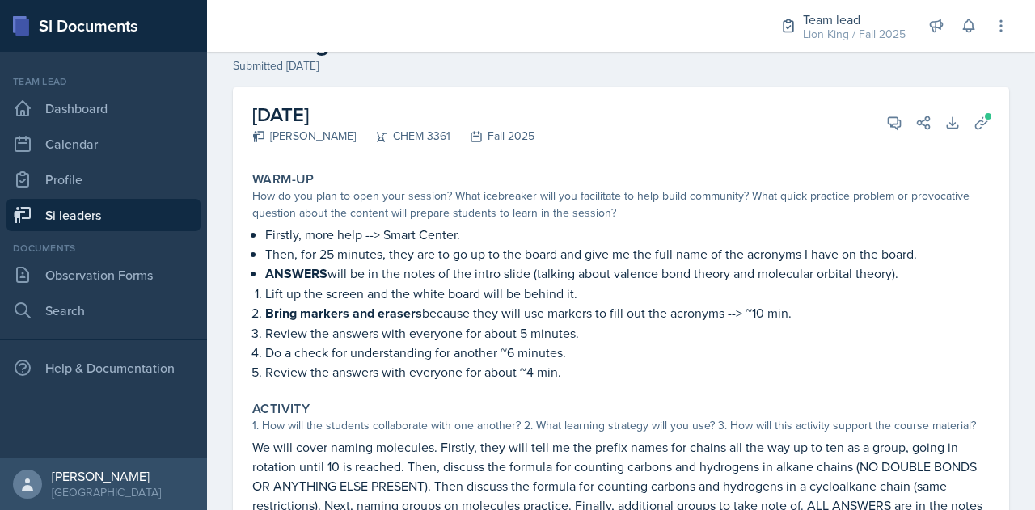
scroll to position [56, 0]
click at [886, 126] on icon at bounding box center [894, 124] width 16 height 16
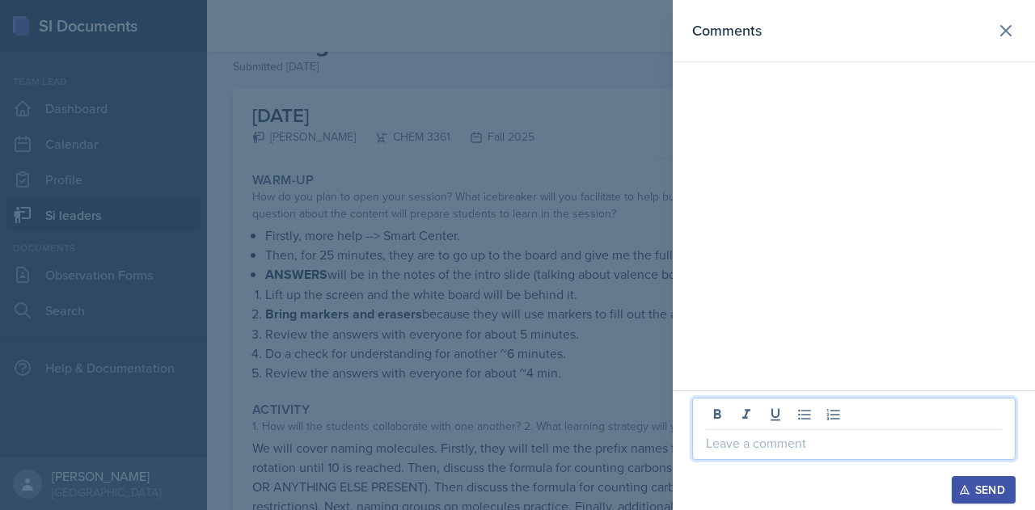
click at [755, 441] on p at bounding box center [854, 442] width 296 height 19
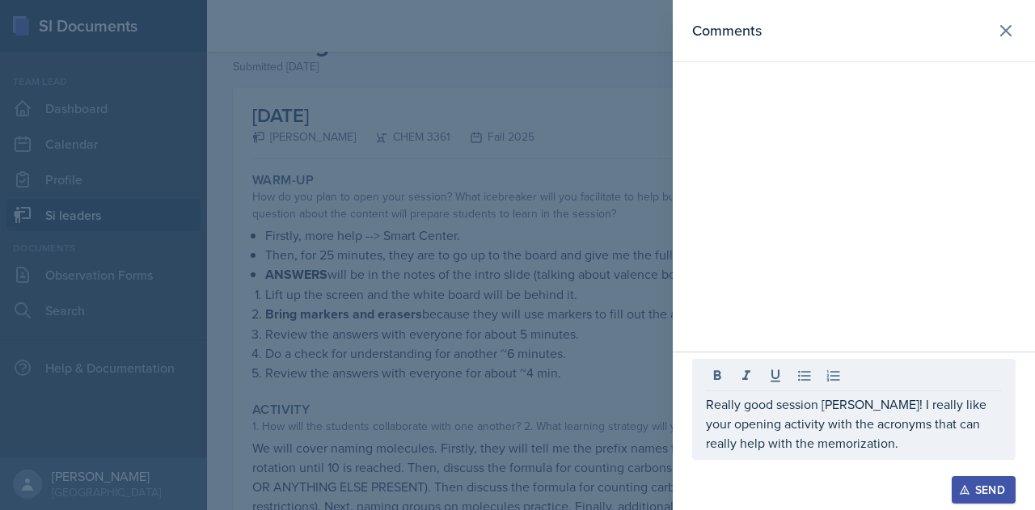
click at [414, 346] on div at bounding box center [517, 255] width 1035 height 510
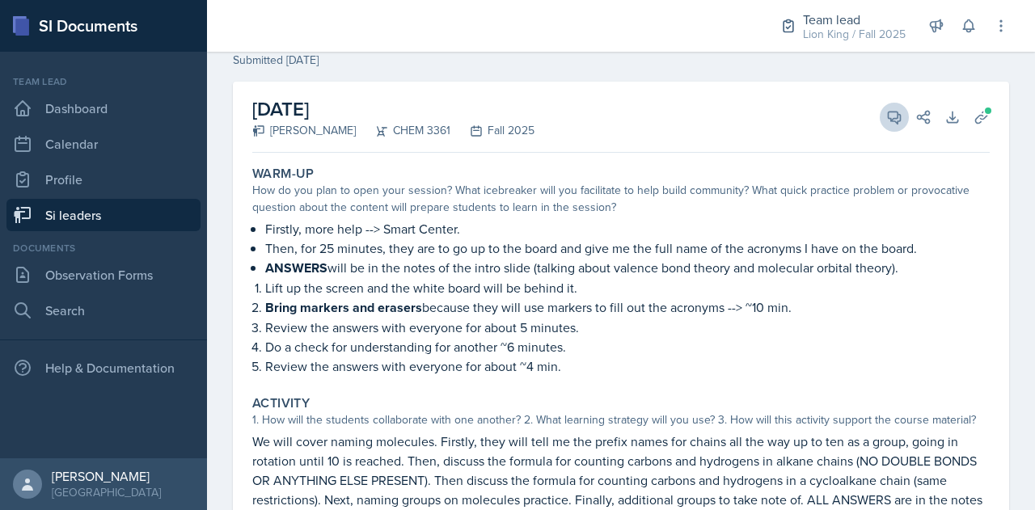
scroll to position [61, 0]
click at [886, 117] on icon at bounding box center [894, 118] width 16 height 16
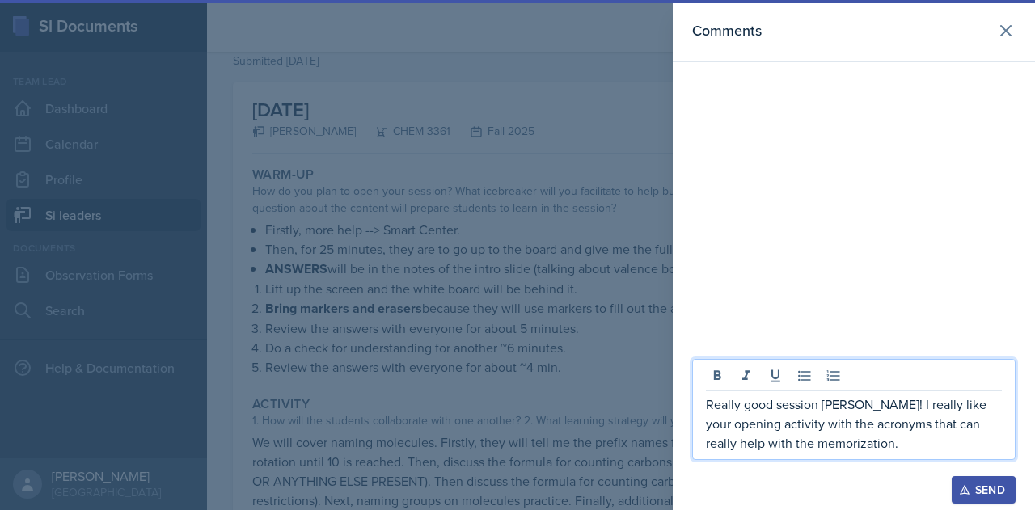
click at [813, 452] on p "Really good session [PERSON_NAME]! I really like your opening activity with the…" at bounding box center [854, 424] width 296 height 58
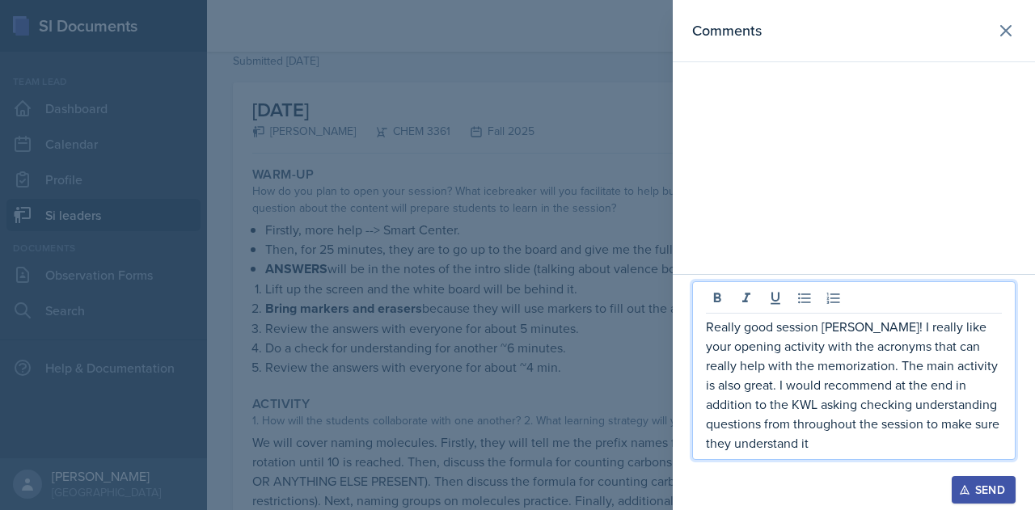
click at [976, 488] on div "Send" at bounding box center [983, 490] width 43 height 13
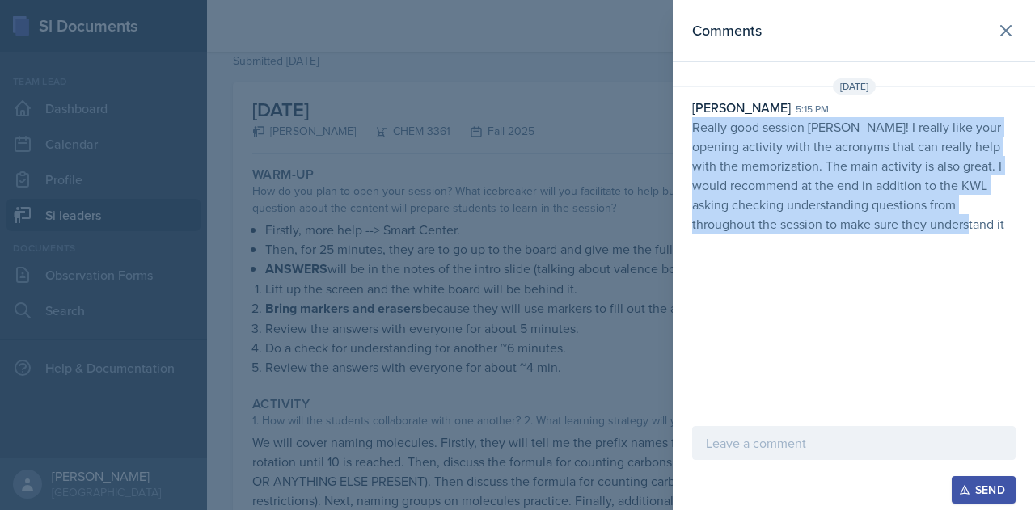
drag, startPoint x: 694, startPoint y: 125, endPoint x: 974, endPoint y: 243, distance: 303.6
click at [974, 243] on div "Comments [DATE][STREET_ADDRESS][PERSON_NAME] 5:15 pm Really good session [PERSO…" at bounding box center [854, 209] width 362 height 419
copy p "Really good session [PERSON_NAME]! I really like your opening activity with the…"
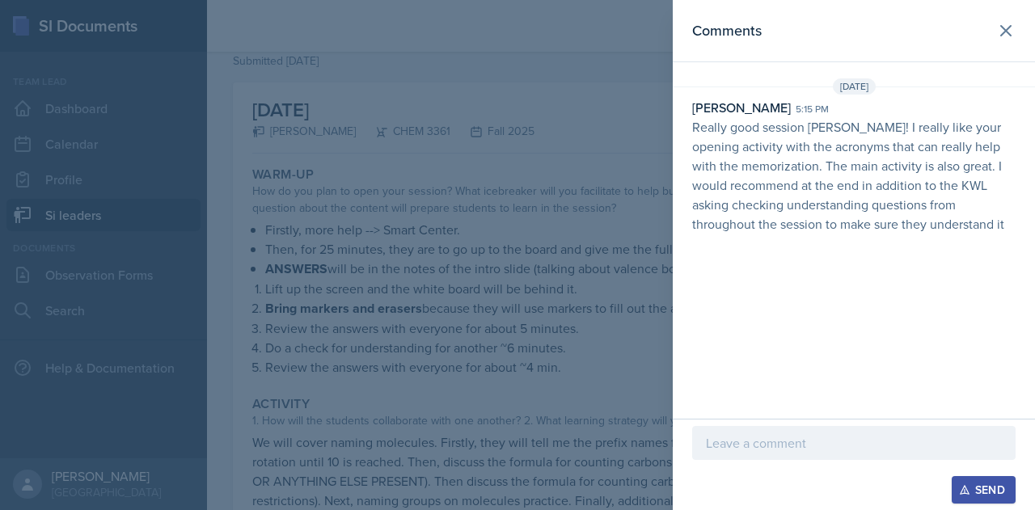
click at [495, 80] on div at bounding box center [517, 255] width 1035 height 510
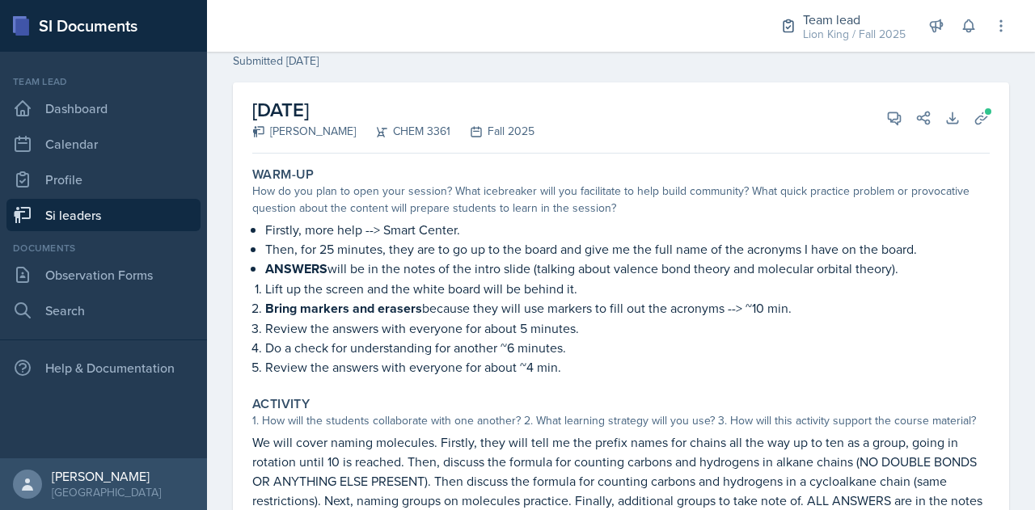
click at [125, 221] on link "Si leaders" at bounding box center [103, 215] width 194 height 32
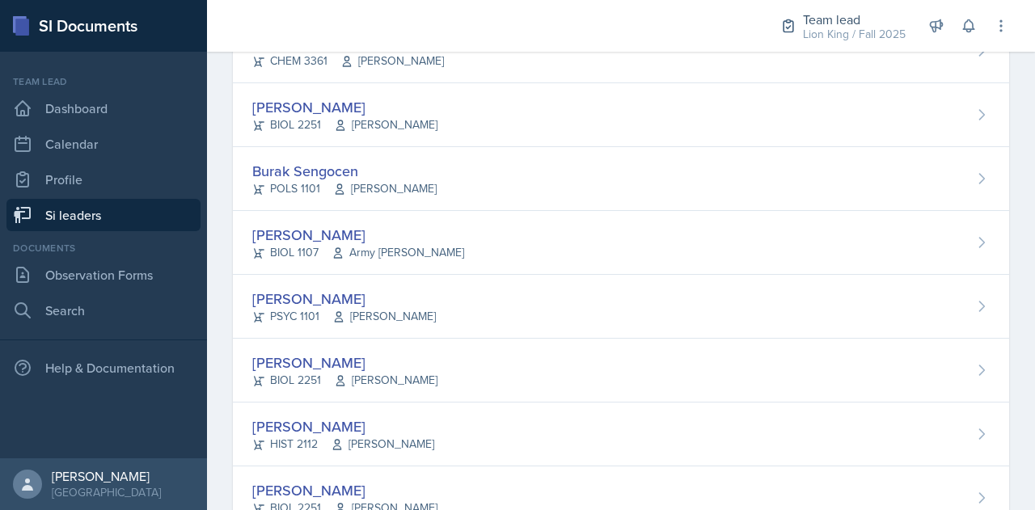
scroll to position [1328, 0]
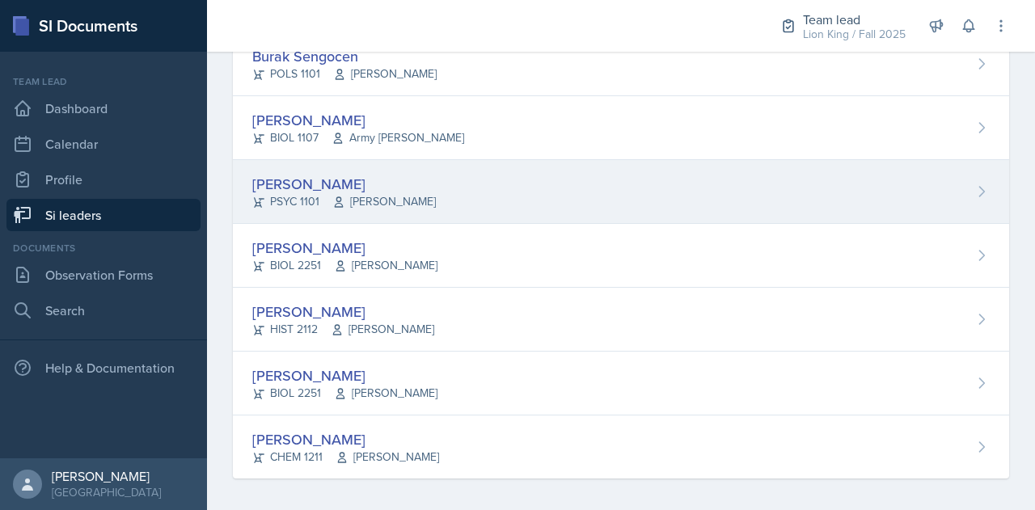
click at [299, 176] on div "[PERSON_NAME]" at bounding box center [344, 184] width 184 height 22
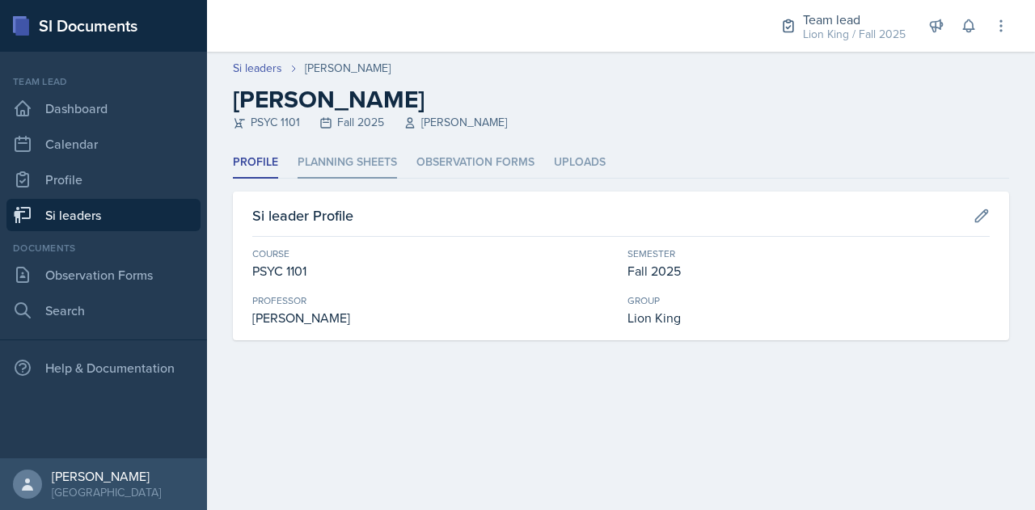
click at [361, 164] on li "Planning Sheets" at bounding box center [347, 163] width 99 height 32
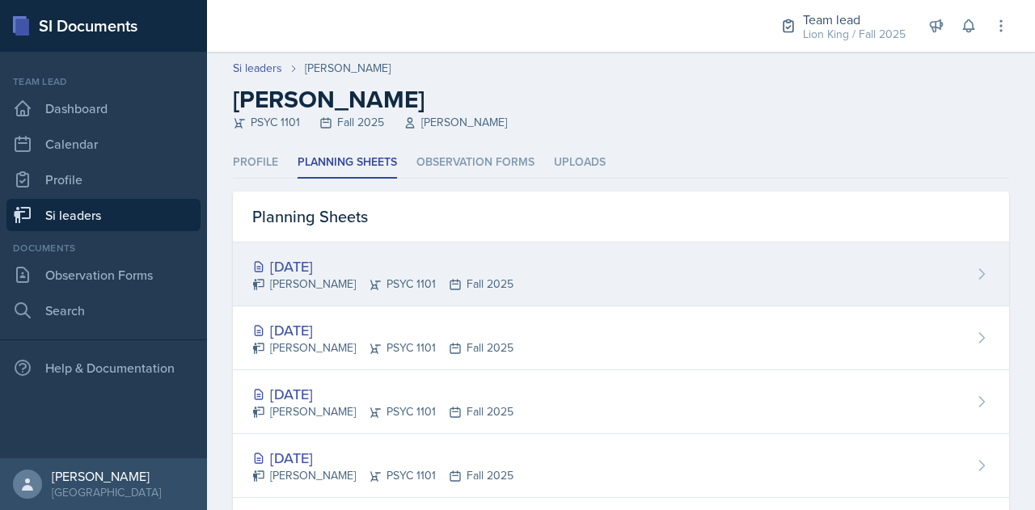
click at [340, 263] on div "[DATE]" at bounding box center [382, 267] width 261 height 22
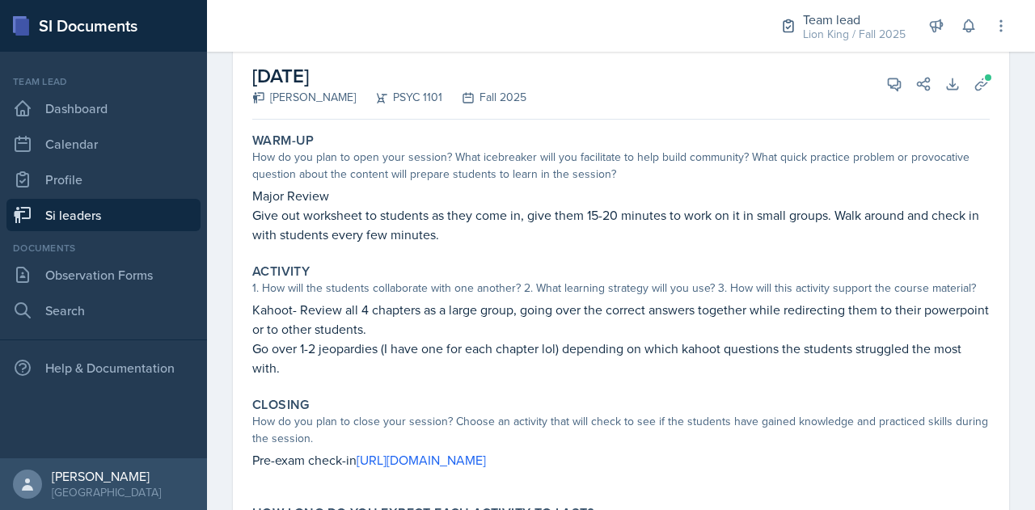
scroll to position [91, 0]
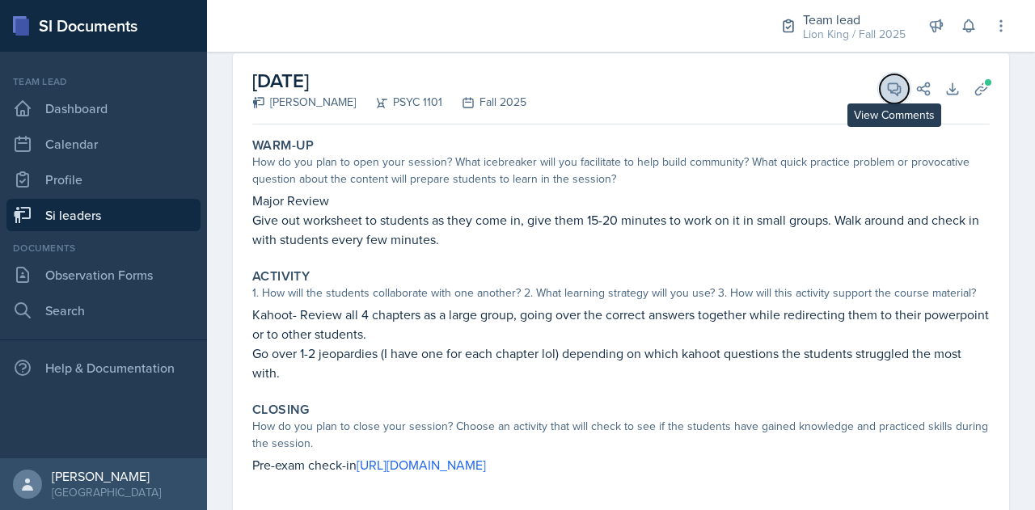
click at [889, 83] on icon at bounding box center [895, 89] width 12 height 12
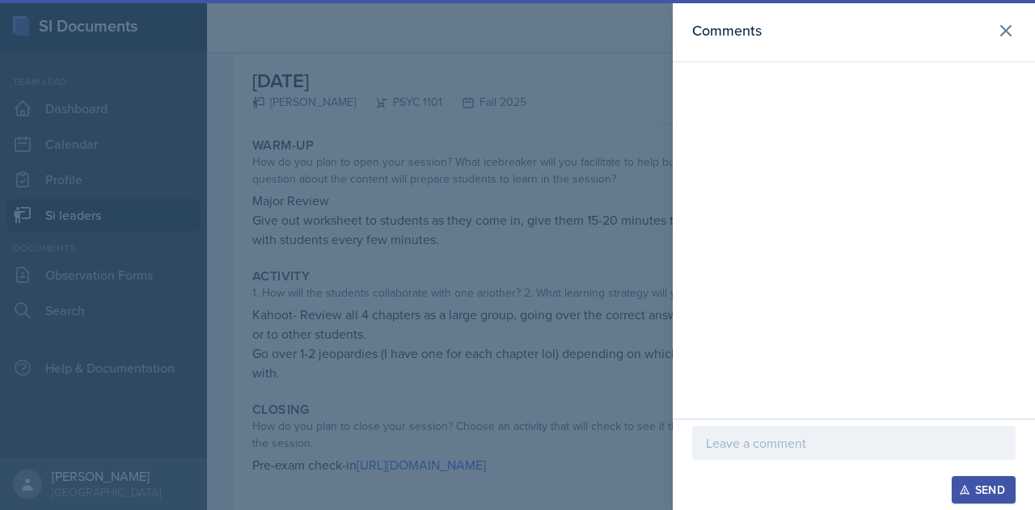
click at [786, 453] on p at bounding box center [854, 442] width 296 height 19
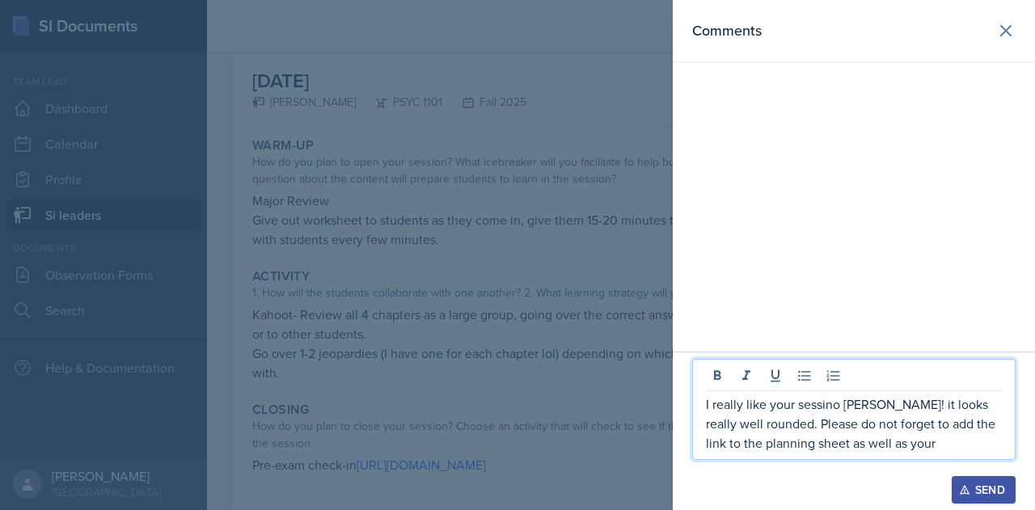
click at [960, 426] on p "I really like your sessino [PERSON_NAME]! it looks really well rounded. Please …" at bounding box center [854, 424] width 296 height 58
click at [975, 428] on p "I really like your sessino [PERSON_NAME]! it looks really well rounded. Please …" at bounding box center [854, 424] width 296 height 58
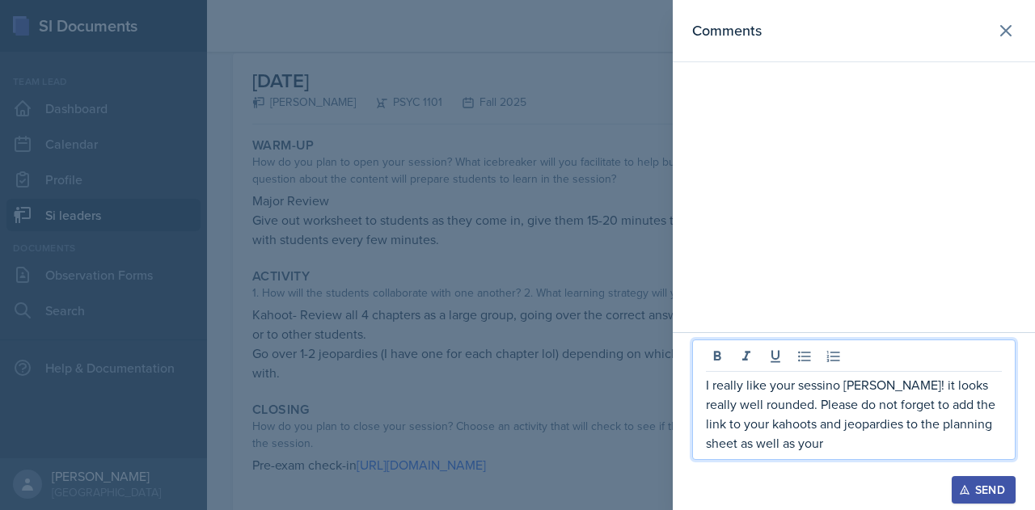
click at [780, 449] on p "I really like your sessino [PERSON_NAME]! it looks really well rounded. Please …" at bounding box center [854, 414] width 296 height 78
click at [790, 446] on p "I really like your session [PERSON_NAME]! it looks really well rounded. Please …" at bounding box center [854, 414] width 296 height 78
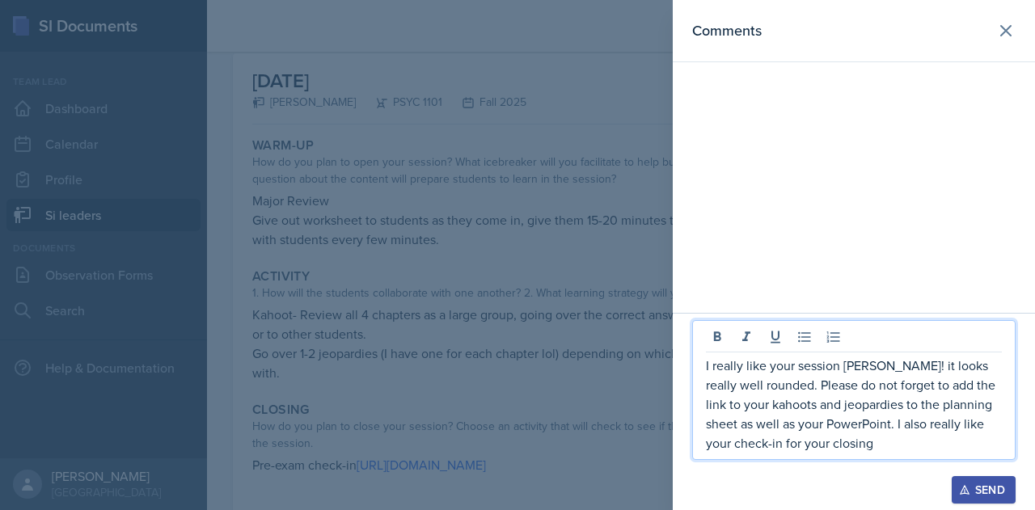
click at [967, 485] on icon "button" at bounding box center [964, 489] width 11 height 11
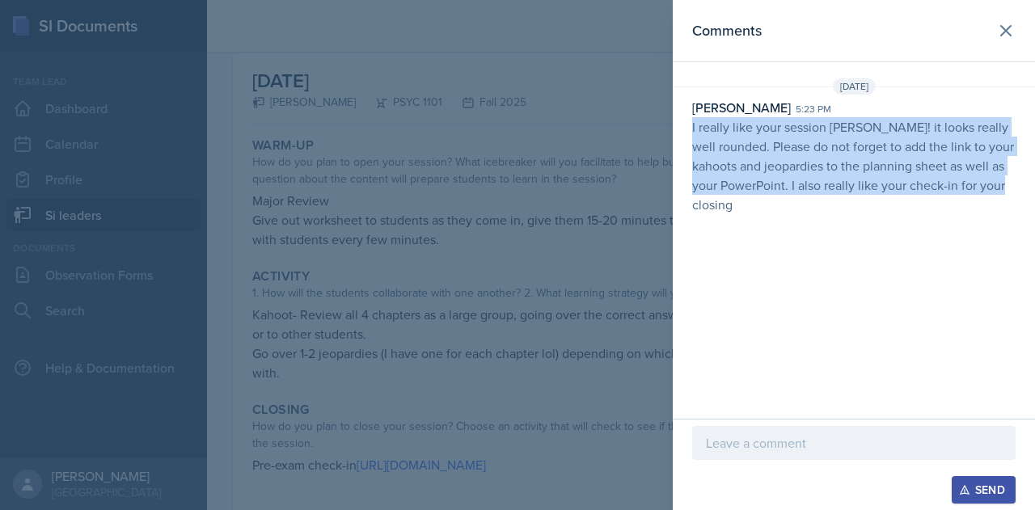
drag, startPoint x: 691, startPoint y: 126, endPoint x: 788, endPoint y: 249, distance: 156.1
click at [788, 249] on div "Comments [DATE] [PERSON_NAME] 5:23 pm I really like your session [PERSON_NAME]!…" at bounding box center [854, 209] width 362 height 419
copy p "I really like your session [PERSON_NAME]! it looks really well rounded. Please …"
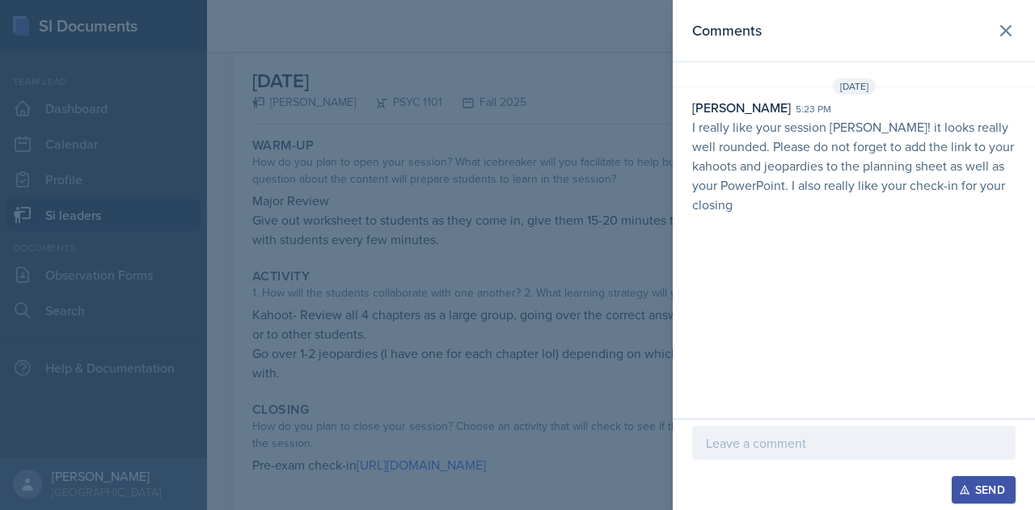
click at [400, 61] on div at bounding box center [517, 255] width 1035 height 510
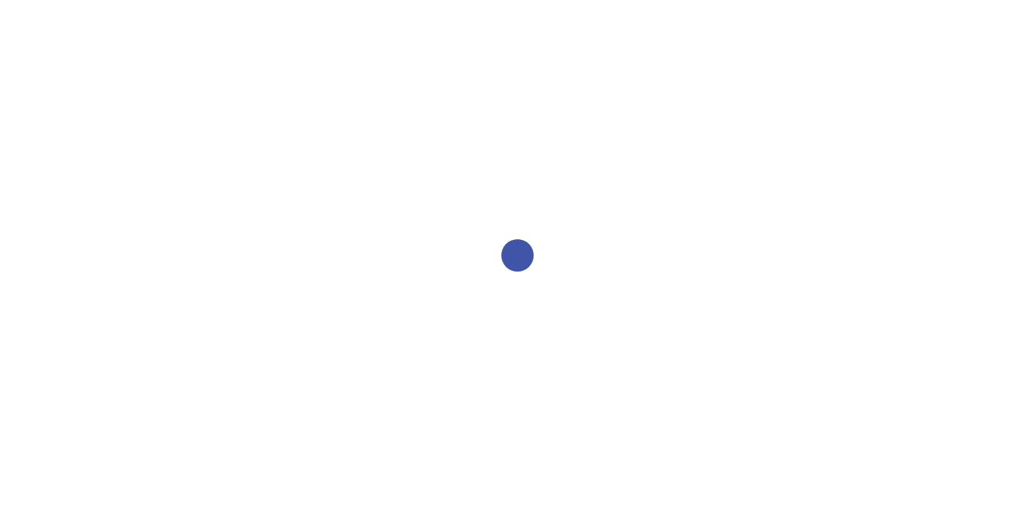
select select "2bed604d-1099-4043-b1bc-2365e8740244"
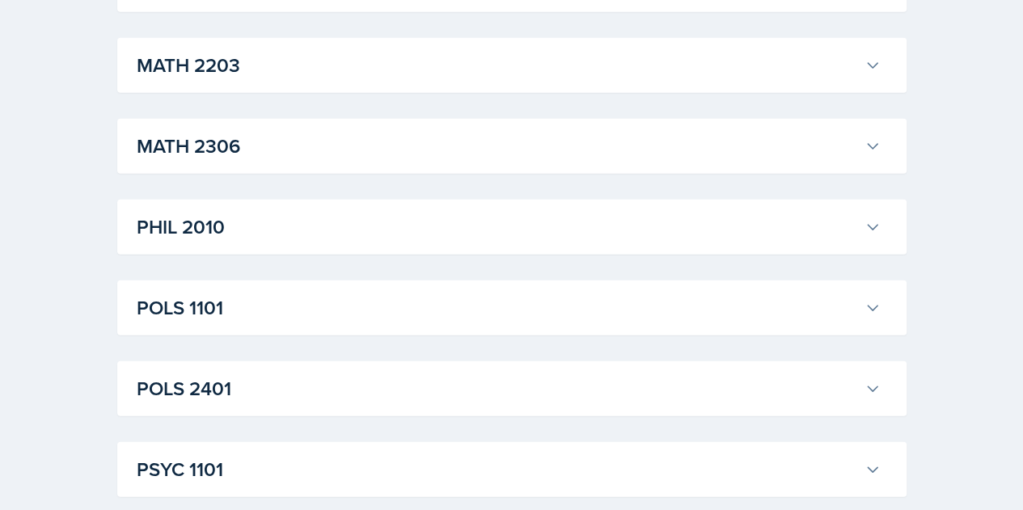
scroll to position [1971, 0]
click at [289, 303] on h3 "POLS 1101" at bounding box center [497, 307] width 721 height 29
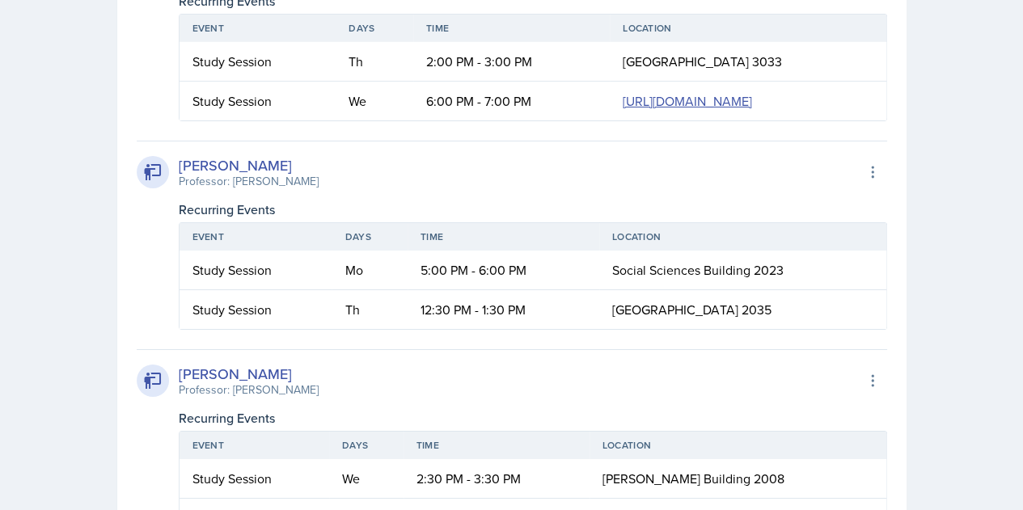
scroll to position [0, 0]
click at [623, 110] on link "https://teams.microsoft.com/l/meetup-join/19%3ameeting_NzlmOWNiNDktNWMzYS00YWY0…" at bounding box center [687, 101] width 129 height 18
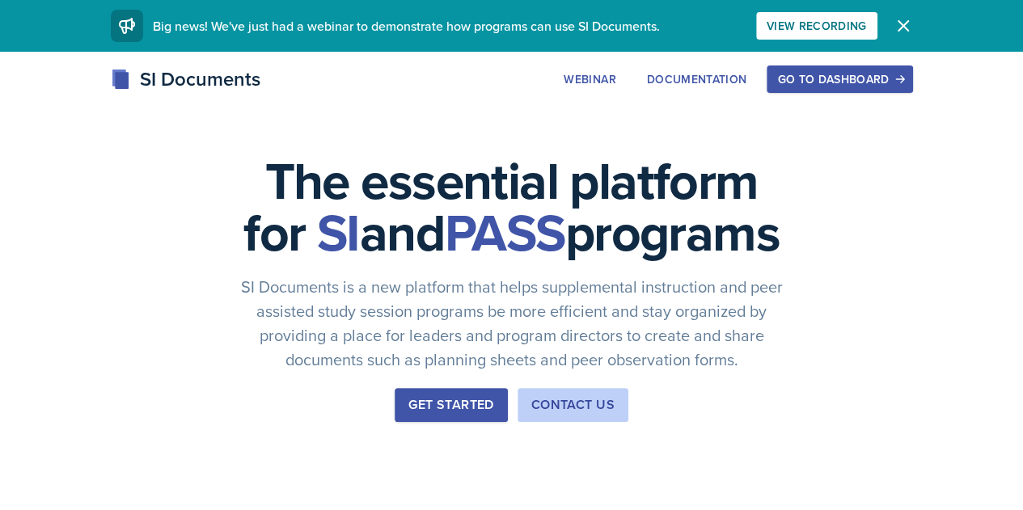
click at [902, 73] on div "Go to Dashboard" at bounding box center [839, 79] width 125 height 13
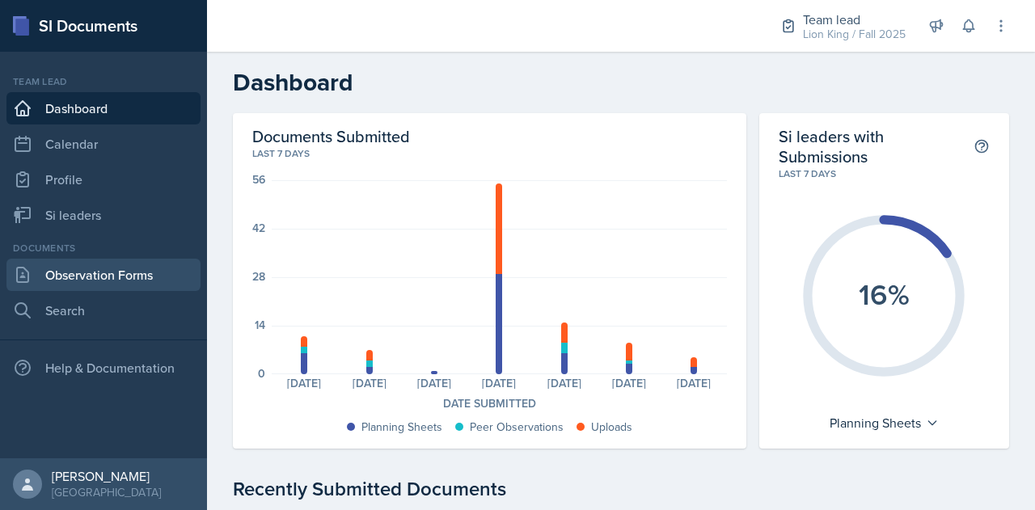
click at [95, 275] on link "Observation Forms" at bounding box center [103, 275] width 194 height 32
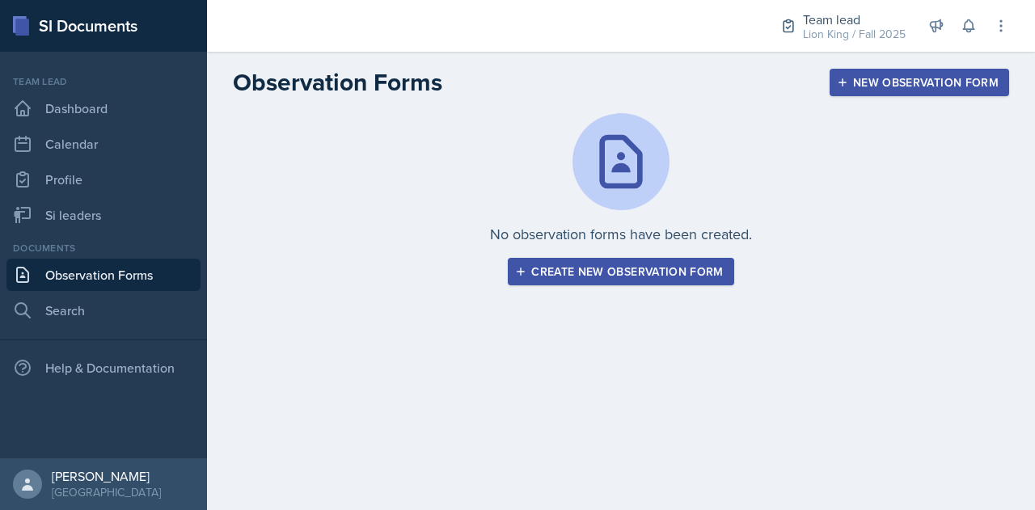
click at [702, 272] on div "Create new observation form" at bounding box center [620, 271] width 205 height 13
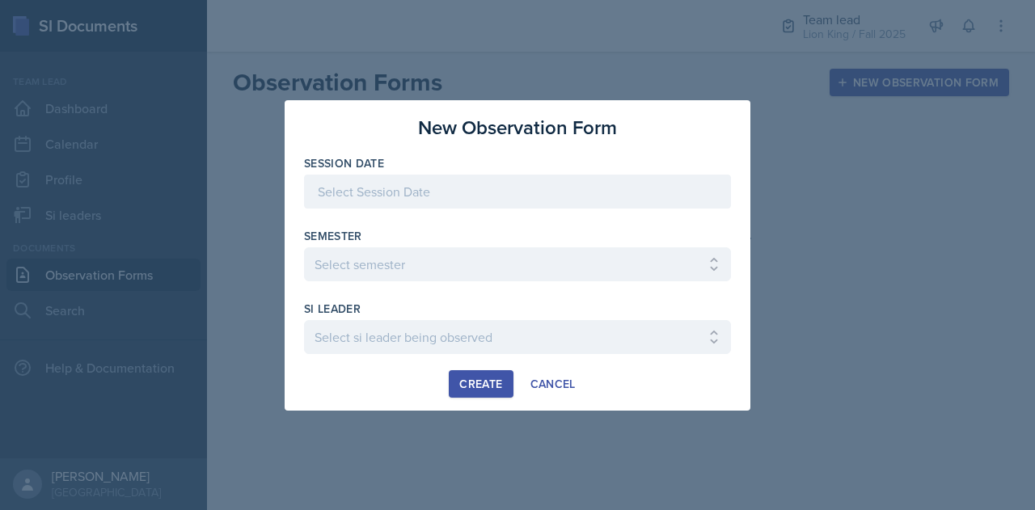
click at [457, 189] on div at bounding box center [517, 192] width 427 height 34
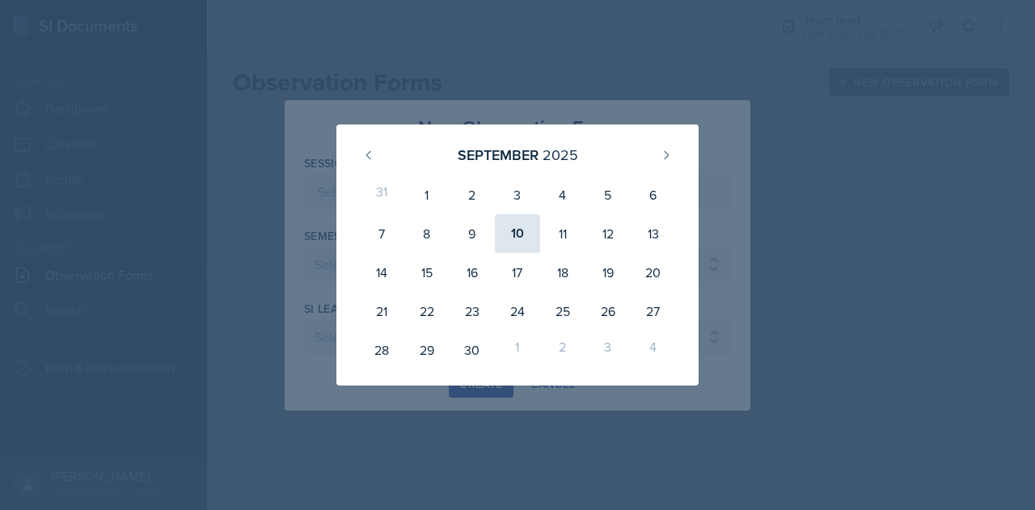
click at [516, 234] on div "10" at bounding box center [517, 233] width 45 height 39
type input "[DATE]"
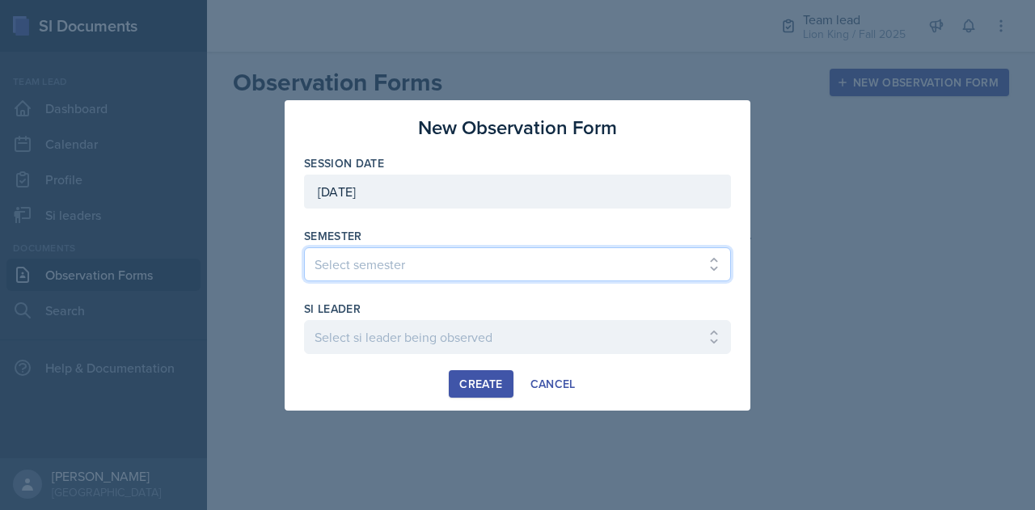
click at [470, 268] on select "Select semester All Spring 2021 Summer 2021 Spring 2022 Fall 2020 Fall 2021 Fal…" at bounding box center [517, 264] width 427 height 34
select select "2bed604d-1099-4043-b1bc-2365e8740244"
click at [304, 247] on select "Select semester All Spring 2021 Summer 2021 Spring 2022 Fall 2020 Fall 2021 Fal…" at bounding box center [517, 264] width 427 height 34
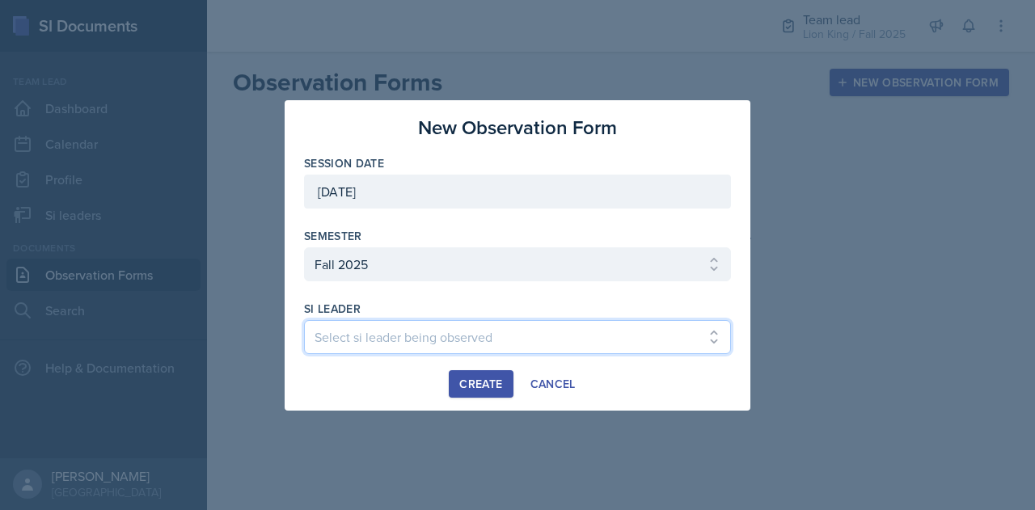
click at [372, 326] on select "Select si leader being observed Anais Gjergji / CHEM 1211 / Demon SI of Fleet S…" at bounding box center [517, 337] width 427 height 34
click at [304, 320] on select "Select si leader being observed Anais Gjergji / CHEM 1211 / Demon SI of Fleet S…" at bounding box center [517, 337] width 427 height 34
click at [501, 340] on select "Select si leader being observed Anais Gjergji / CHEM 1211 / Demon SI of Fleet S…" at bounding box center [517, 337] width 427 height 34
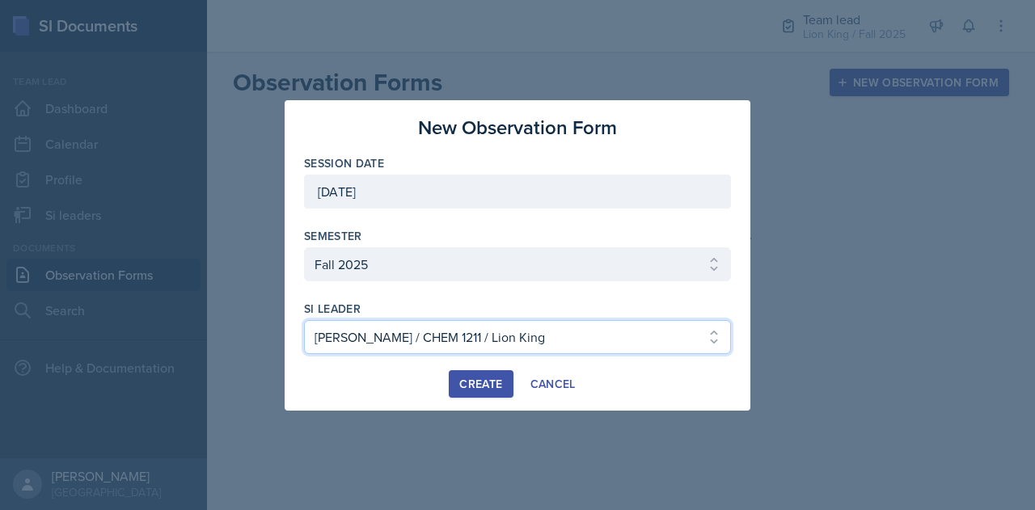
select select "39ccb836-8fb5-4a4f-a414-06c3d4a4210e"
click at [304, 320] on select "Select si leader being observed Anais Gjergji / CHEM 1211 / Demon SI of Fleet S…" at bounding box center [517, 337] width 427 height 34
click at [467, 386] on div "Create" at bounding box center [480, 384] width 43 height 13
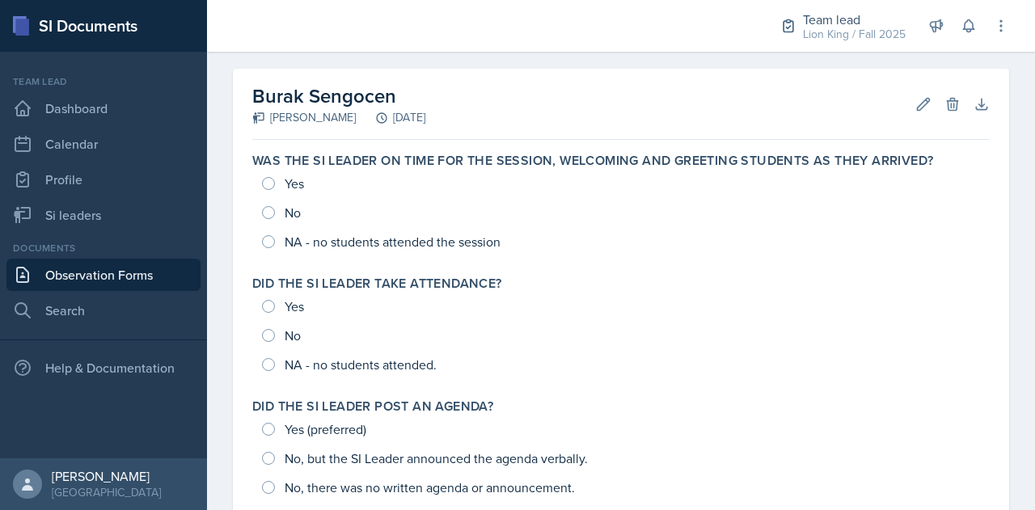
scroll to position [65, 0]
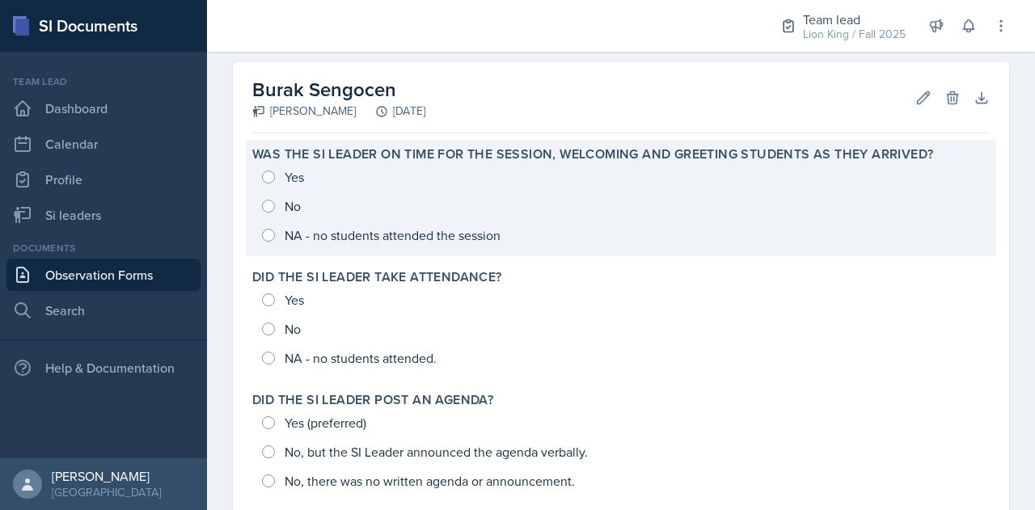
click at [264, 177] on div "Yes No NA - no students attended the session" at bounding box center [620, 206] width 737 height 87
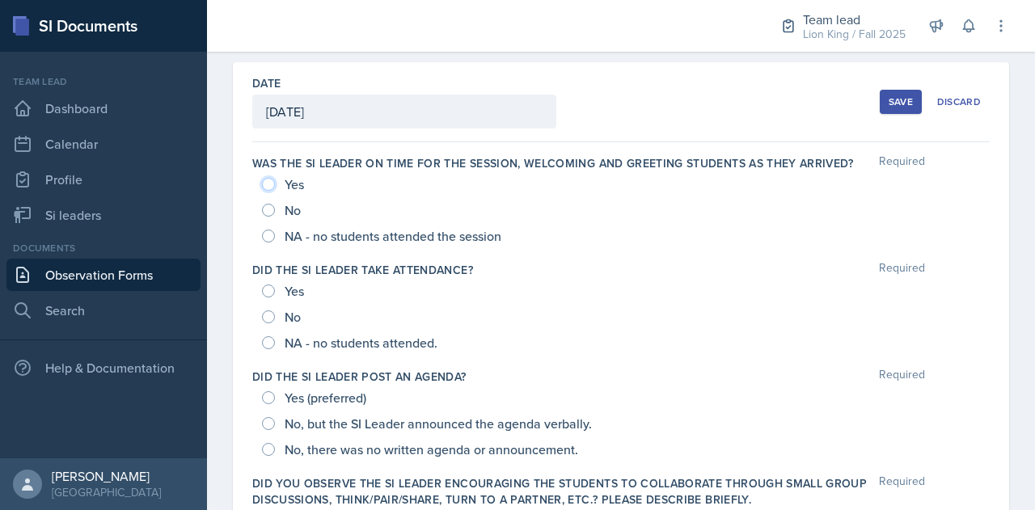
click at [270, 184] on input "Yes" at bounding box center [268, 184] width 13 height 13
radio input "true"
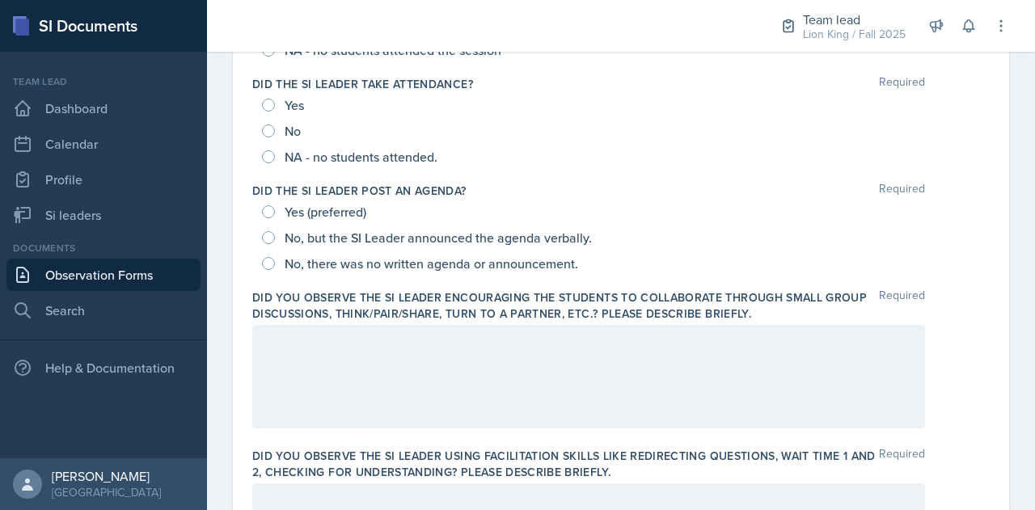
scroll to position [241, 0]
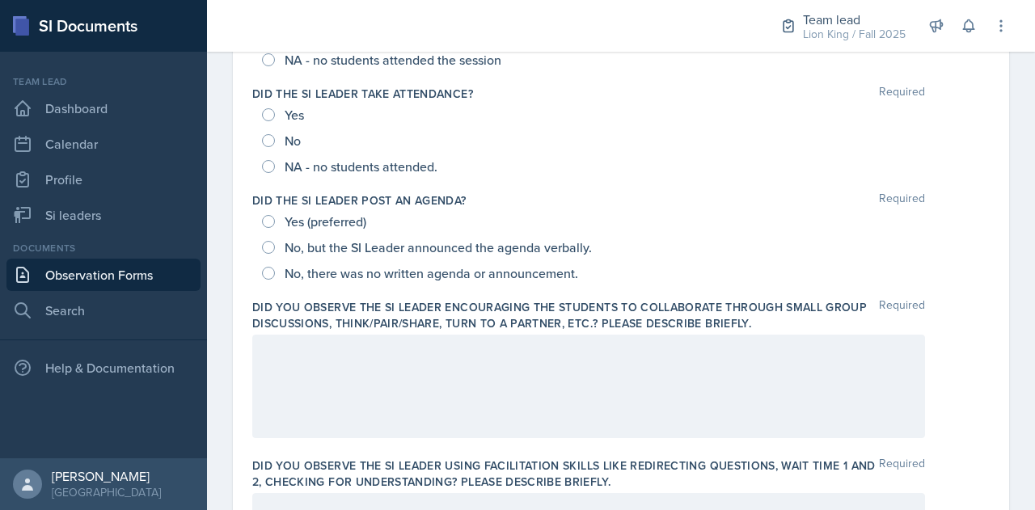
click at [972, 111] on div "Yes No NA - no students attended." at bounding box center [620, 141] width 737 height 78
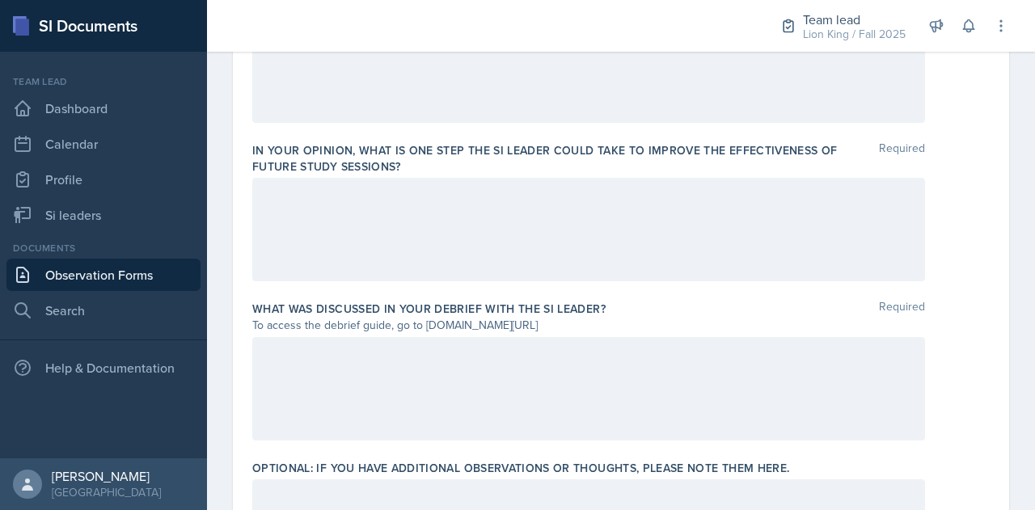
scroll to position [1224, 0]
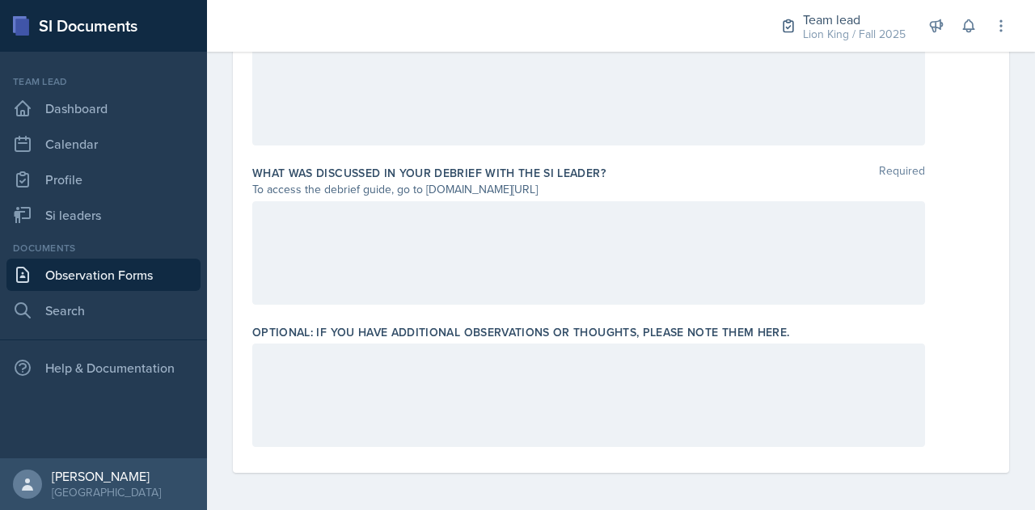
click at [970, 182] on div "To access the debrief guide, go to www.tinyurl.com/obsvdebriefguide" at bounding box center [620, 189] width 737 height 17
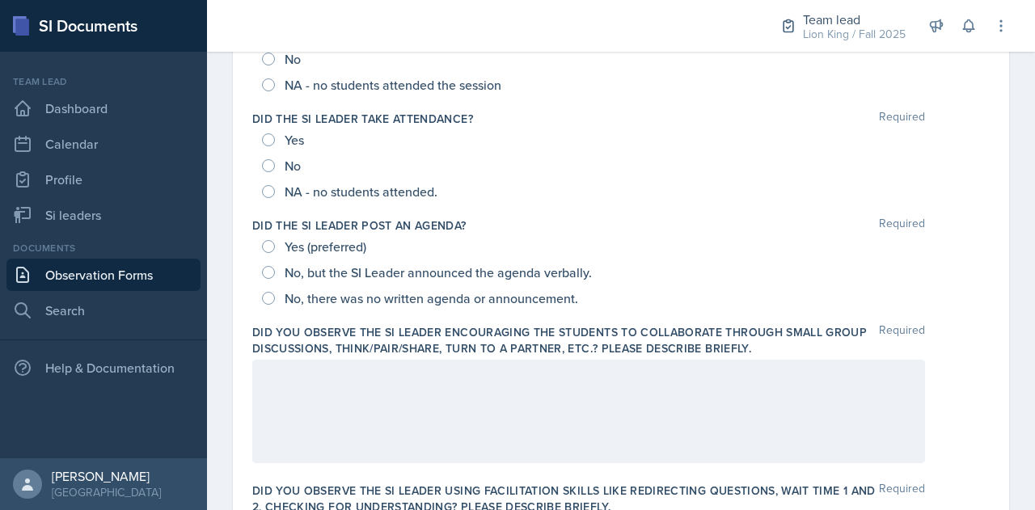
scroll to position [221, 0]
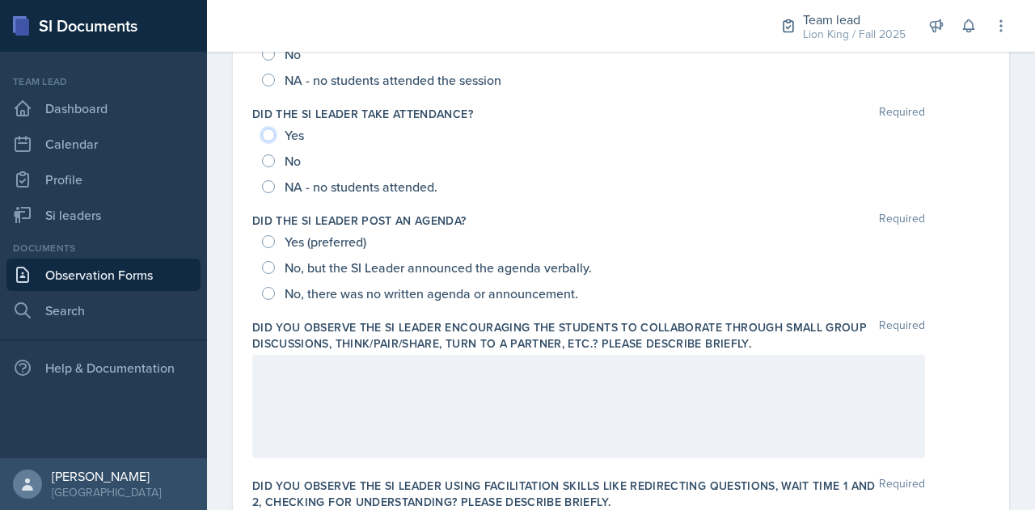
click at [271, 133] on input "Yes" at bounding box center [268, 135] width 13 height 13
radio input "true"
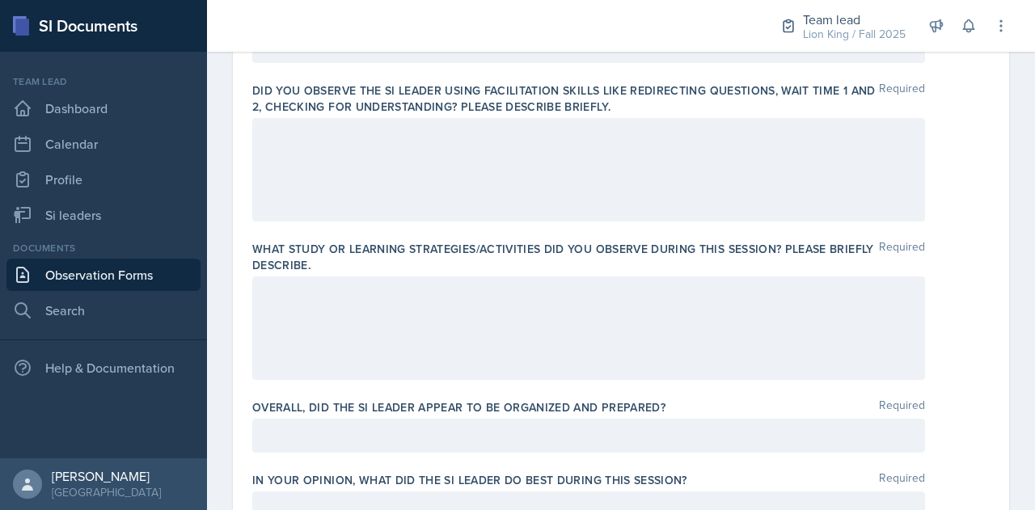
scroll to position [627, 0]
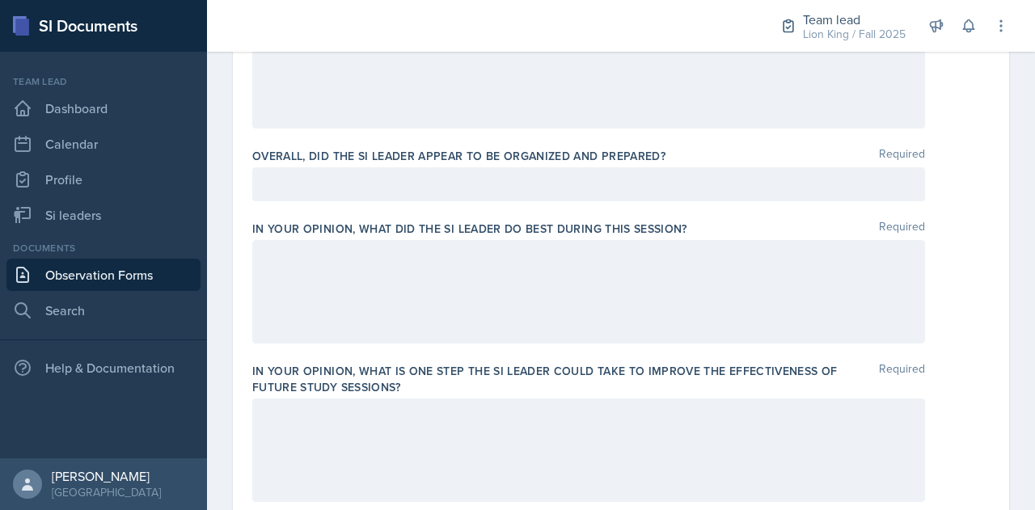
click at [439, 179] on p at bounding box center [588, 184] width 645 height 19
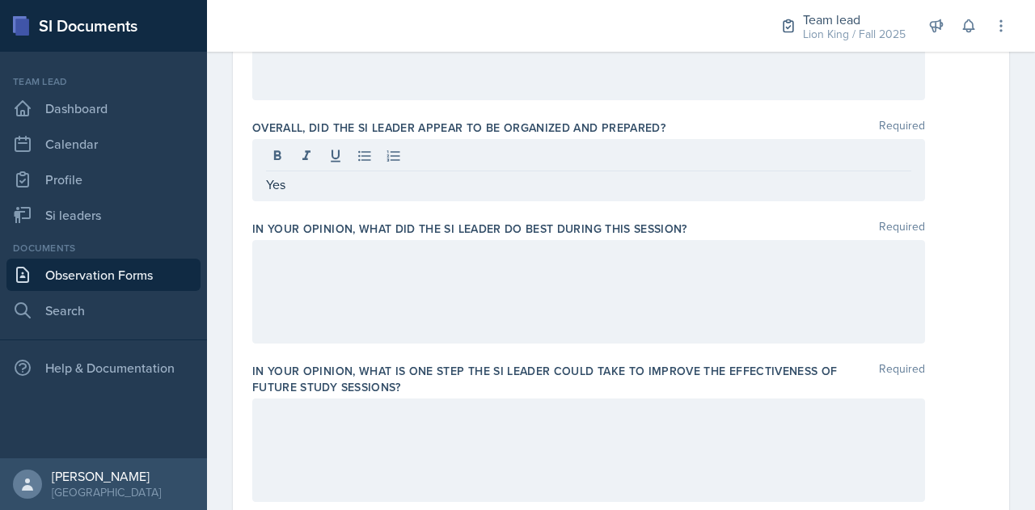
click at [982, 221] on div "Date September 10th, 2025 September 2025 31 1 2 3 4 5 6 7 8 9 10 11 12 13 14 15…" at bounding box center [621, 30] width 776 height 1599
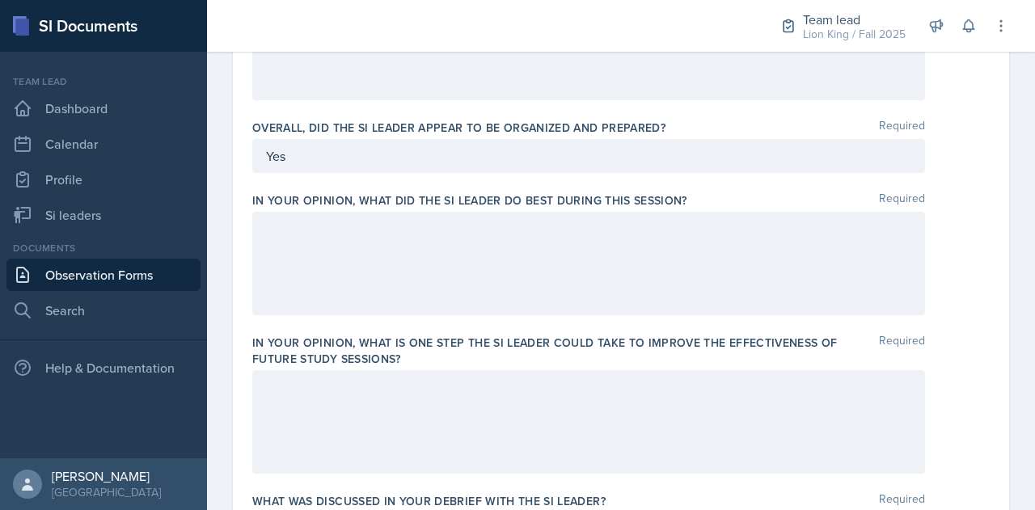
click at [991, 213] on div "Date September 10th, 2025 September 2025 31 1 2 3 4 5 6 7 8 9 10 11 12 13 14 15…" at bounding box center [621, 16] width 776 height 1570
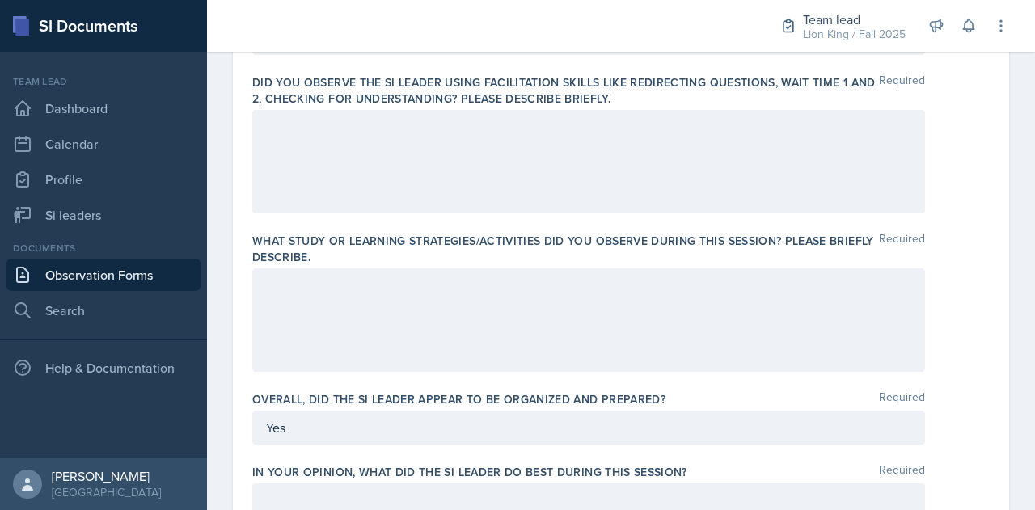
scroll to position [652, 0]
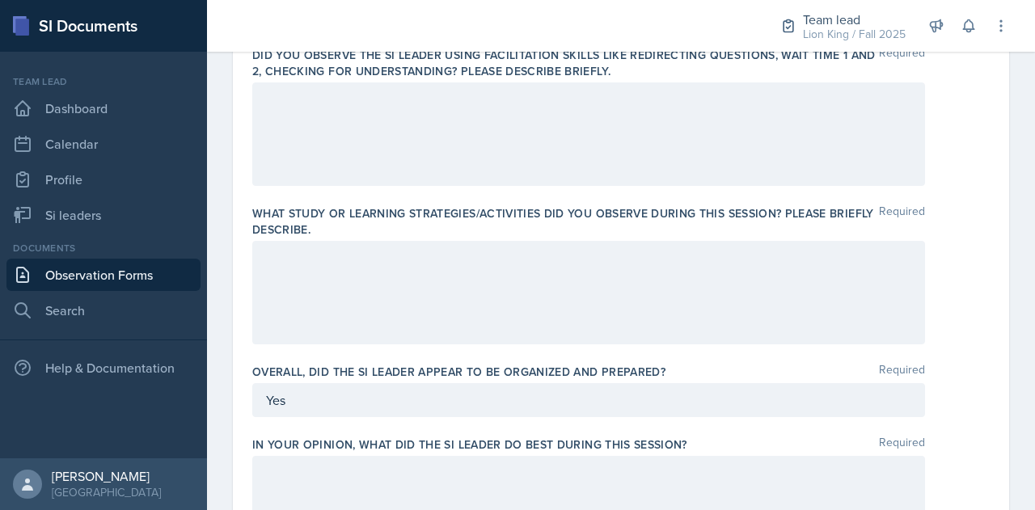
click at [356, 268] on p at bounding box center [588, 257] width 645 height 19
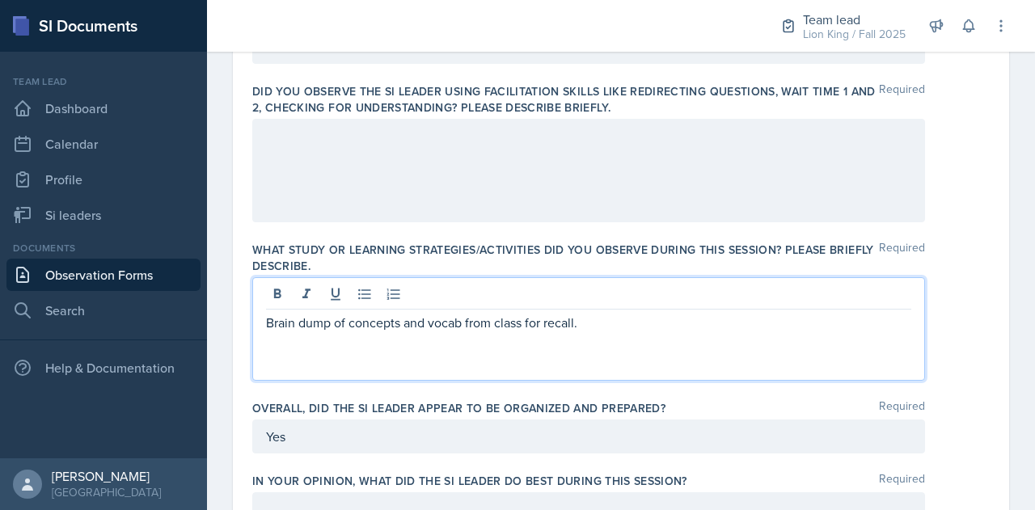
scroll to position [620, 0]
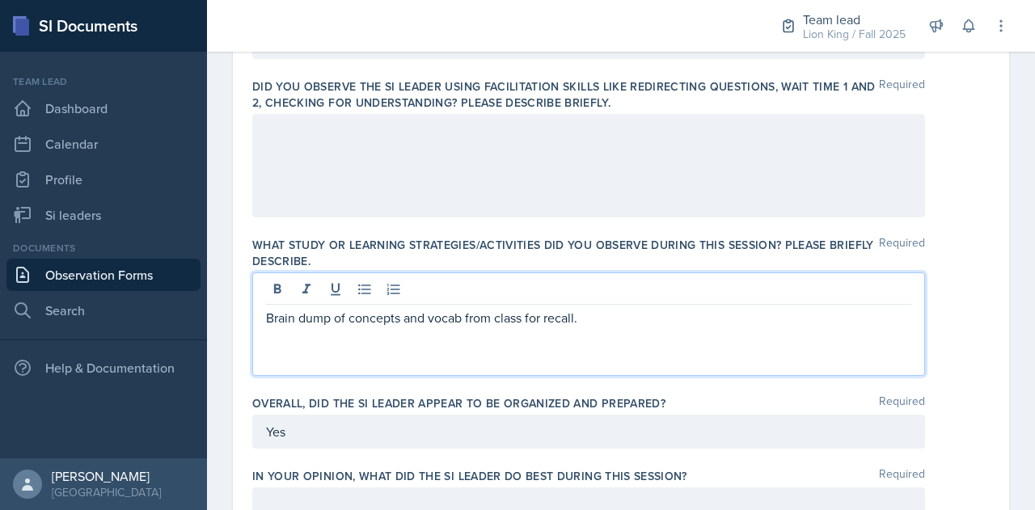
click at [268, 319] on p "Brain dump of concepts and vocab from class for recall." at bounding box center [588, 317] width 645 height 19
click at [445, 315] on p "No students but he planned a Brain dump of concepts and vocab from class for re…" at bounding box center [588, 317] width 645 height 19
click at [752, 318] on p "No students but he planned a brain dump of concepts and vocab from class for re…" at bounding box center [588, 317] width 645 height 19
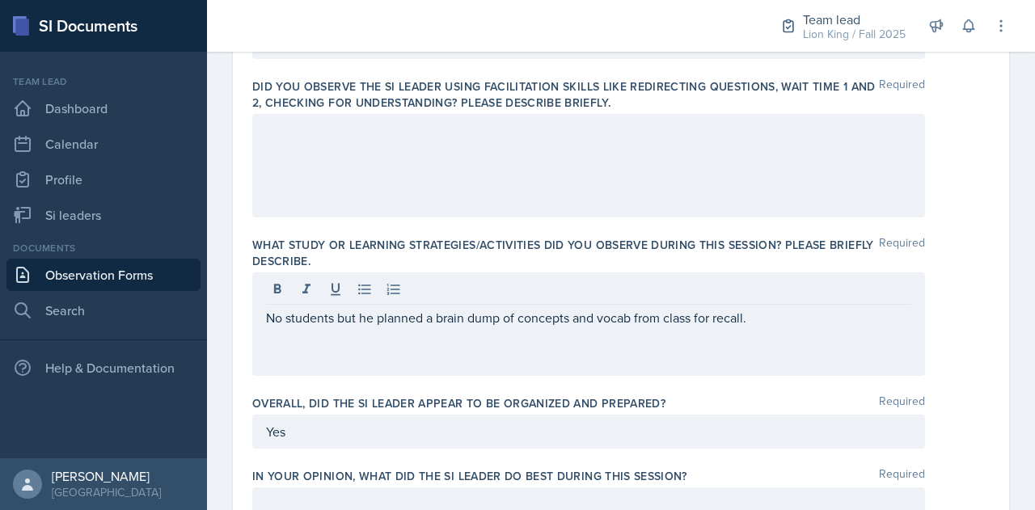
click at [986, 170] on div "Date September 10th, 2025 September 2025 31 1 2 3 4 5 6 7 8 9 10 11 12 13 14 15…" at bounding box center [621, 292] width 776 height 1570
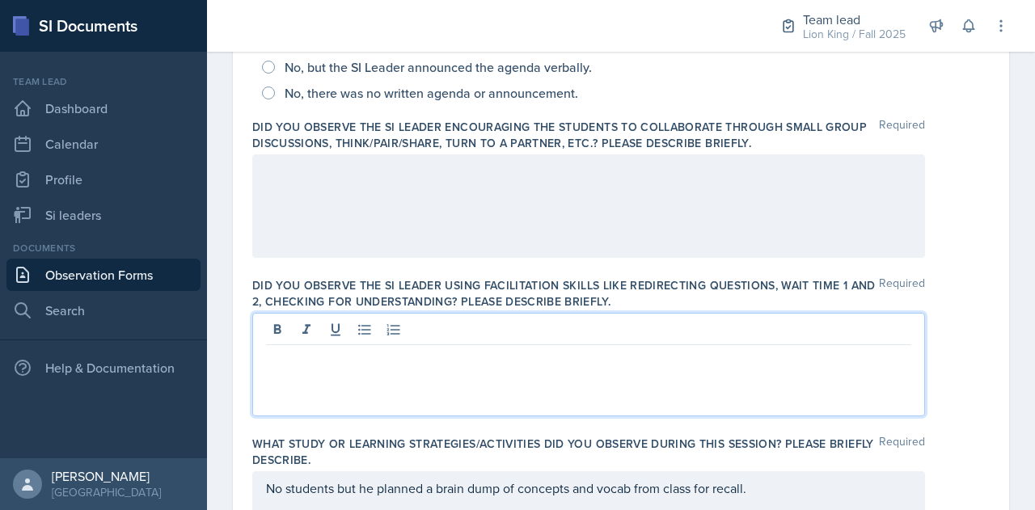
scroll to position [450, 0]
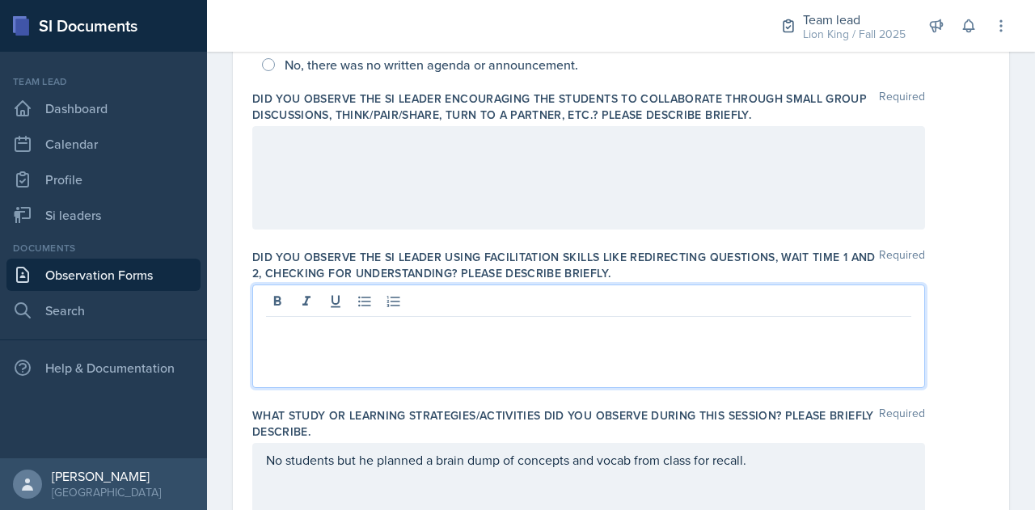
click at [303, 327] on p at bounding box center [588, 329] width 645 height 19
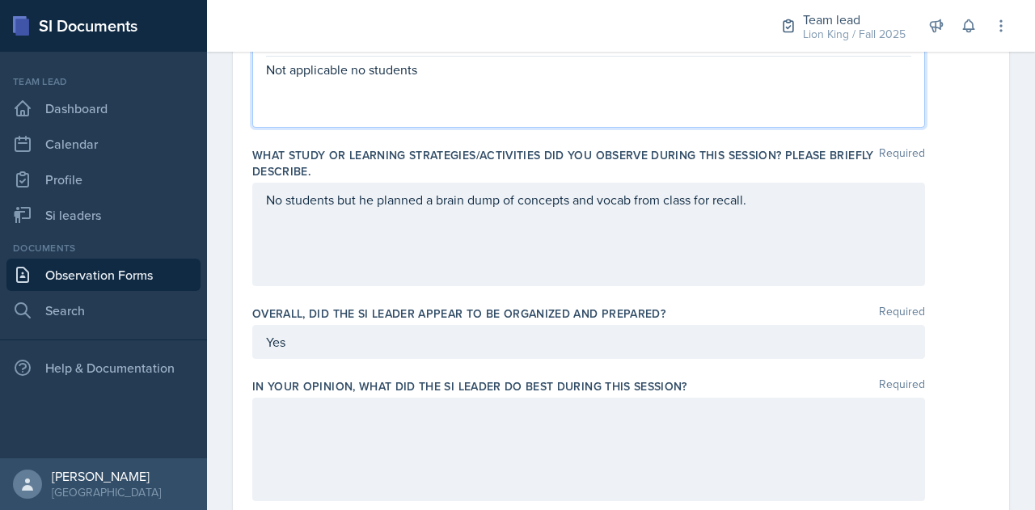
click at [770, 201] on p "No students but he planned a brain dump of concepts and vocab from class for re…" at bounding box center [588, 199] width 645 height 19
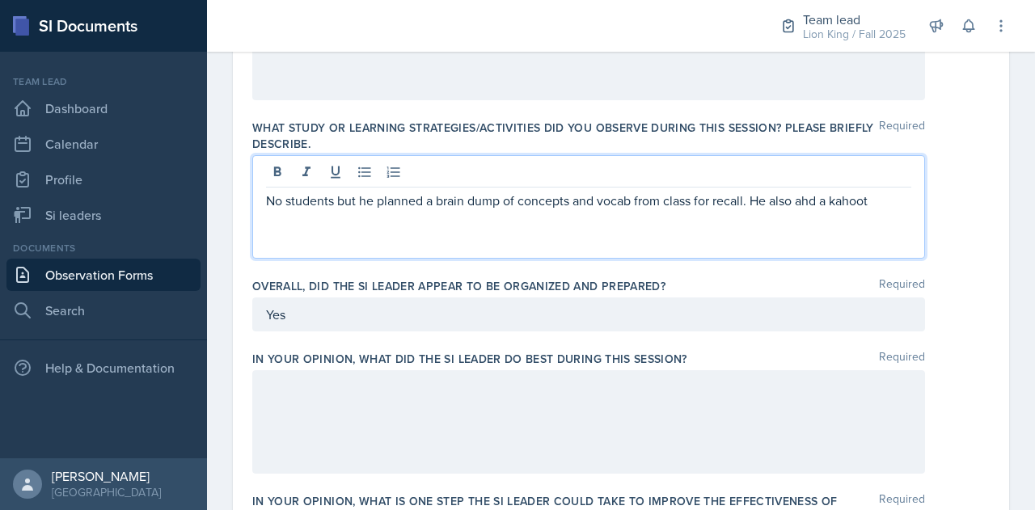
click at [811, 199] on p "No students but he planned a brain dump of concepts and vocab from class for re…" at bounding box center [588, 200] width 645 height 19
click at [872, 199] on p "No students but he planned a brain dump of concepts and vocab from class for re…" at bounding box center [588, 200] width 645 height 19
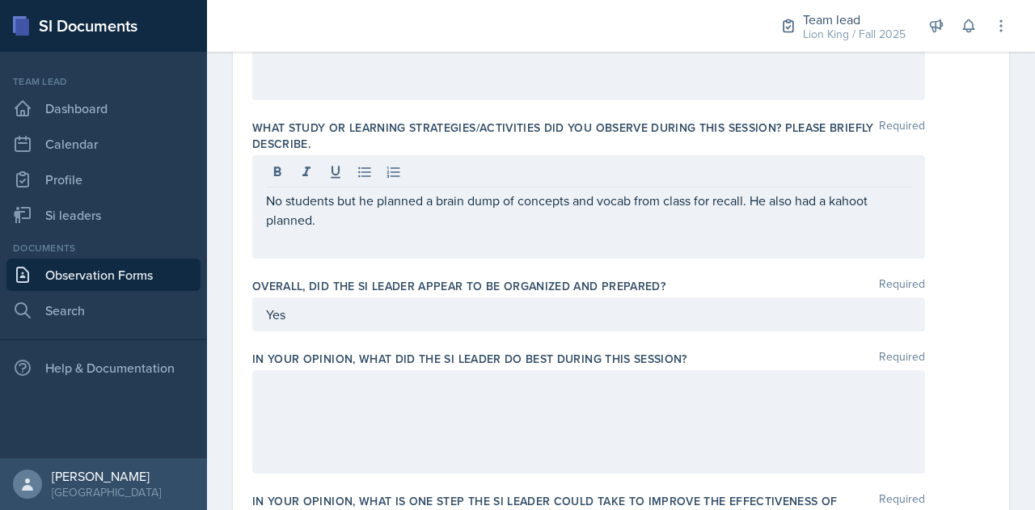
click at [990, 116] on div "Date September 10th, 2025 September 2025 31 1 2 3 4 5 6 7 8 9 10 11 12 13 14 15…" at bounding box center [621, 175] width 776 height 1570
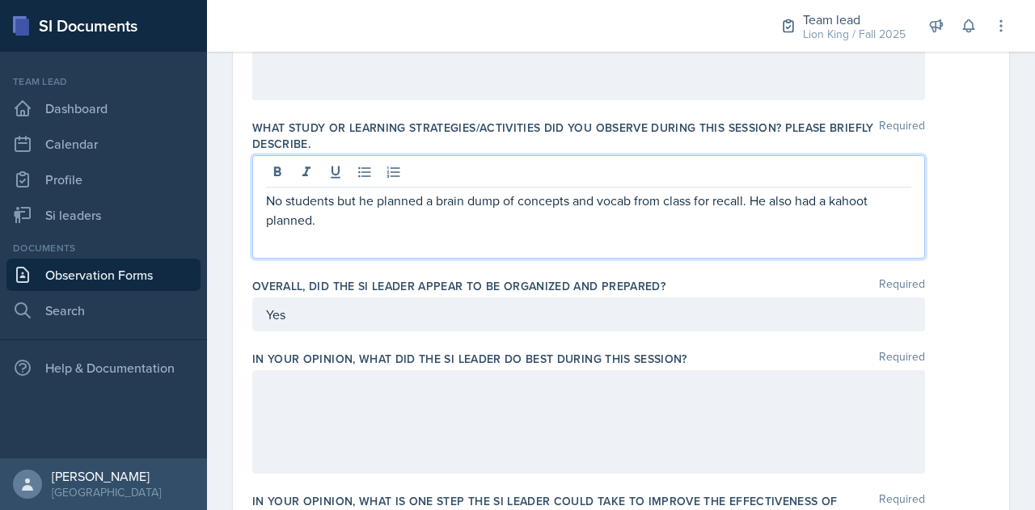
click at [322, 194] on p "No students but he planned a brain dump of concepts and vocab from class for re…" at bounding box center [588, 210] width 645 height 39
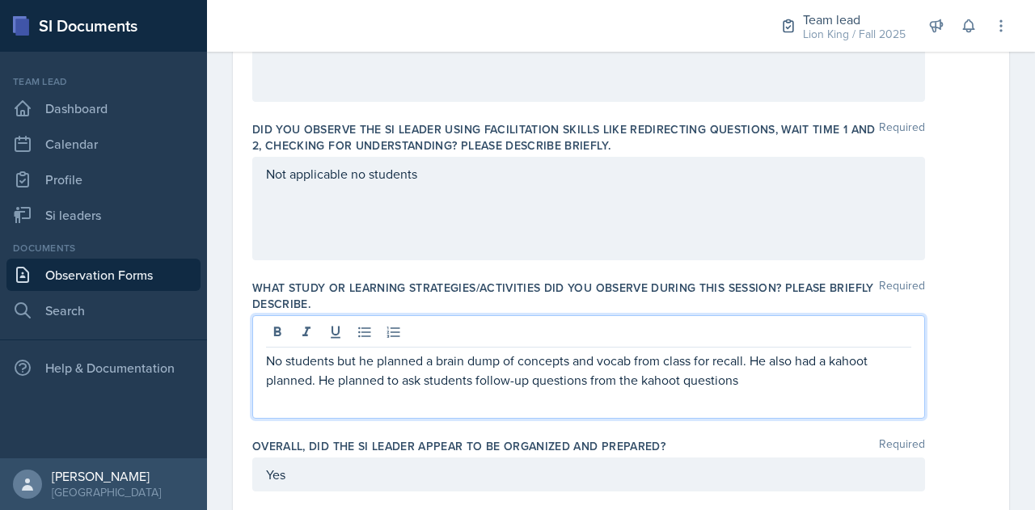
scroll to position [605, 0]
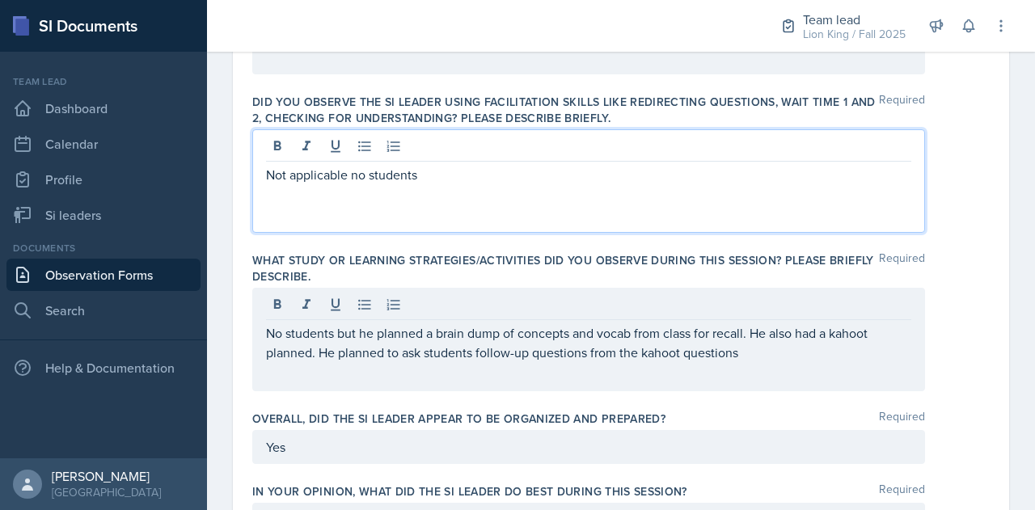
click at [435, 173] on p "Not applicable no students" at bounding box center [588, 174] width 645 height 19
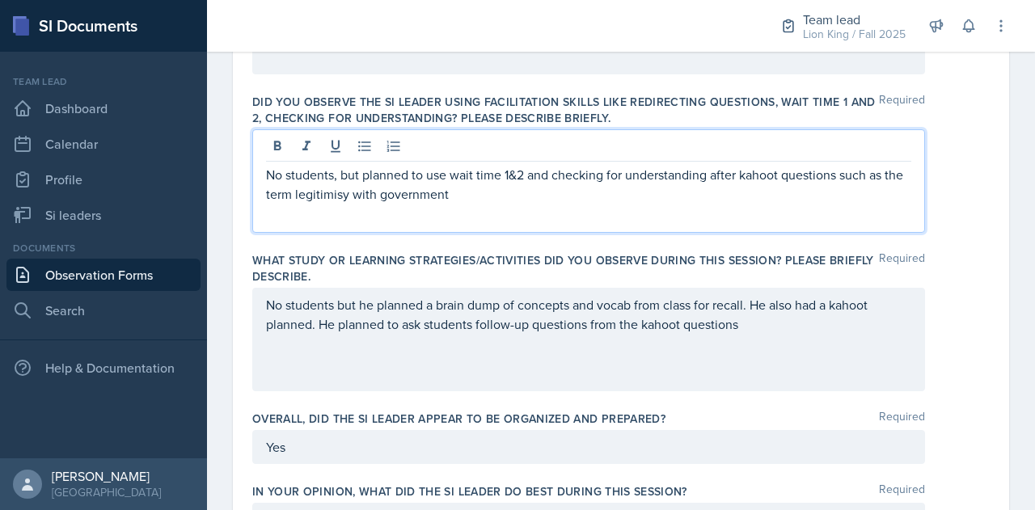
click at [332, 192] on p "No students, but planned to use wait time 1&2 and checking for understanding af…" at bounding box center [588, 184] width 645 height 39
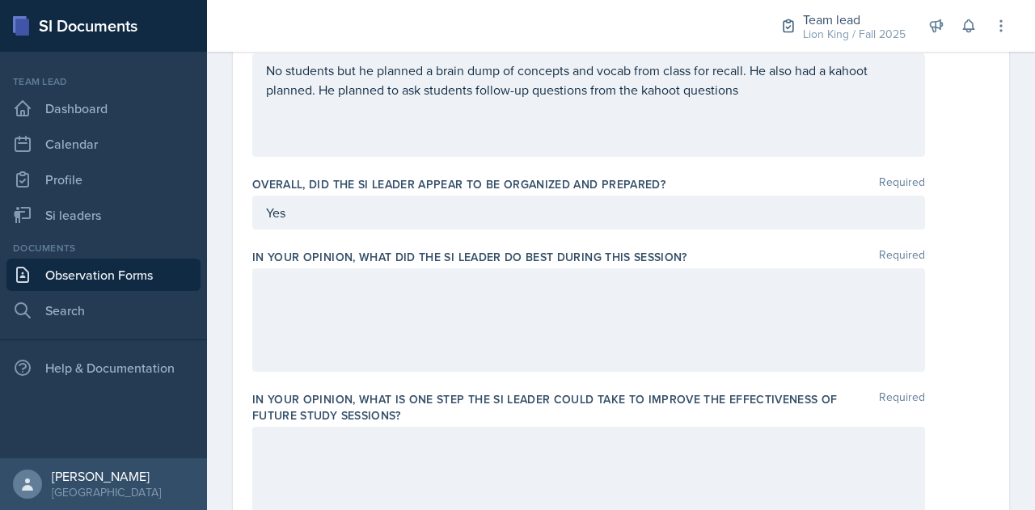
click at [655, 294] on div at bounding box center [588, 319] width 673 height 103
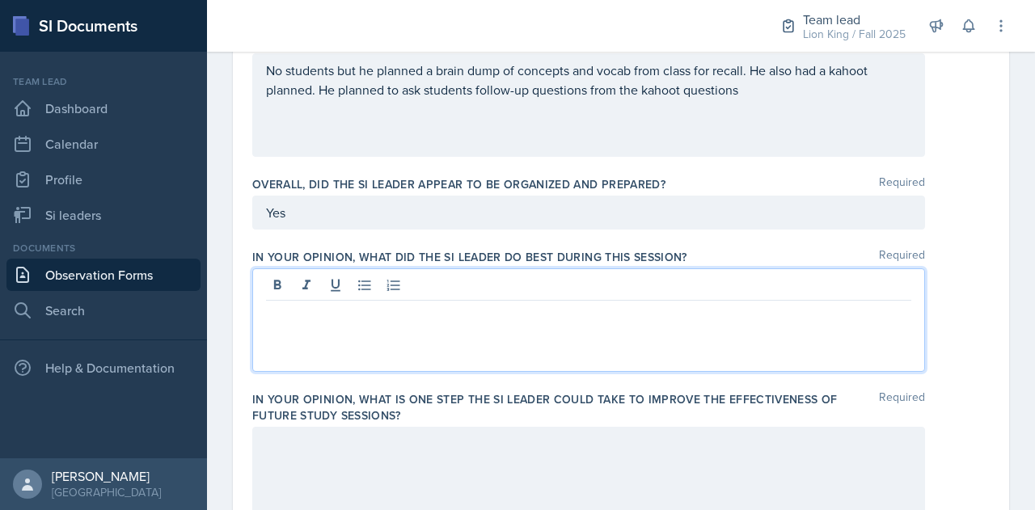
scroll to position [868, 0]
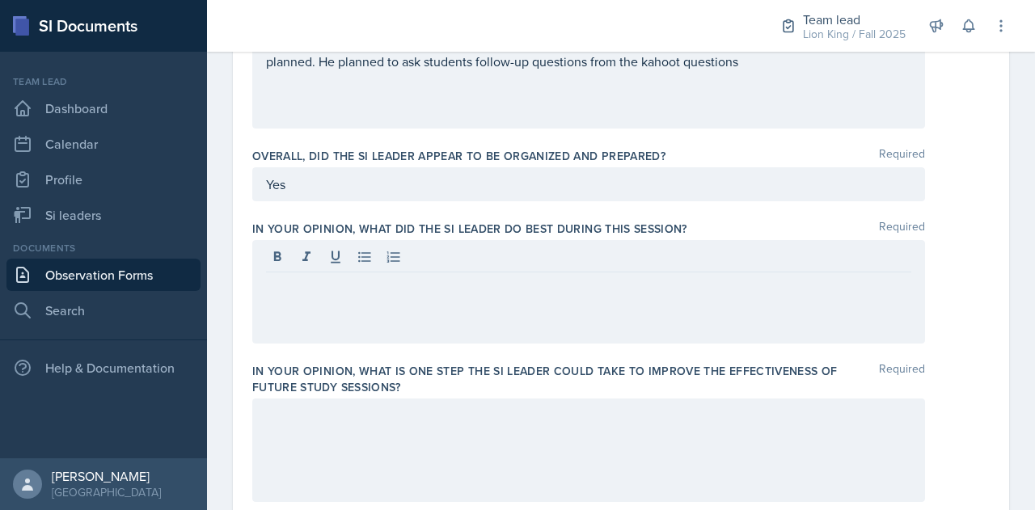
click at [975, 203] on div "Overall, did the SI Leader appear to be organized and prepared? Required Yes" at bounding box center [620, 177] width 737 height 73
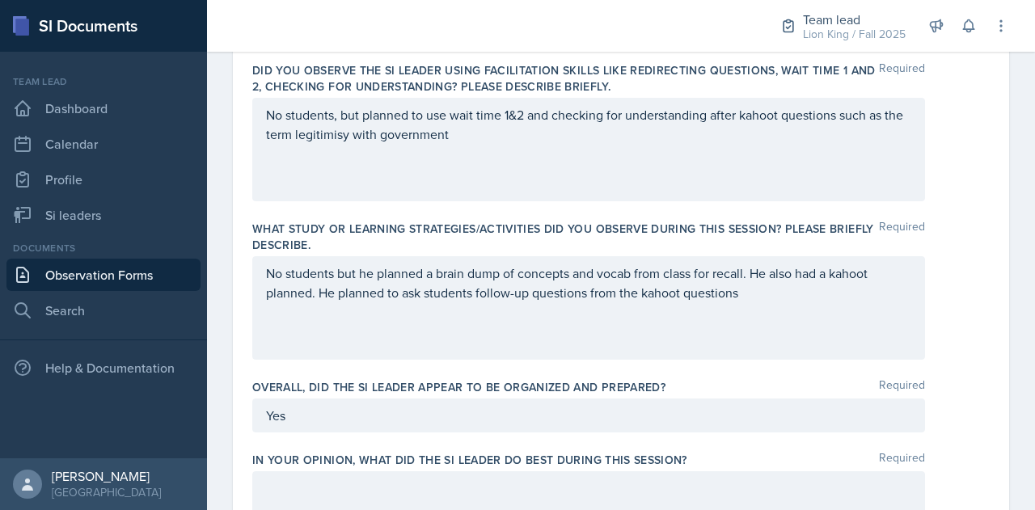
scroll to position [626, 0]
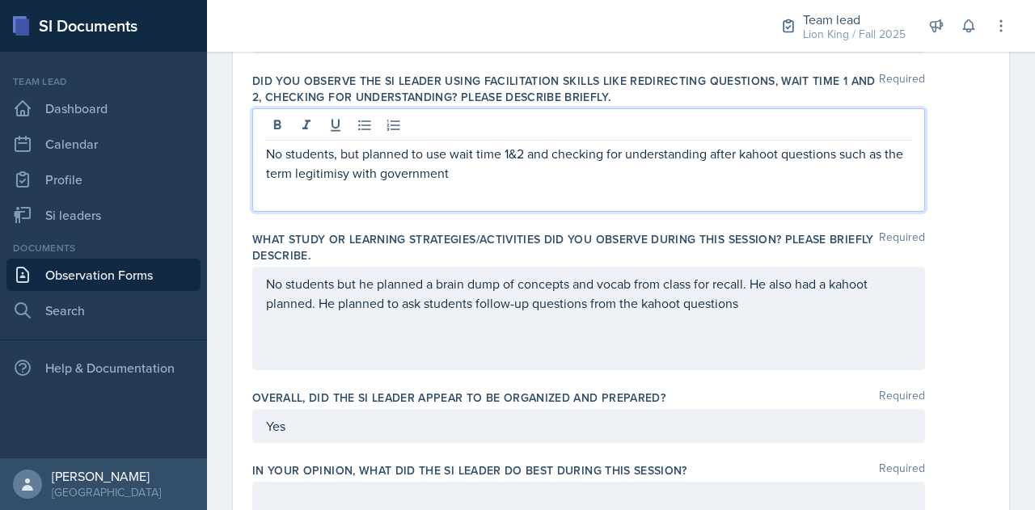
click at [469, 146] on p "No students, but planned to use wait time 1&2 and checking for understanding af…" at bounding box center [588, 163] width 645 height 39
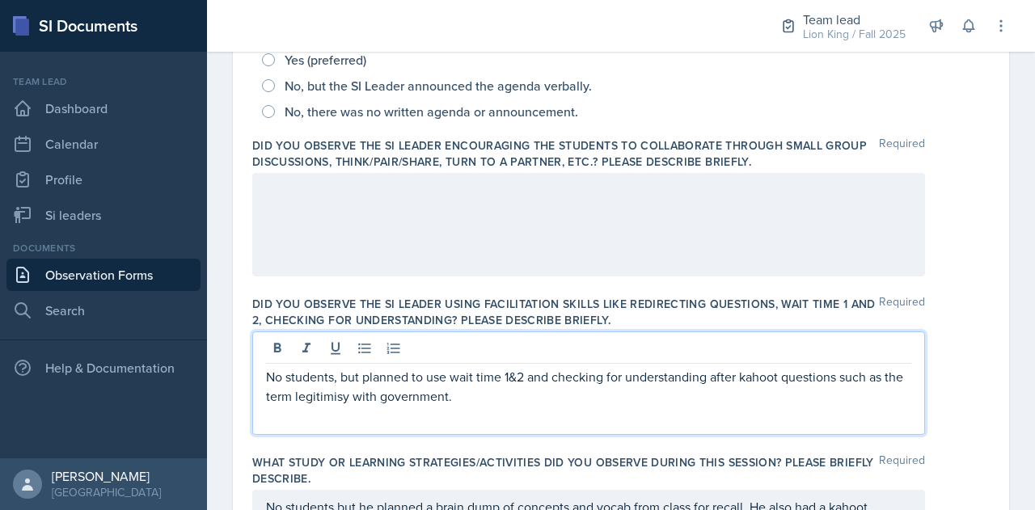
scroll to position [430, 0]
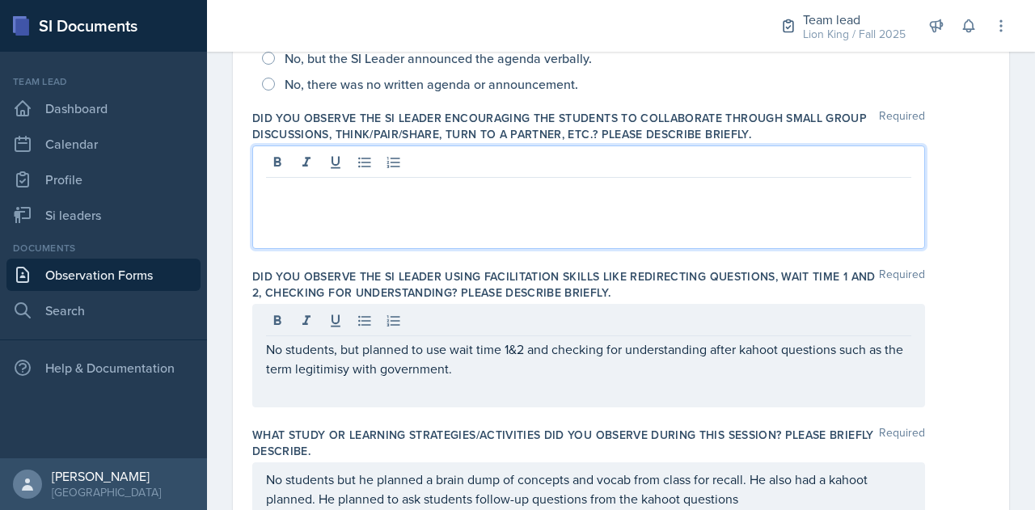
click at [353, 184] on p at bounding box center [588, 190] width 645 height 19
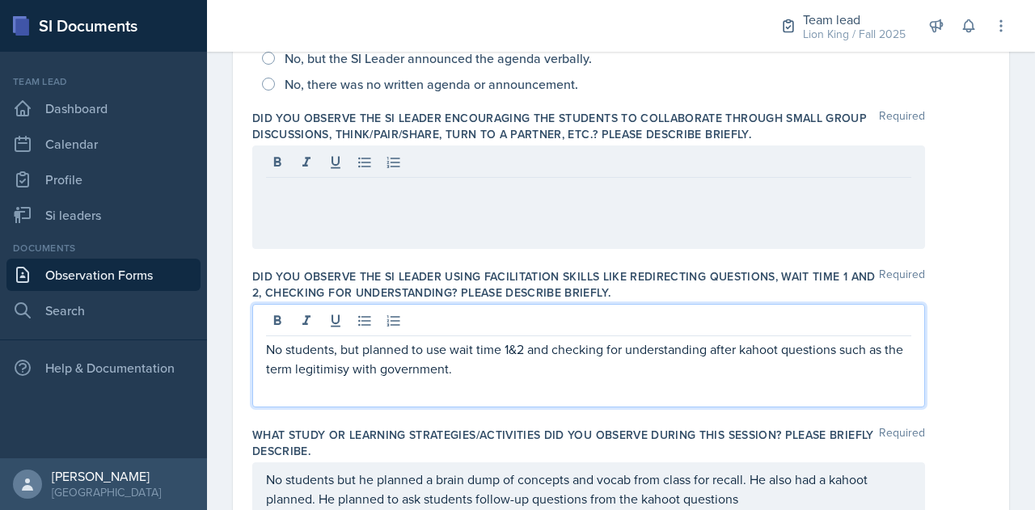
click at [433, 342] on p "No students, but planned to use wait time 1&2 and checking for understanding af…" at bounding box center [588, 359] width 645 height 39
click at [487, 370] on p "No students, but planned to use wait time 1&2 and checking for understanding af…" at bounding box center [588, 359] width 645 height 39
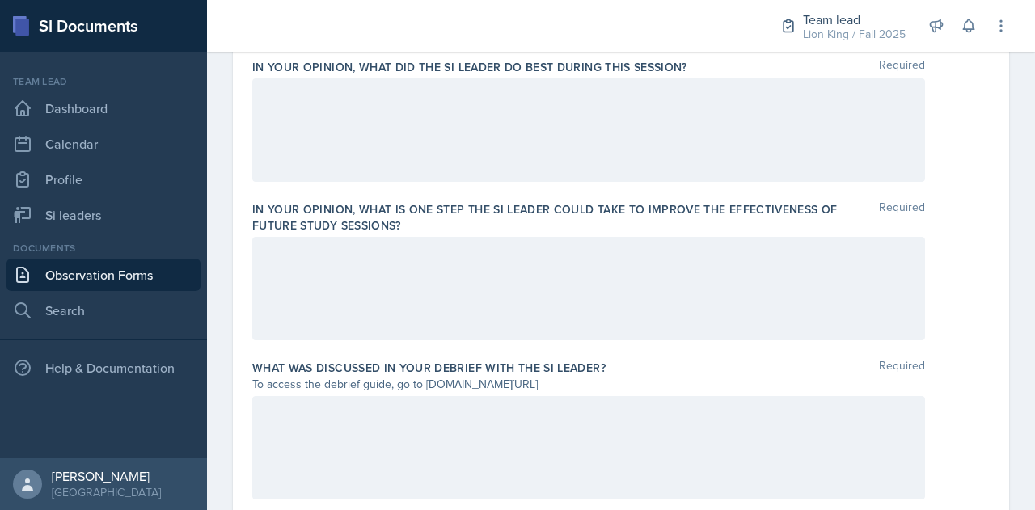
scroll to position [1028, 0]
click at [279, 255] on p at bounding box center [588, 255] width 645 height 19
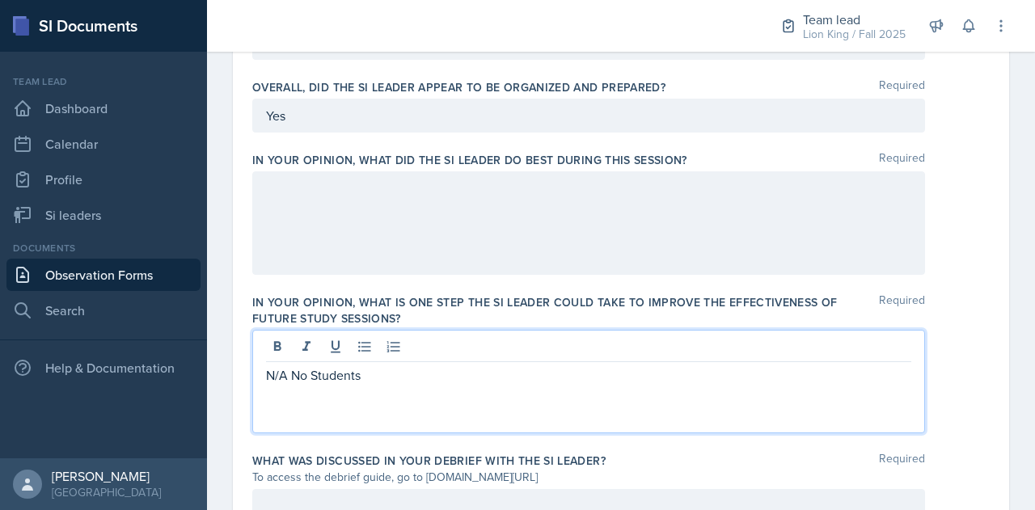
scroll to position [922, 0]
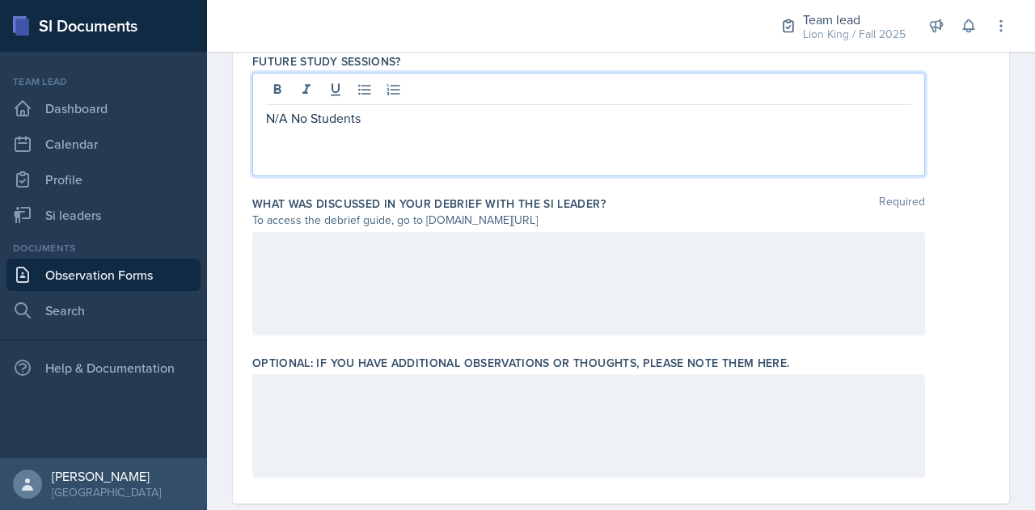
click at [270, 250] on p at bounding box center [588, 248] width 645 height 19
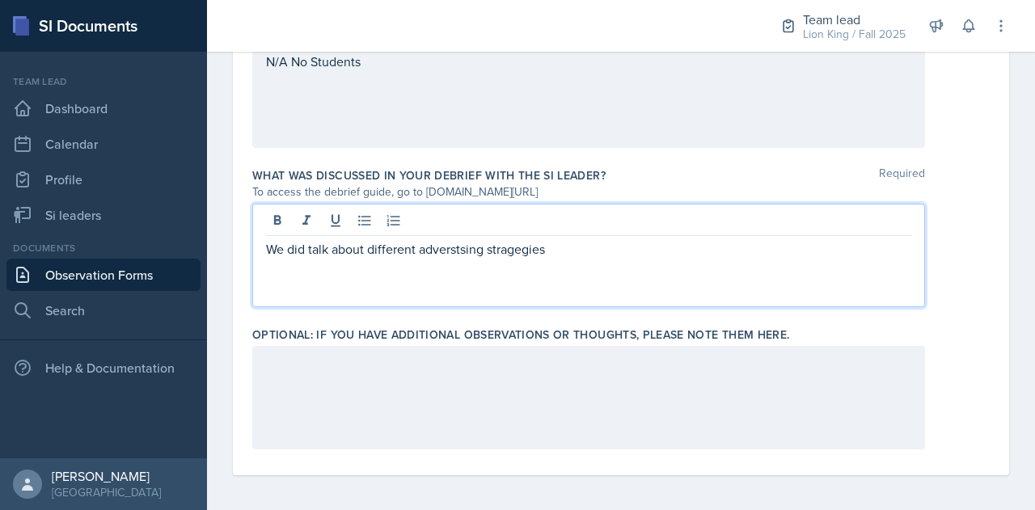
click at [432, 245] on p "We did talk about different adverstsing stragegies" at bounding box center [588, 248] width 645 height 19
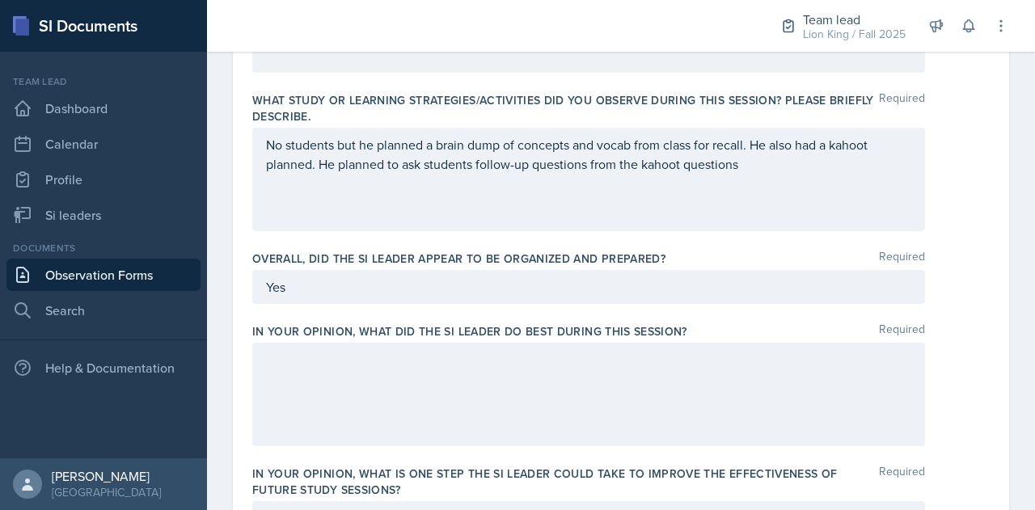
scroll to position [793, 0]
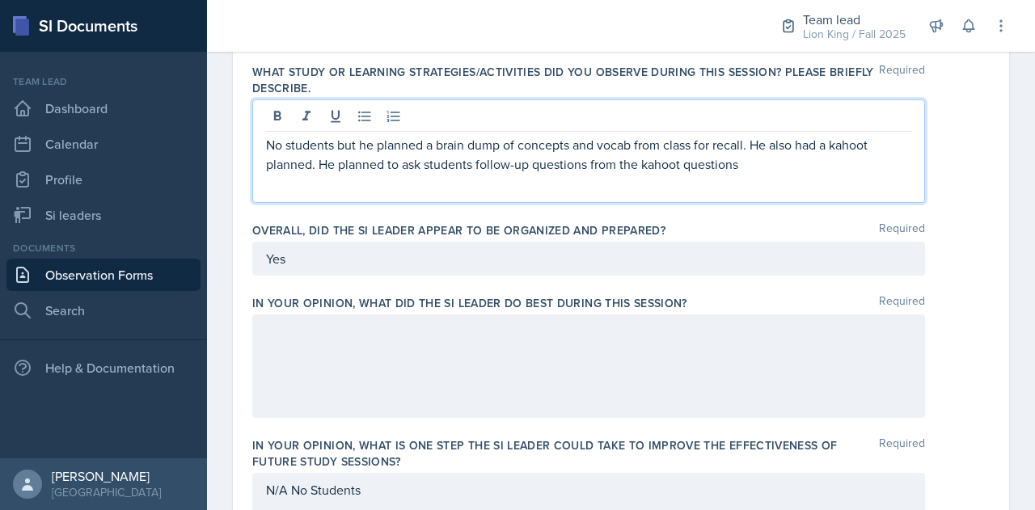
click at [733, 167] on p "No students but he planned a brain dump of concepts and vocab from class for re…" at bounding box center [588, 154] width 645 height 39
click at [742, 163] on p "No students but he planned a brain dump of concepts and vocab from class for re…" at bounding box center [588, 154] width 645 height 39
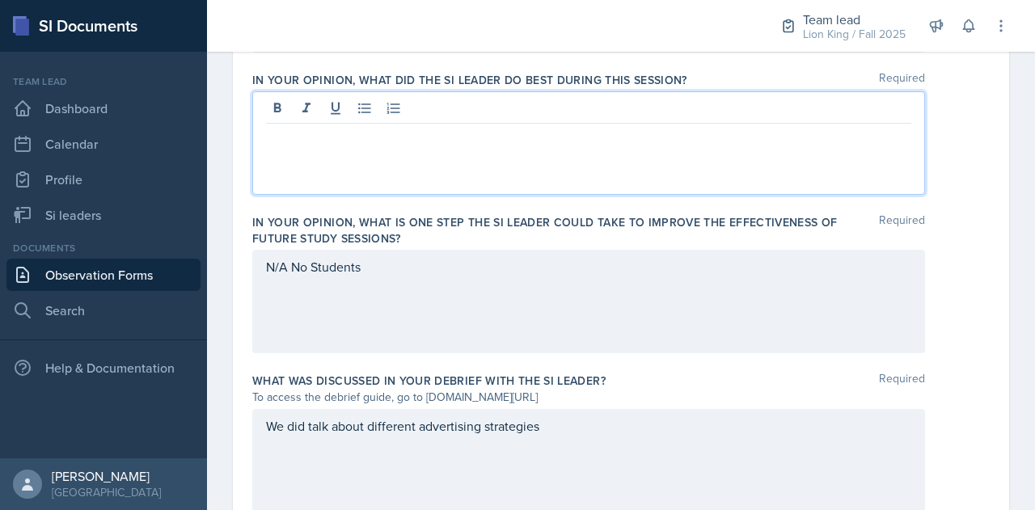
scroll to position [1045, 0]
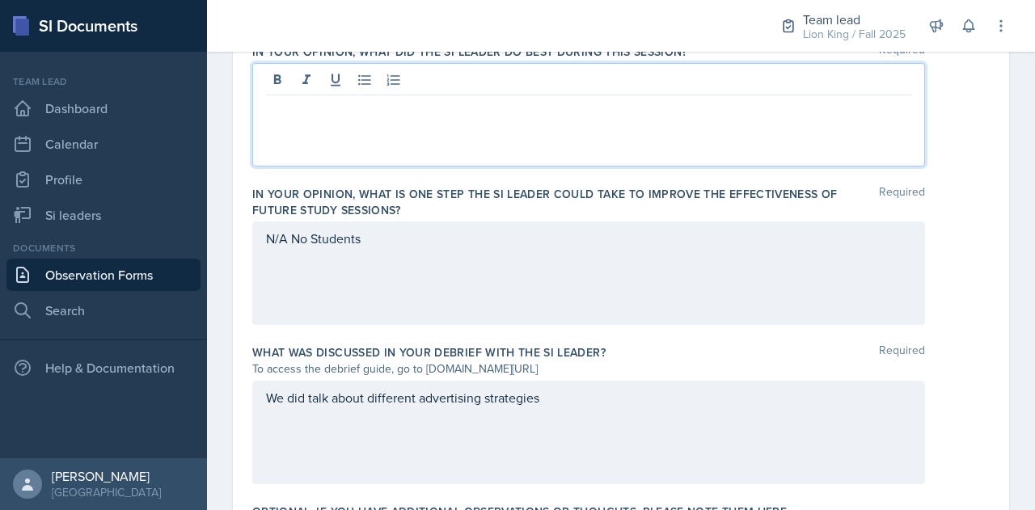
click at [320, 107] on p at bounding box center [588, 108] width 645 height 19
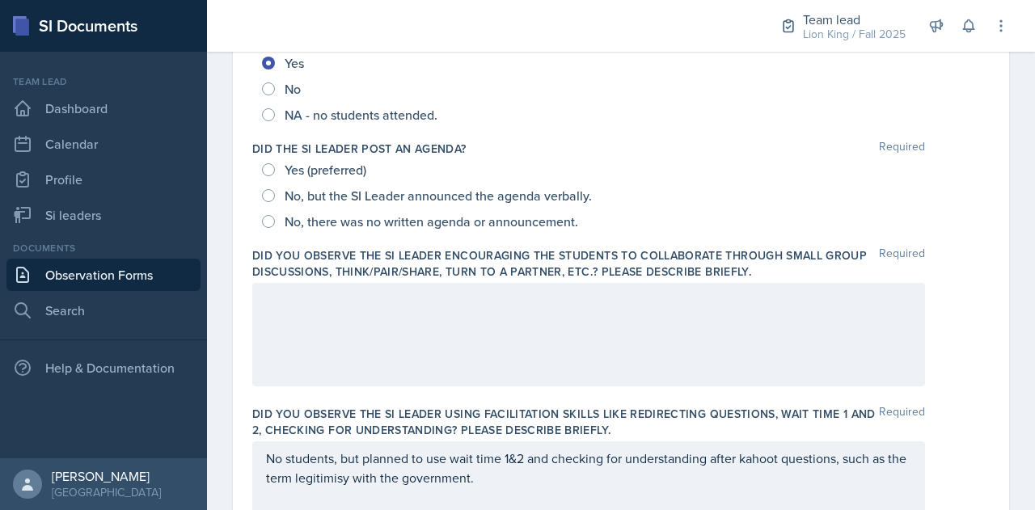
scroll to position [296, 0]
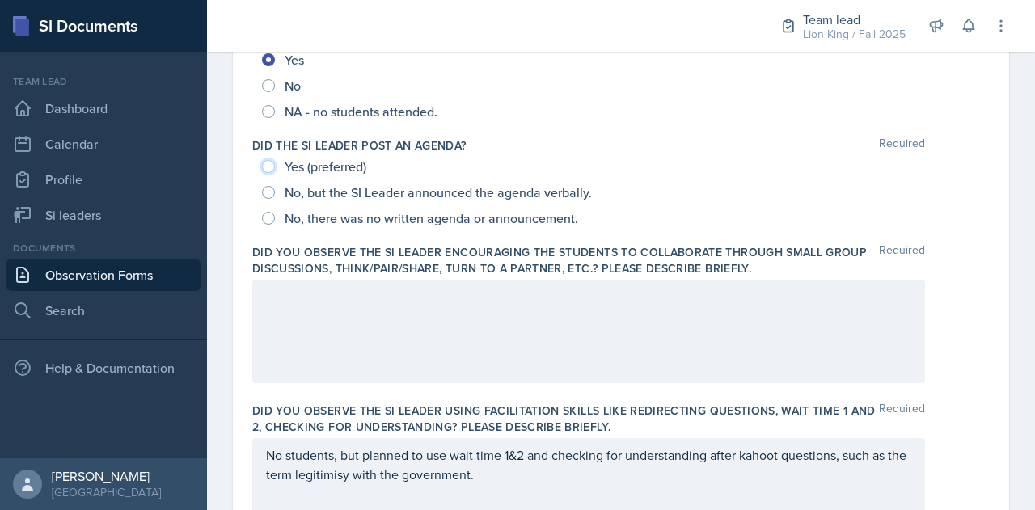
click at [268, 162] on input "Yes (preferred)" at bounding box center [268, 166] width 13 height 13
radio input "true"
click at [331, 291] on div at bounding box center [588, 331] width 673 height 103
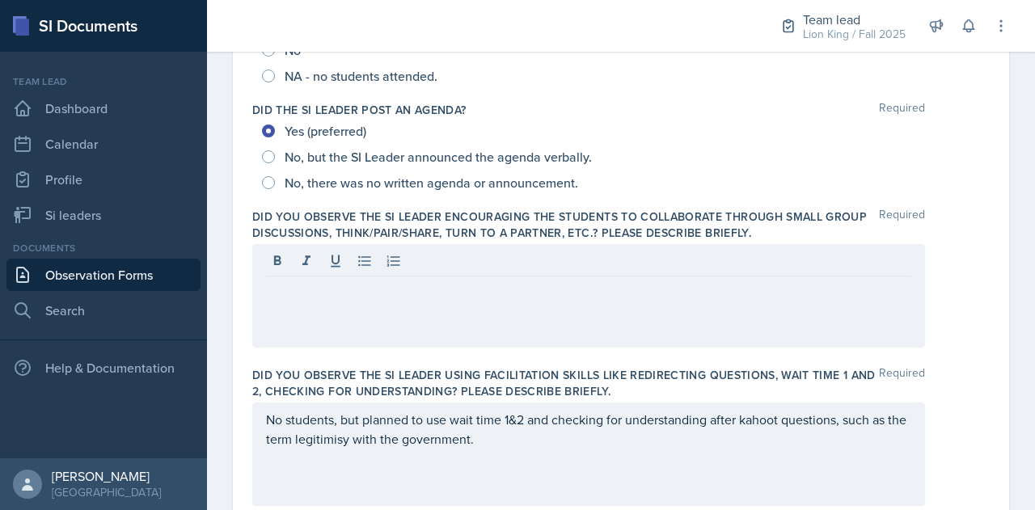
scroll to position [330, 0]
click at [353, 294] on p at bounding box center [588, 290] width 645 height 19
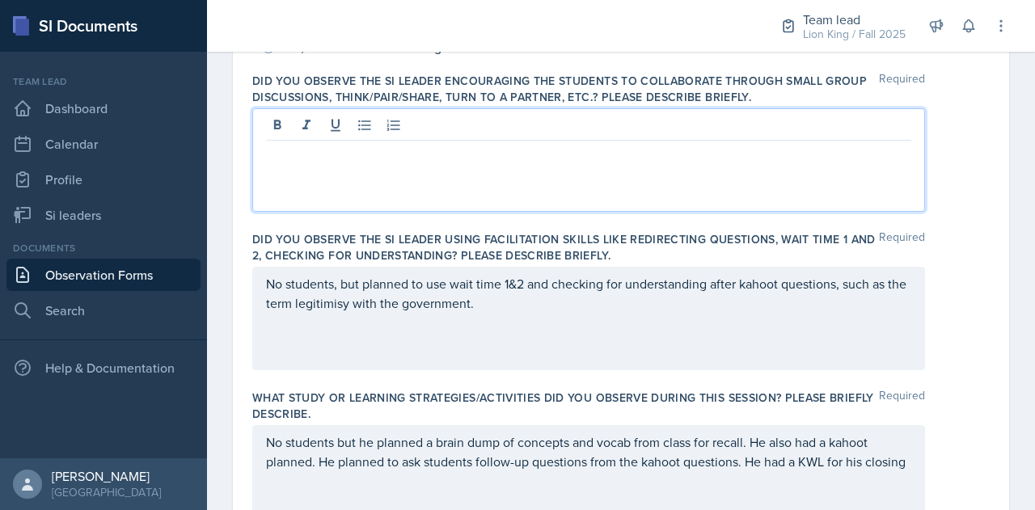
click at [505, 306] on p "No students, but planned to use wait time 1&2 and checking for understanding af…" at bounding box center [588, 293] width 645 height 39
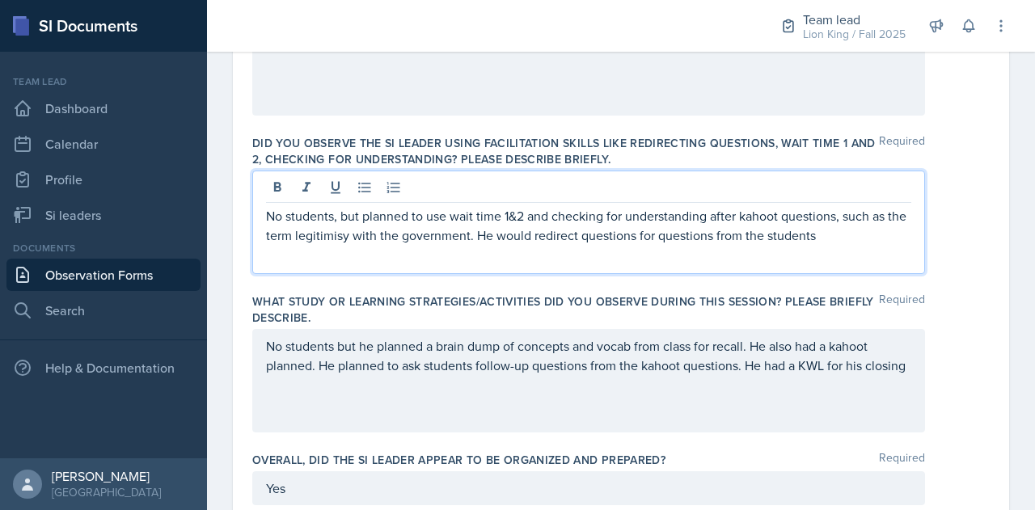
scroll to position [556, 0]
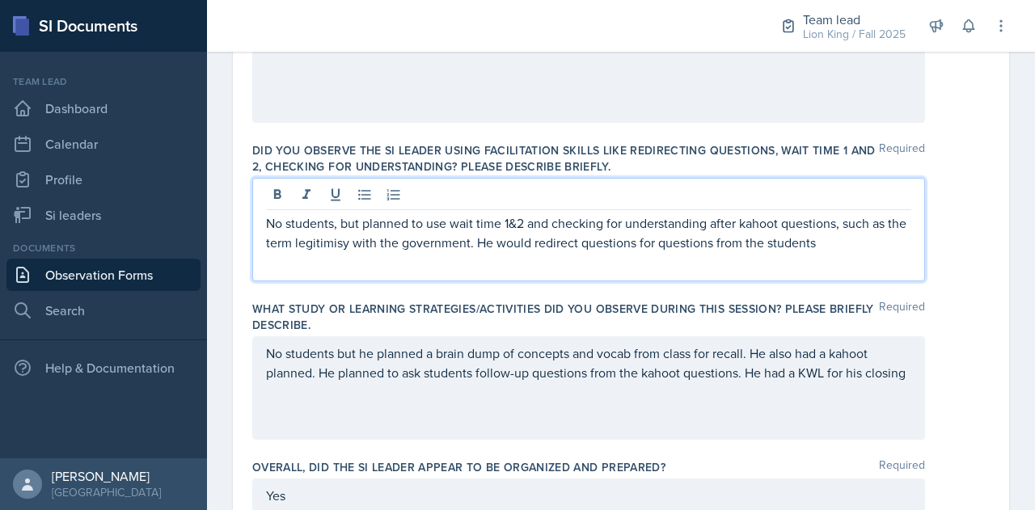
click at [351, 243] on p "No students, but planned to use wait time 1&2 and checking for understanding af…" at bounding box center [588, 232] width 645 height 39
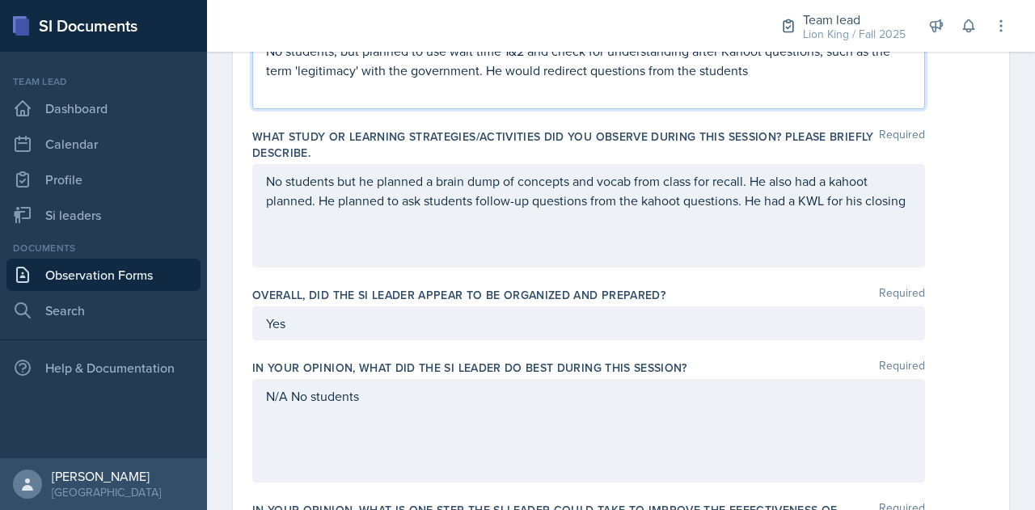
scroll to position [729, 0]
click at [752, 70] on p "No students, but planned to use wait time 1&2 and check for understanding after…" at bounding box center [588, 59] width 645 height 39
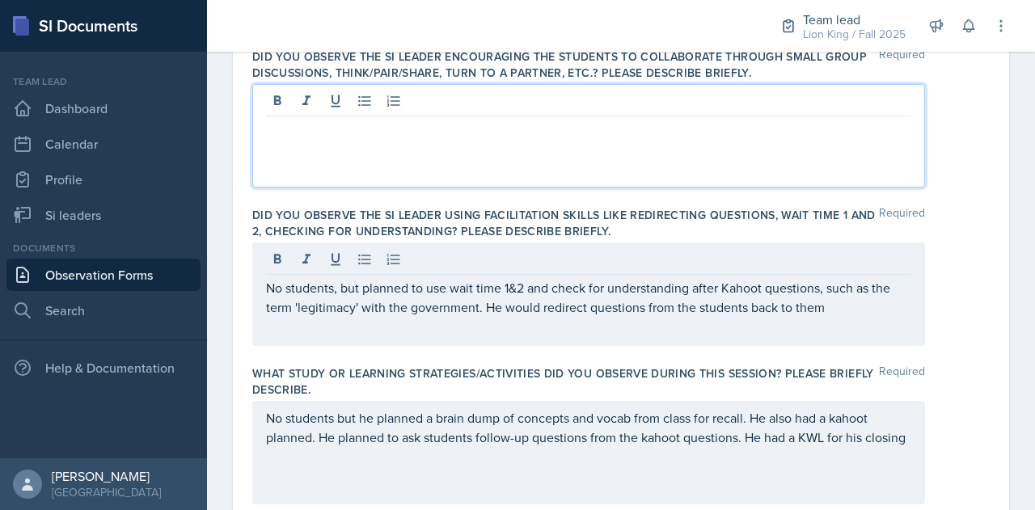
click at [517, 120] on p at bounding box center [588, 129] width 645 height 19
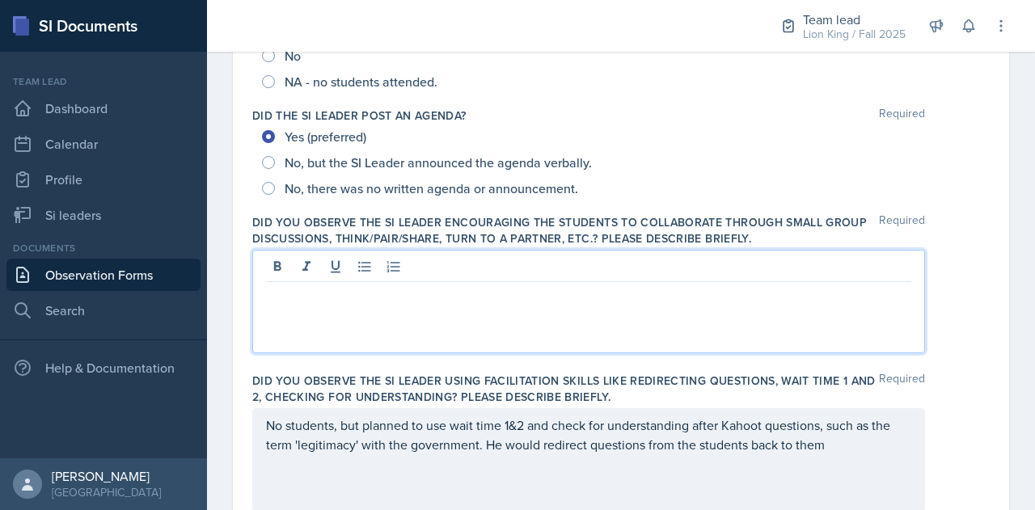
scroll to position [324, 0]
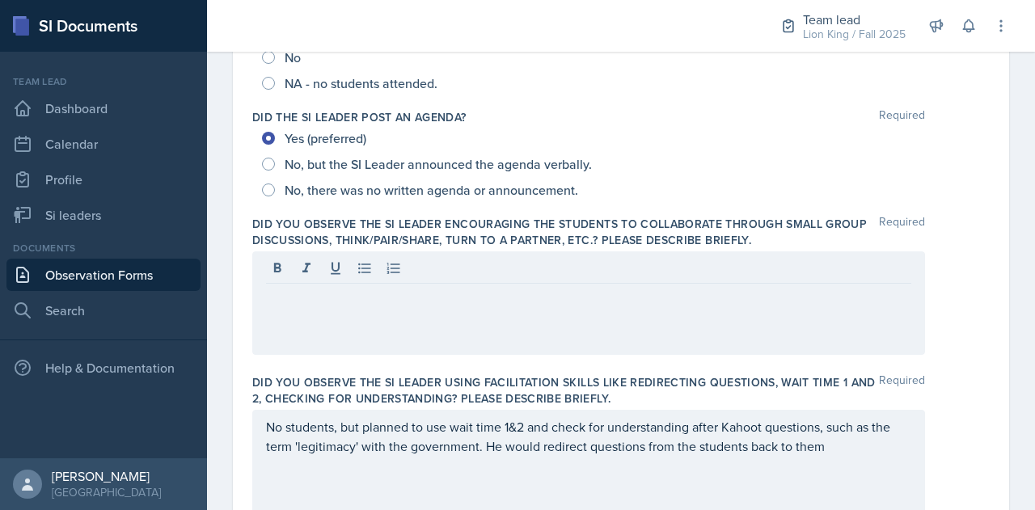
click at [433, 255] on div at bounding box center [588, 302] width 673 height 103
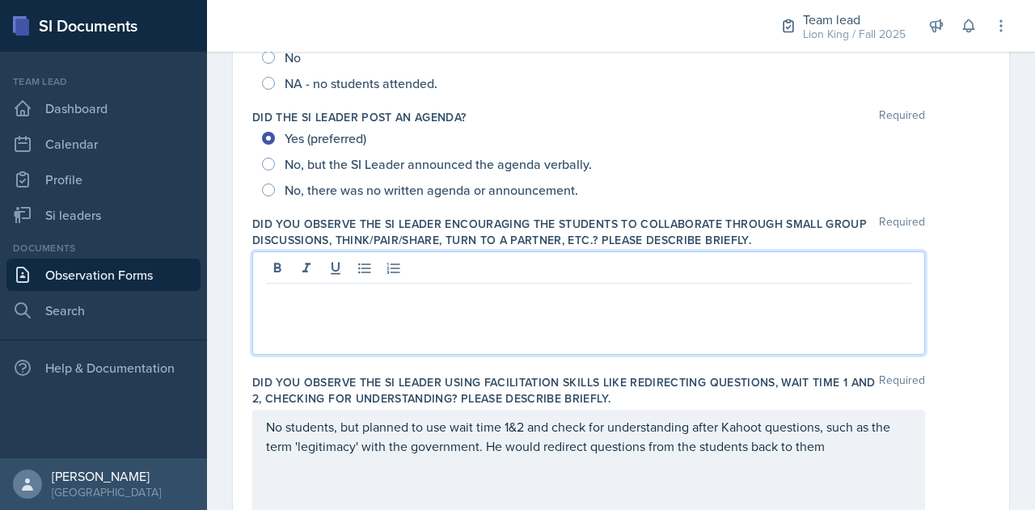
scroll to position [353, 0]
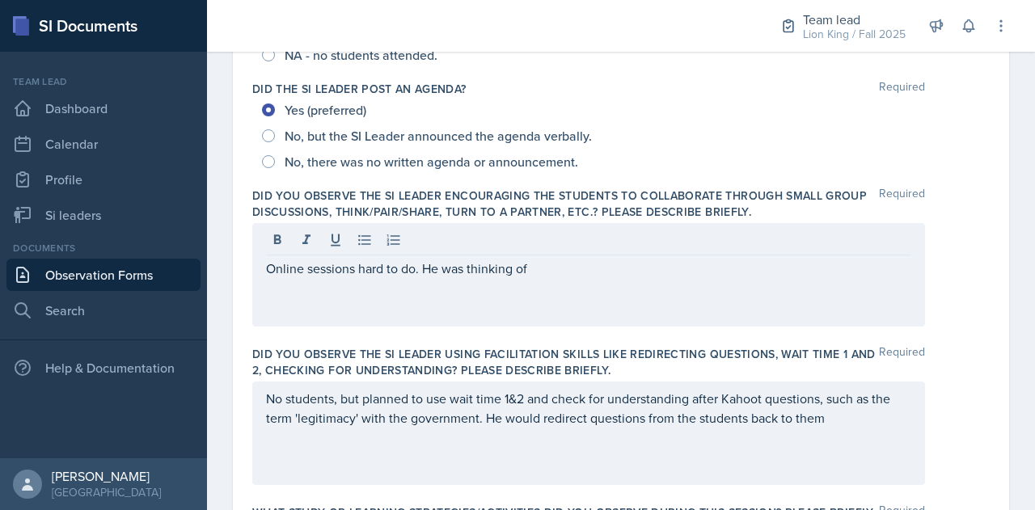
click at [383, 310] on div "Online sessions hard to do. He was thinking of" at bounding box center [588, 274] width 673 height 103
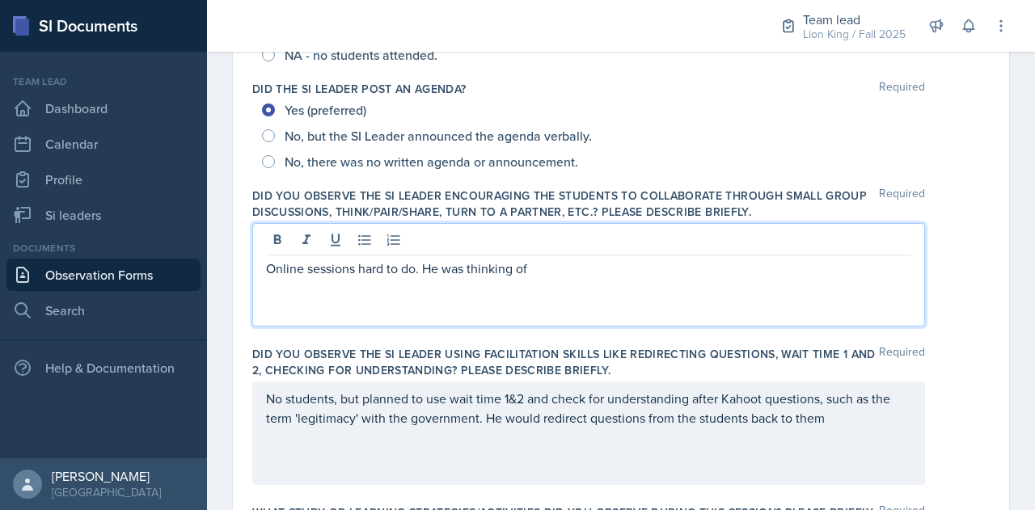
click at [539, 272] on p "Online sessions hard to do. He was thinking of" at bounding box center [588, 268] width 645 height 19
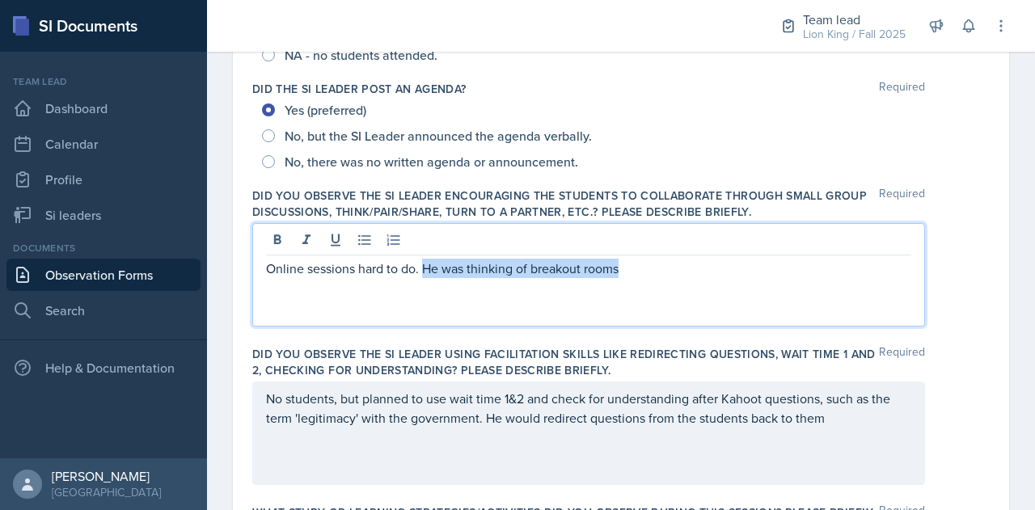
drag, startPoint x: 422, startPoint y: 240, endPoint x: 708, endPoint y: 268, distance: 287.5
click at [708, 268] on p "Online sessions hard to do. He was thinking of breakout rooms" at bounding box center [588, 268] width 645 height 19
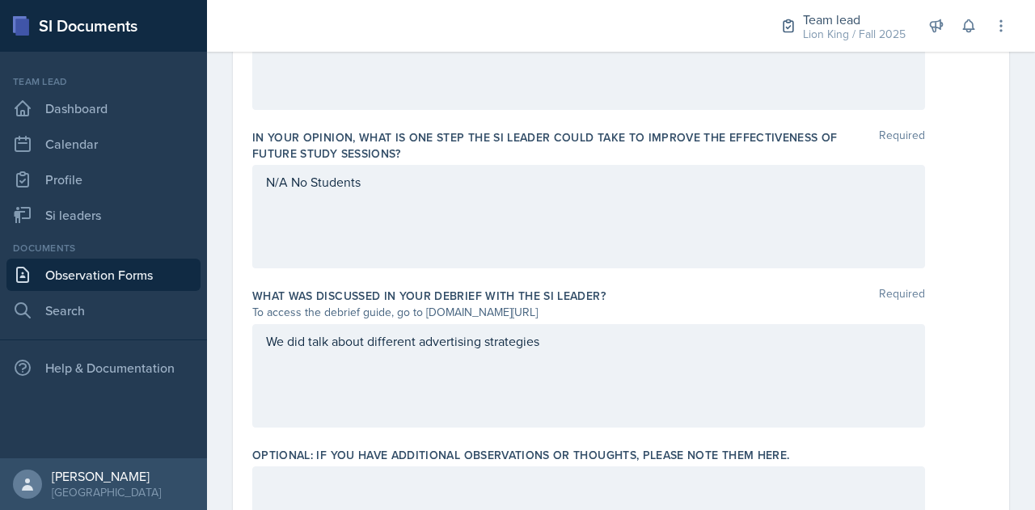
scroll to position [1129, 0]
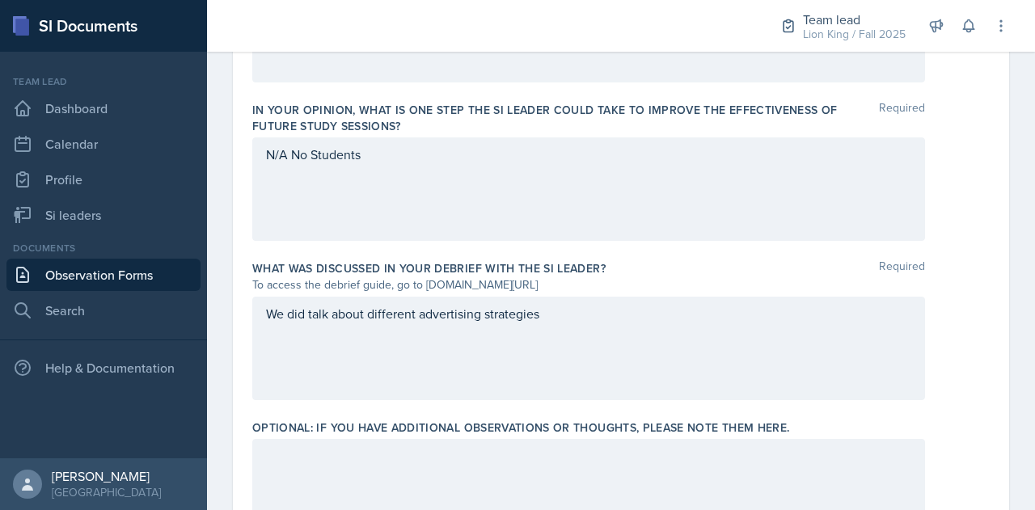
click at [558, 323] on p "We did talk about different advertising strategies" at bounding box center [588, 313] width 645 height 19
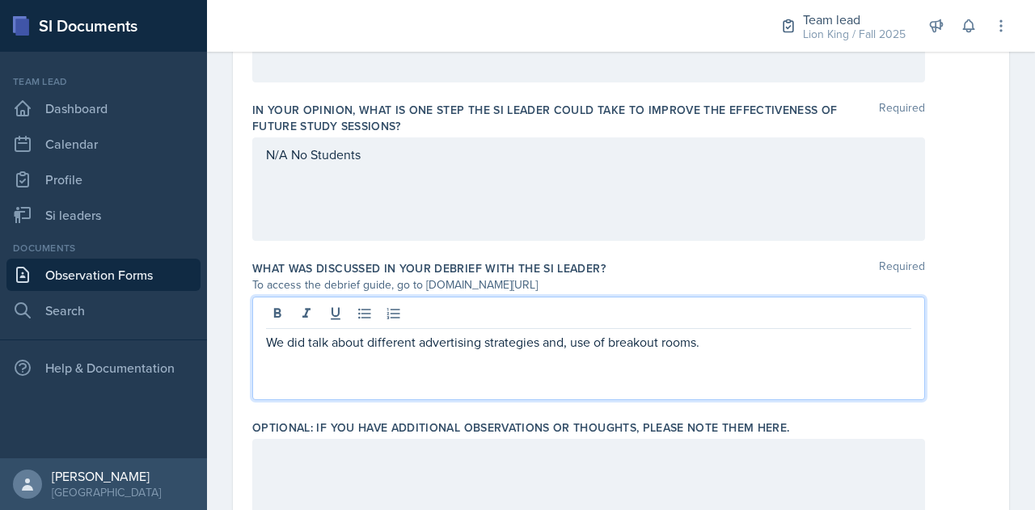
click at [541, 342] on p "We did talk about different advertising strategies and, use of breakout rooms." at bounding box center [588, 341] width 645 height 19
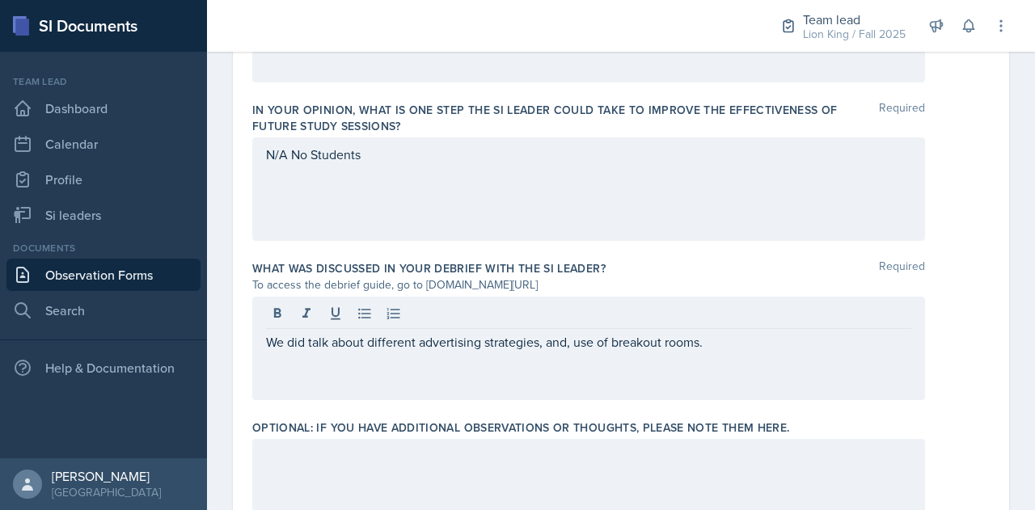
click at [965, 156] on div "N/A No Students" at bounding box center [620, 188] width 737 height 103
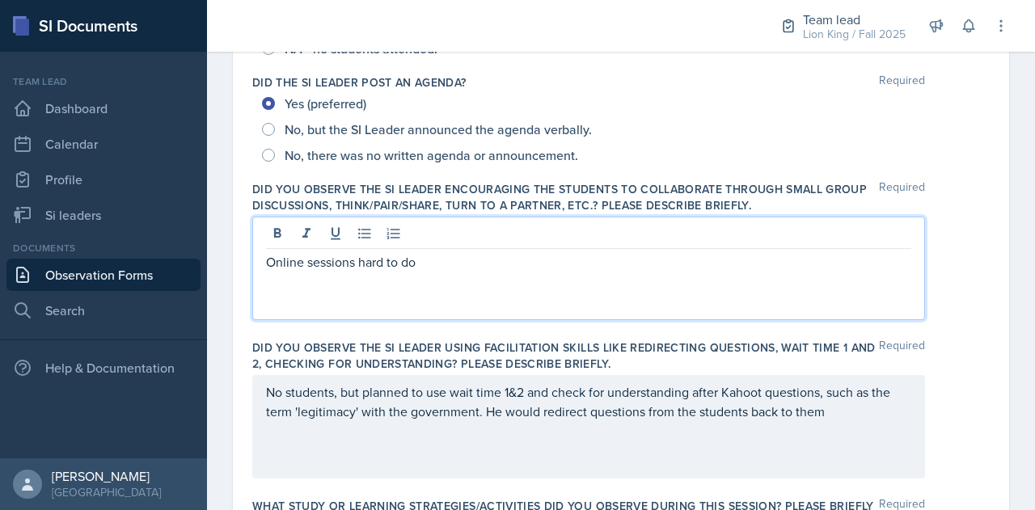
scroll to position [387, 0]
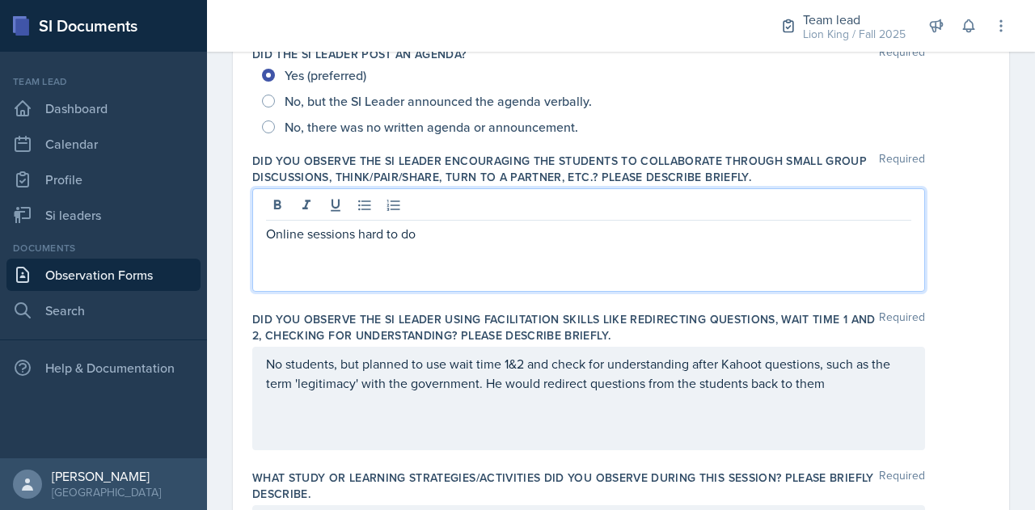
click at [426, 240] on p "Online sessions hard to do" at bounding box center [588, 233] width 645 height 19
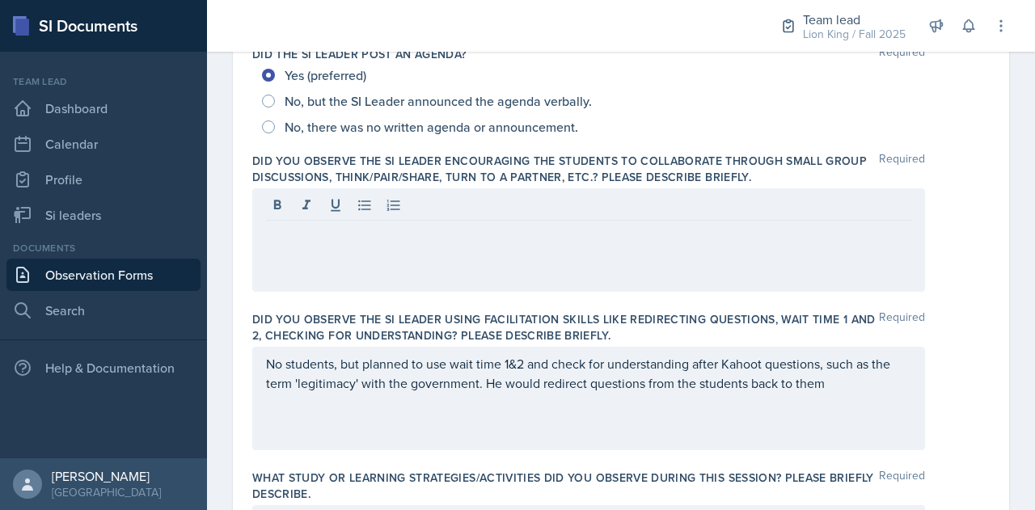
click at [975, 126] on div "Yes (preferred) No, but the SI Leader announced the agenda verbally. No, there …" at bounding box center [620, 101] width 737 height 78
click at [380, 195] on div at bounding box center [588, 239] width 673 height 103
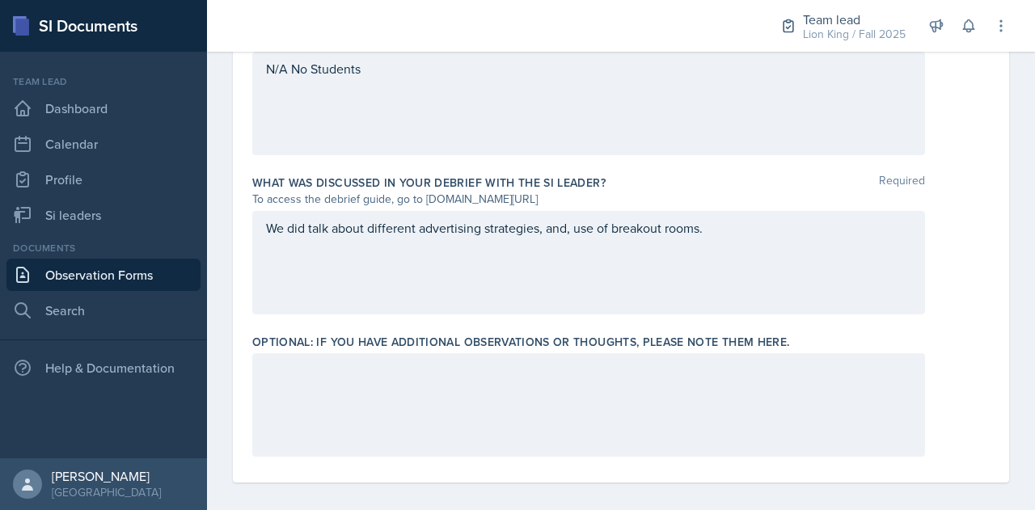
scroll to position [1224, 0]
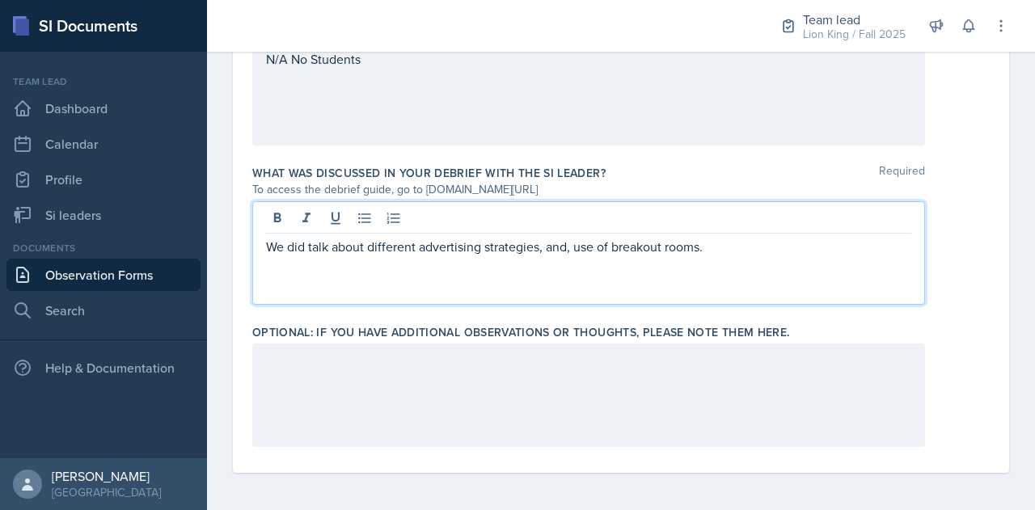
click at [712, 218] on div "We did talk about different advertising strategies, and, use of breakout rooms." at bounding box center [588, 252] width 673 height 103
click at [737, 247] on p "We did talk about different advertising strategies, and, use of breakout rooms,…" at bounding box center [588, 246] width 645 height 19
click at [800, 250] on p "We did talk about different advertising strategies, and, use of breakout rooms,…" at bounding box center [588, 246] width 645 height 19
click at [568, 247] on p "We did talk about different advertising strategies, and, use of breakout rooms,…" at bounding box center [588, 246] width 645 height 19
click at [679, 243] on p "We did talk about different advertising strategies, use of breakout rooms, thin…" at bounding box center [588, 246] width 645 height 19
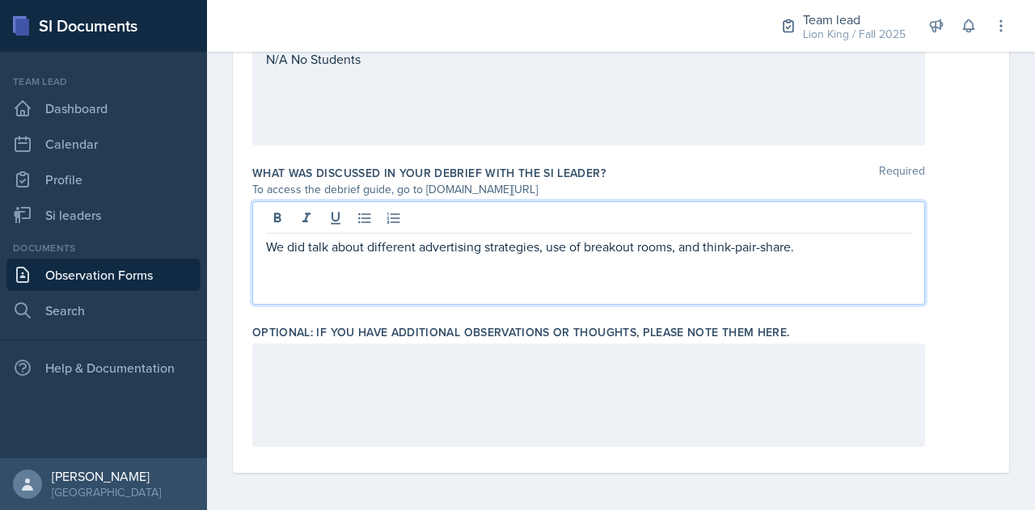
click at [821, 243] on p "We did talk about different advertising strategies, use of breakout rooms, and …" at bounding box center [588, 246] width 645 height 19
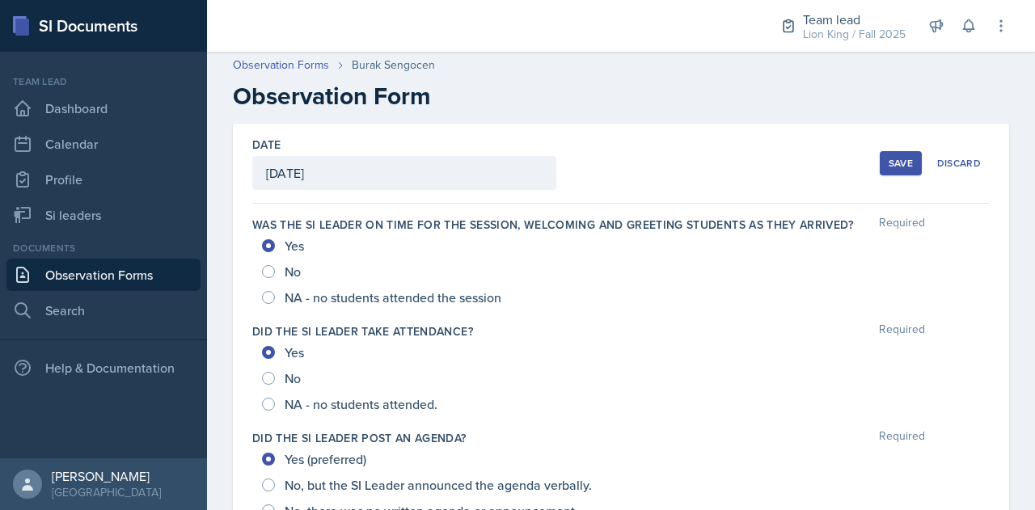
scroll to position [0, 0]
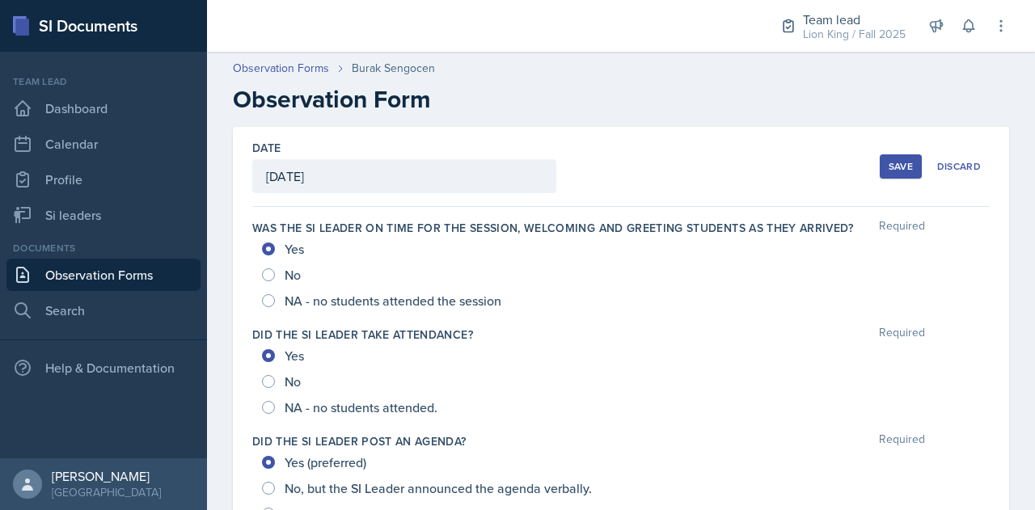
click at [893, 160] on div "Save" at bounding box center [901, 166] width 24 height 13
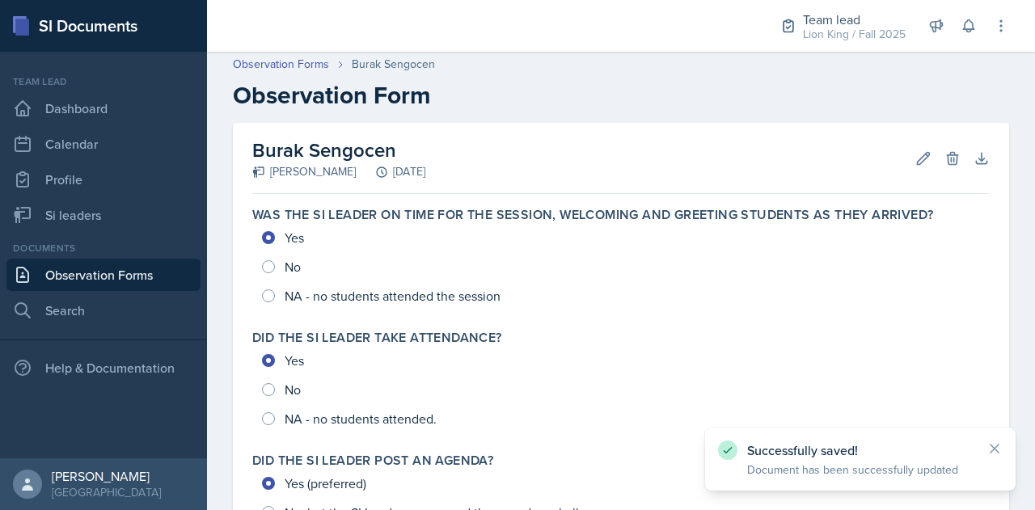
scroll to position [728, 0]
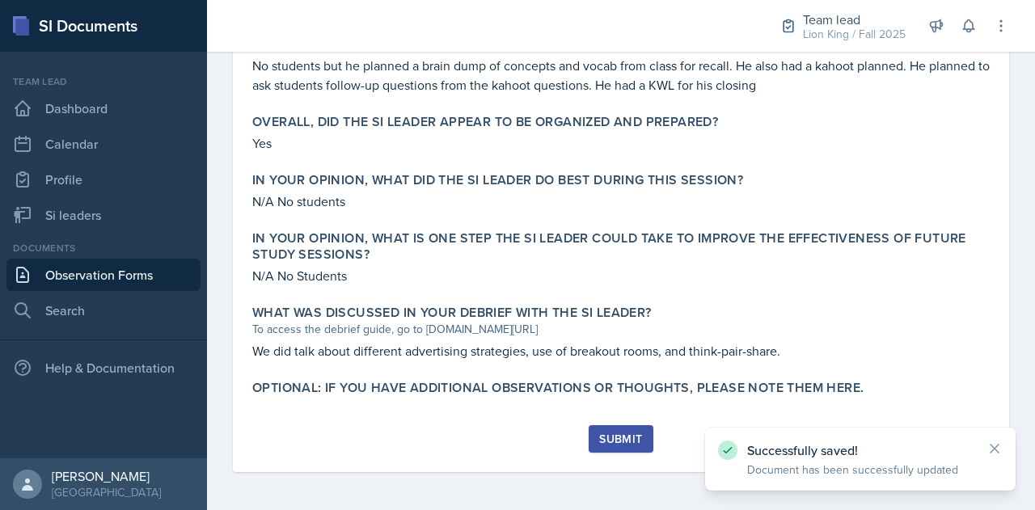
click at [611, 439] on div "Submit" at bounding box center [620, 439] width 43 height 13
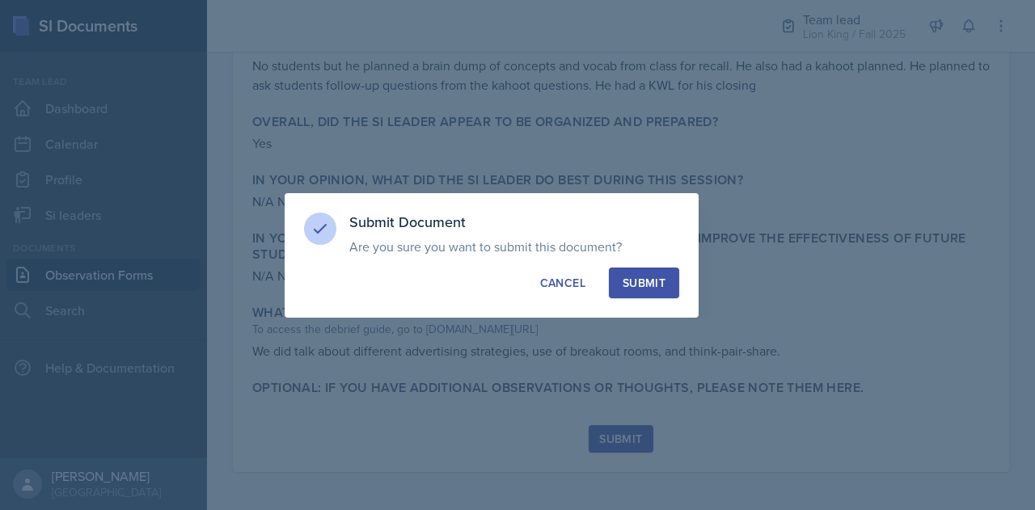
click at [650, 287] on div "Submit" at bounding box center [644, 283] width 43 height 16
radio input "true"
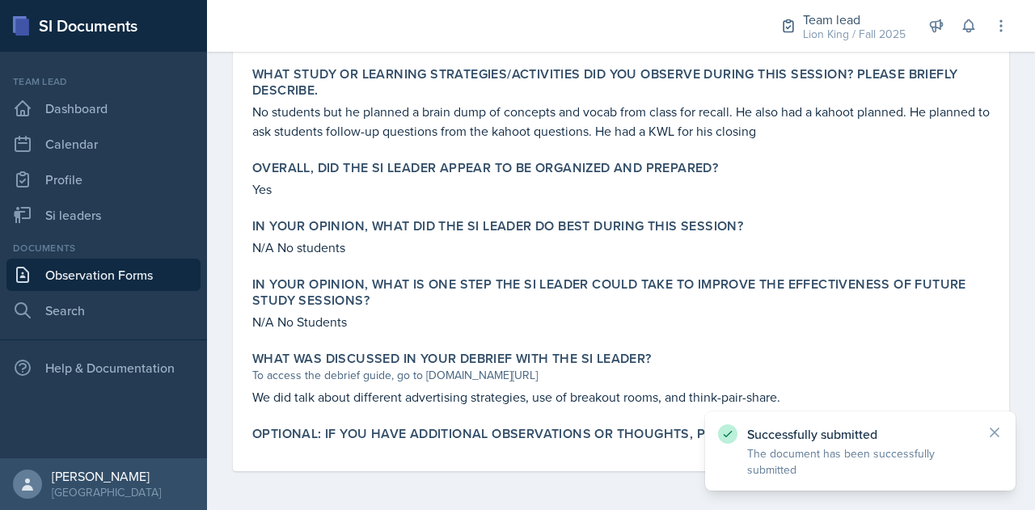
scroll to position [681, 0]
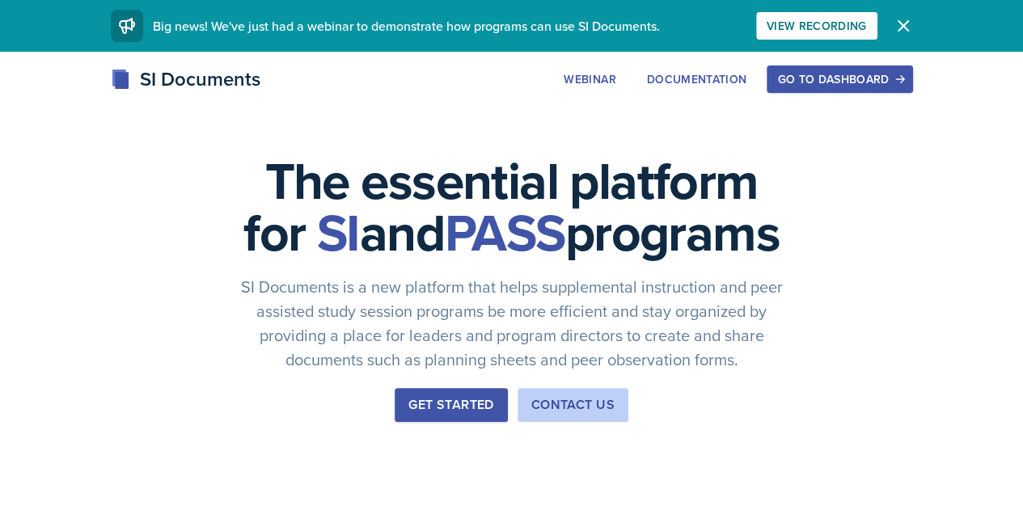
click at [902, 73] on div "Go to Dashboard" at bounding box center [839, 79] width 125 height 13
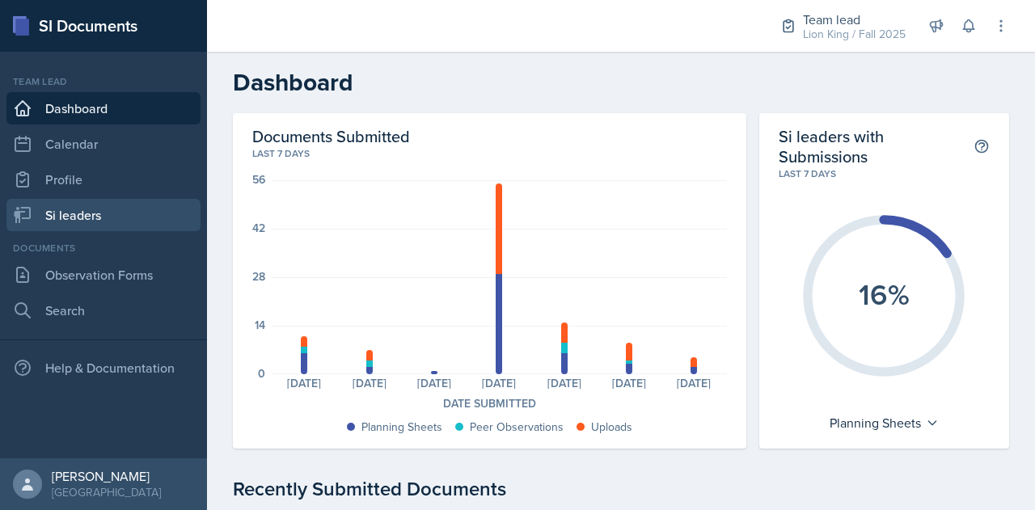
click at [70, 217] on link "Si leaders" at bounding box center [103, 215] width 194 height 32
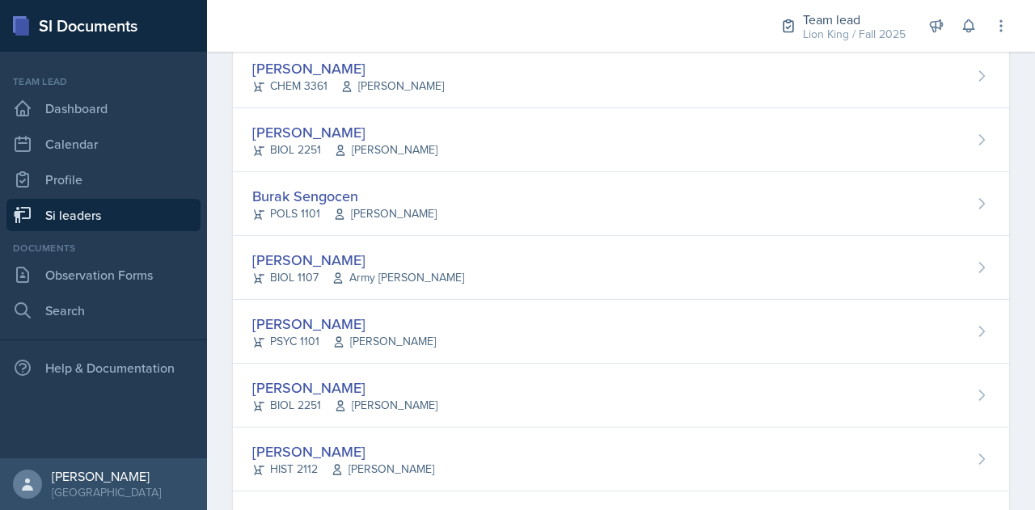
scroll to position [1187, 0]
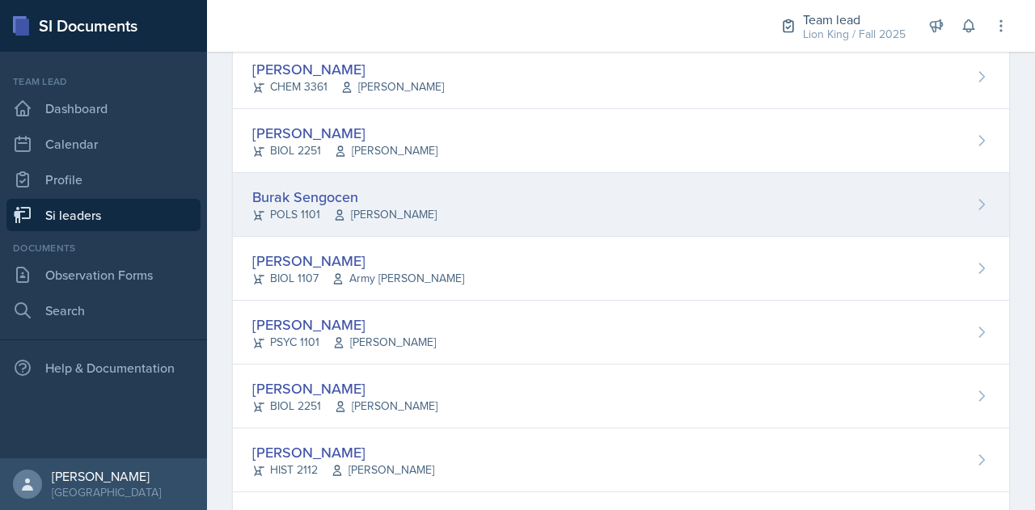
click at [461, 212] on div "Burak Sengocen POLS 1101 Gary Carrico" at bounding box center [621, 205] width 776 height 64
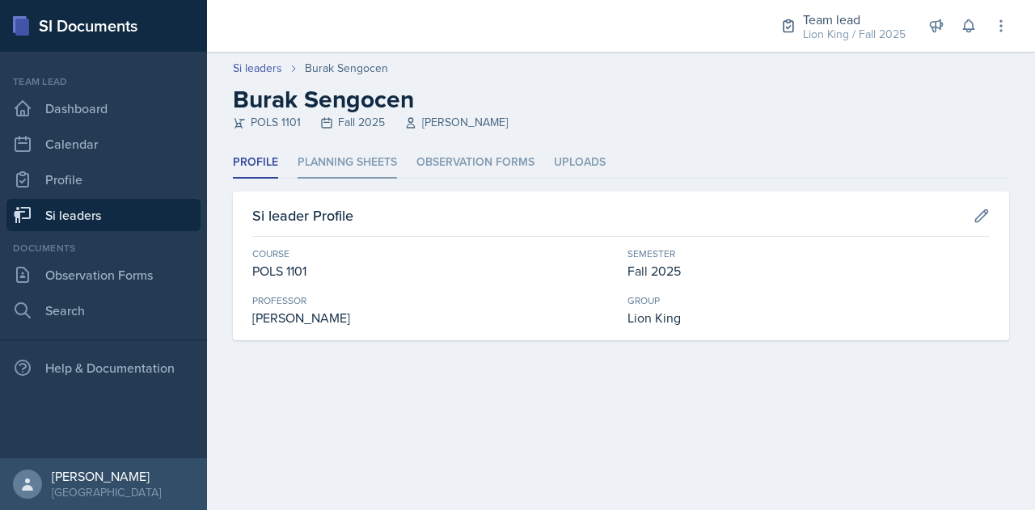
click at [353, 159] on li "Planning Sheets" at bounding box center [347, 163] width 99 height 32
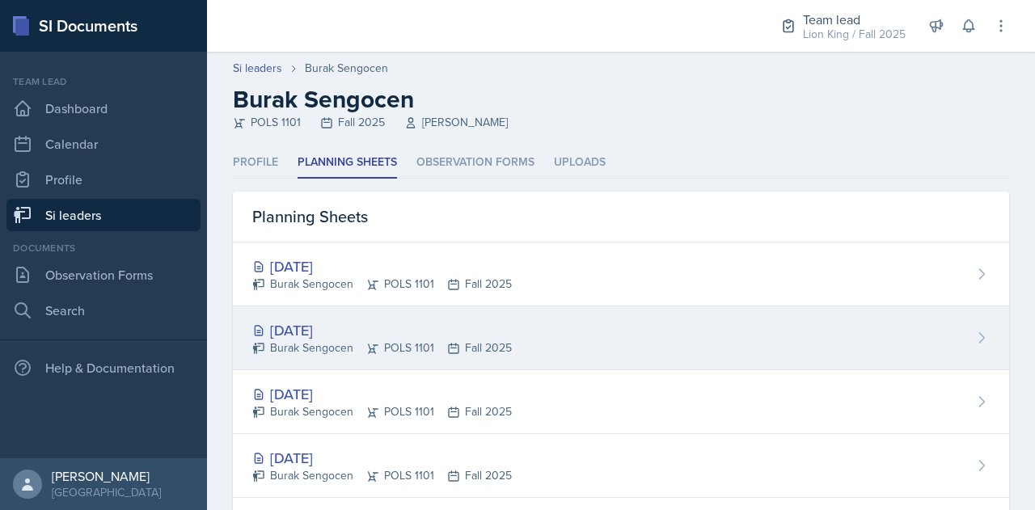
click at [328, 328] on div "[DATE]" at bounding box center [382, 330] width 260 height 22
